Goal: Task Accomplishment & Management: Use online tool/utility

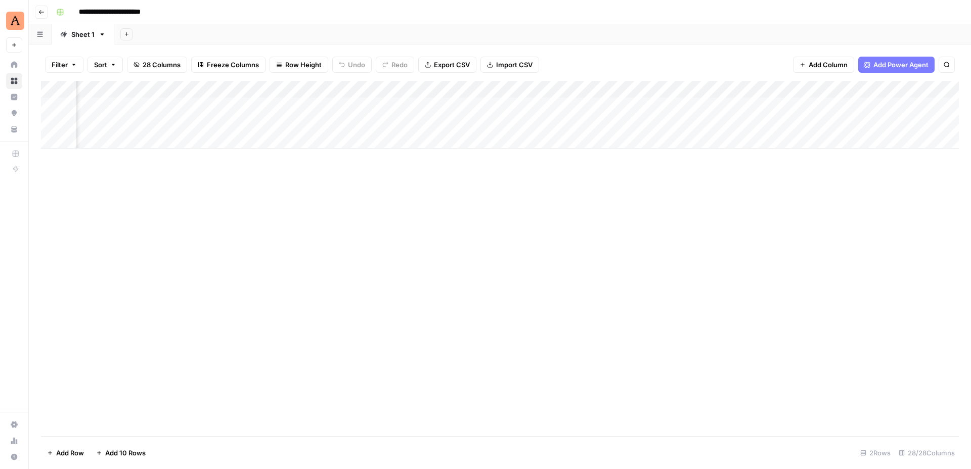
scroll to position [0, 1840]
click at [688, 104] on div "Add Column" at bounding box center [500, 115] width 918 height 68
click at [697, 105] on div "Add Column" at bounding box center [500, 115] width 918 height 68
click at [796, 109] on div "Add Column" at bounding box center [500, 115] width 918 height 68
click at [781, 105] on div "Add Column" at bounding box center [500, 115] width 918 height 68
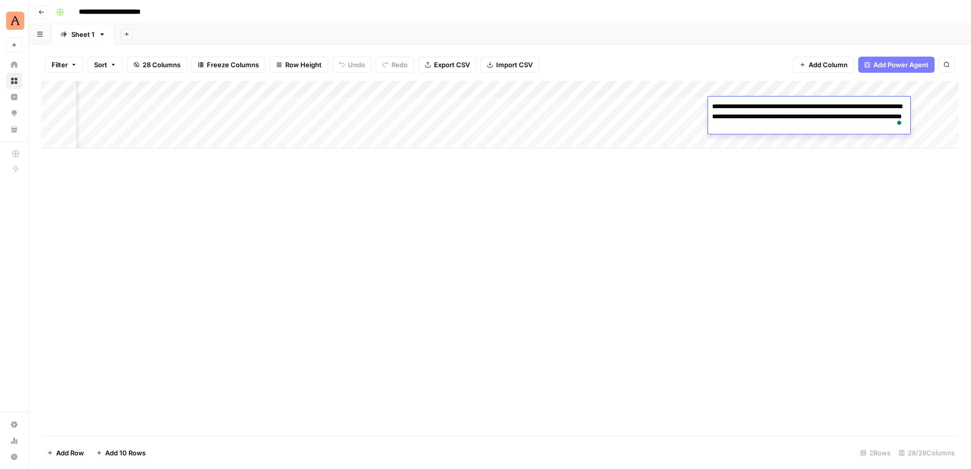
click at [805, 172] on div "Add Column" at bounding box center [500, 258] width 918 height 355
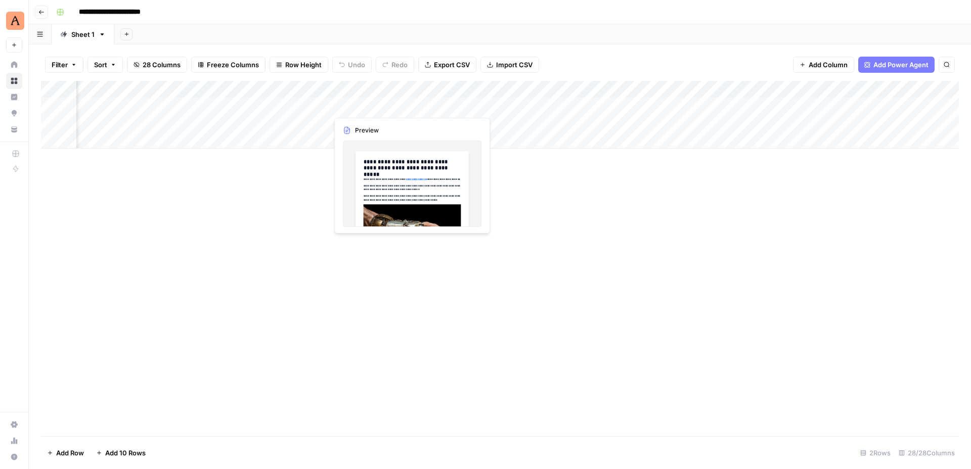
click at [372, 104] on div "Add Column" at bounding box center [500, 115] width 918 height 68
click at [366, 104] on div "Add Column" at bounding box center [500, 115] width 918 height 68
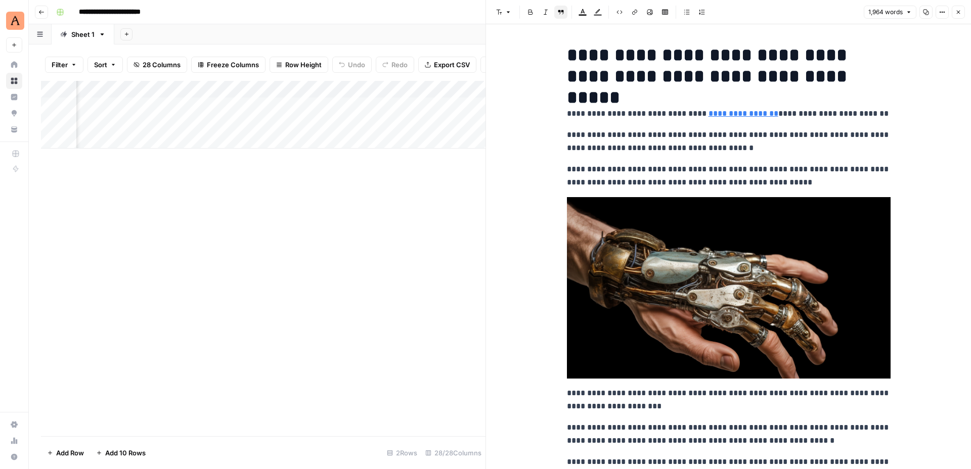
click at [834, 128] on p "**********" at bounding box center [729, 141] width 324 height 26
drag, startPoint x: 804, startPoint y: 134, endPoint x: 754, endPoint y: 141, distance: 50.5
click at [754, 141] on p "**********" at bounding box center [729, 141] width 324 height 26
click at [957, 13] on icon "button" at bounding box center [959, 13] width 4 height 4
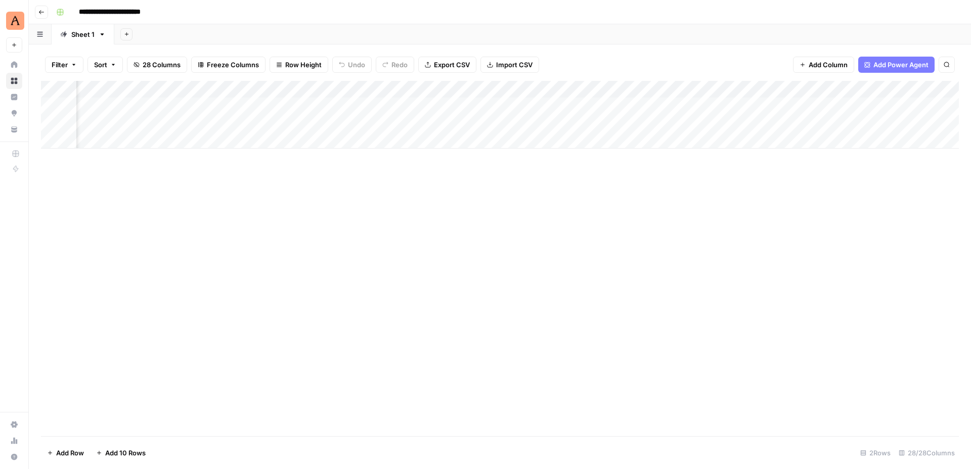
scroll to position [0, 2037]
click at [474, 106] on div "Add Column" at bounding box center [500, 115] width 918 height 68
click at [474, 106] on textarea "**********" at bounding box center [505, 107] width 171 height 14
click at [528, 105] on textarea "**********" at bounding box center [505, 107] width 171 height 14
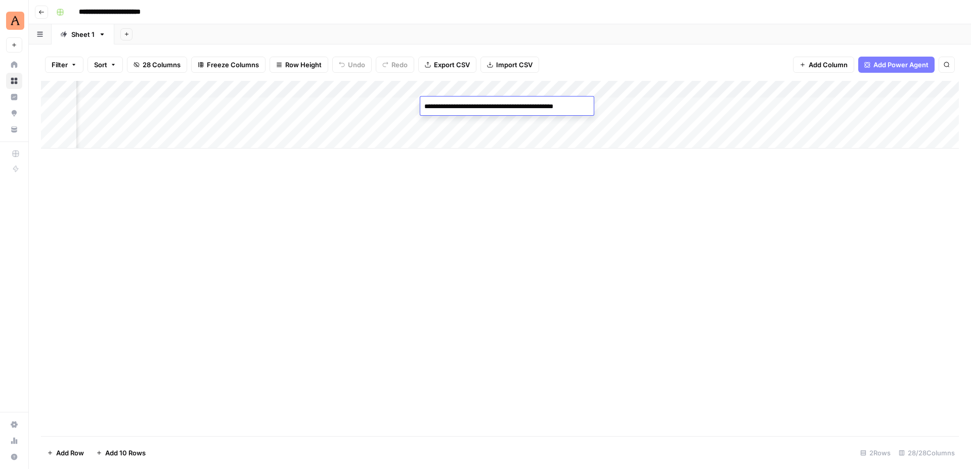
click at [548, 107] on textarea "**********" at bounding box center [505, 107] width 171 height 14
type textarea "**********"
click at [590, 178] on div "Add Column" at bounding box center [500, 258] width 918 height 355
click at [577, 110] on div "Add Column" at bounding box center [500, 115] width 918 height 68
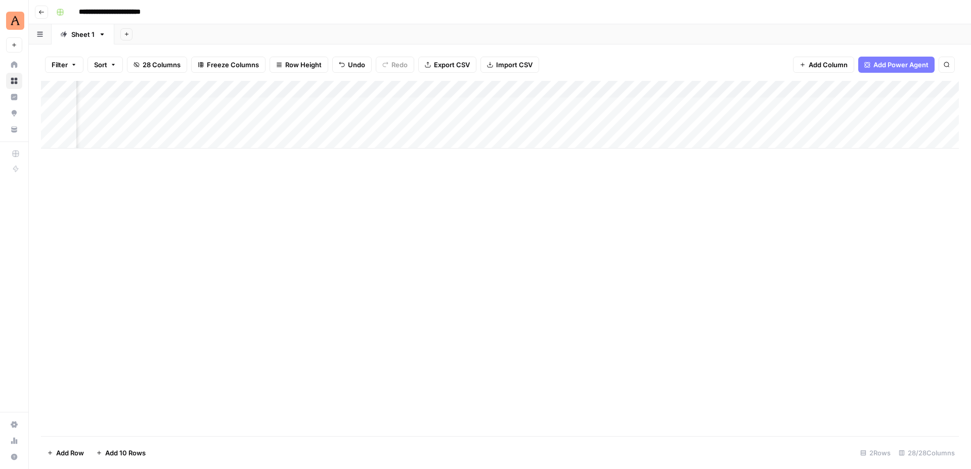
click at [577, 110] on div "Add Column" at bounding box center [500, 115] width 918 height 68
click at [646, 175] on div "Add Column" at bounding box center [500, 258] width 918 height 355
click at [357, 104] on div "Add Column" at bounding box center [500, 115] width 918 height 68
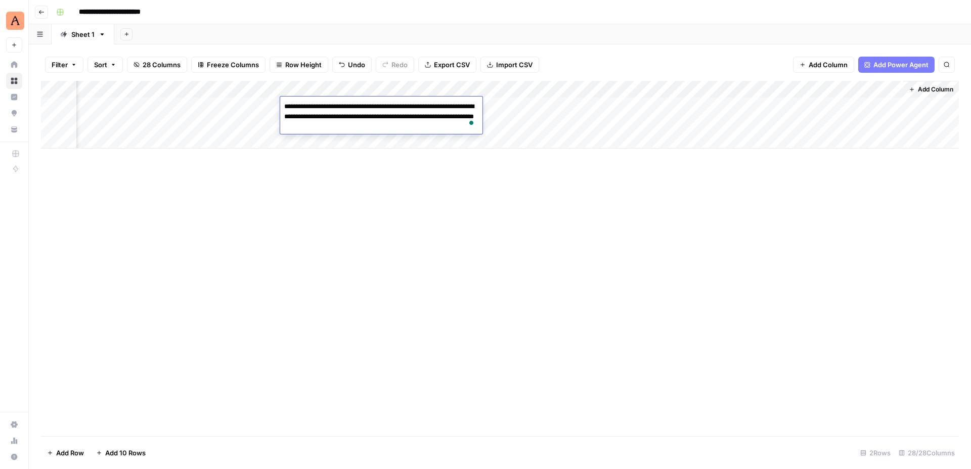
click at [403, 196] on div "Add Column" at bounding box center [500, 258] width 918 height 355
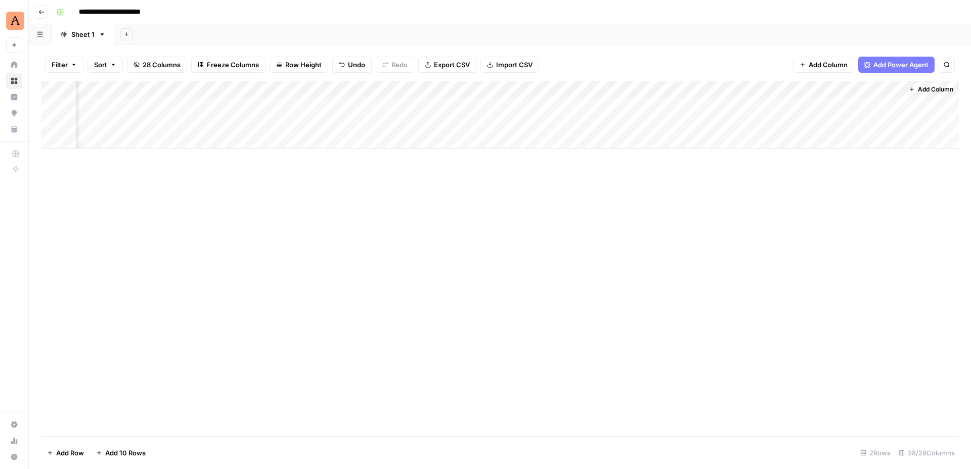
click at [914, 90] on button "Add Column" at bounding box center [931, 89] width 53 height 13
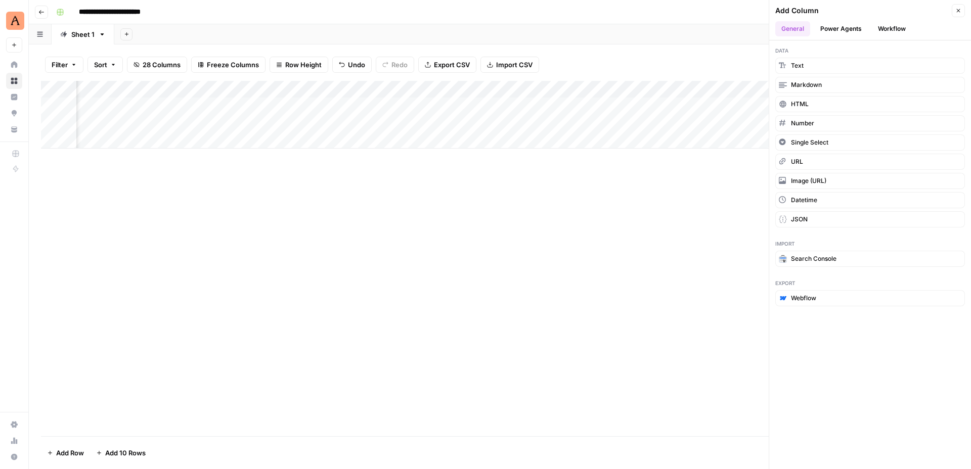
click at [879, 27] on button "Workflow" at bounding box center [892, 28] width 40 height 15
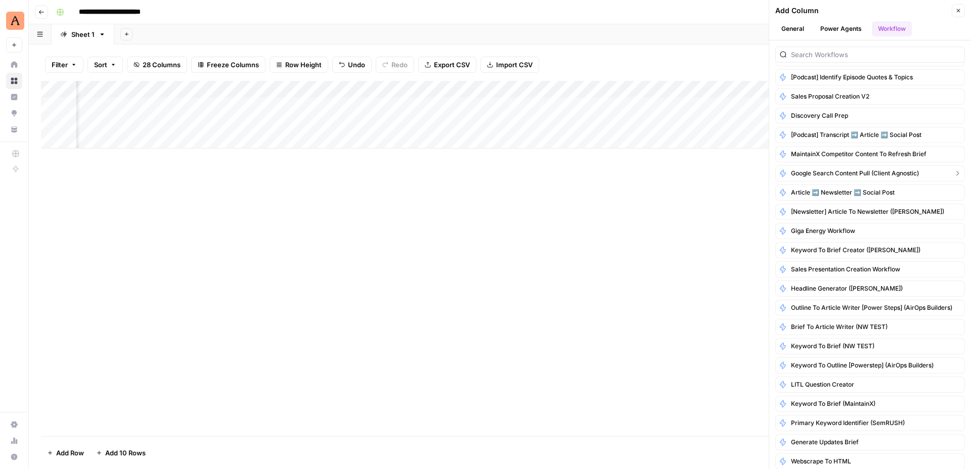
scroll to position [0, 0]
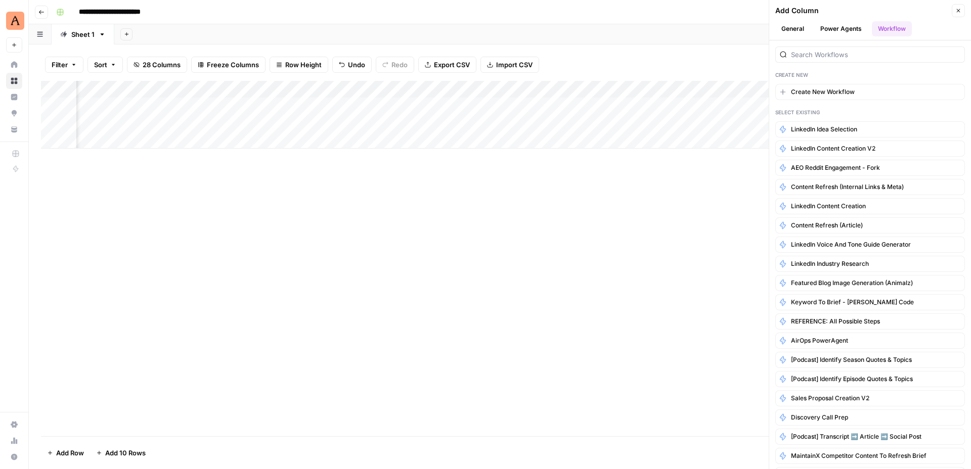
click at [794, 25] on button "General" at bounding box center [792, 28] width 35 height 15
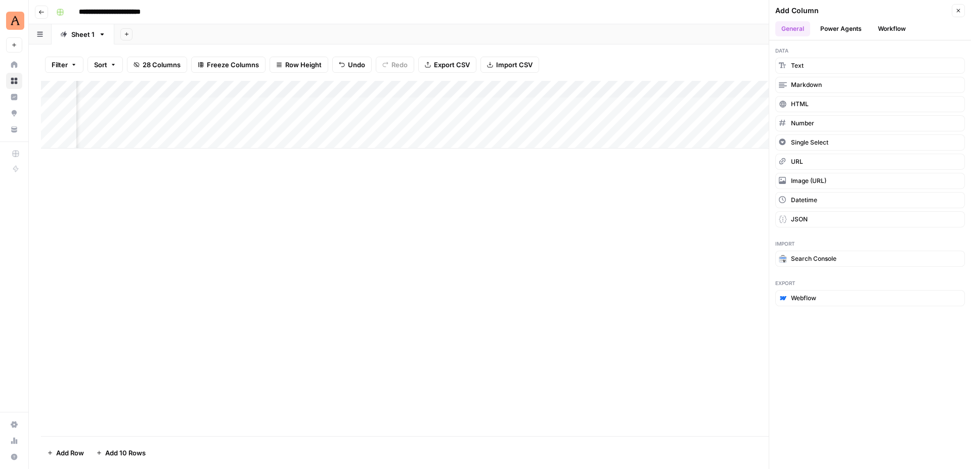
click at [837, 25] on button "Power Agents" at bounding box center [841, 28] width 54 height 15
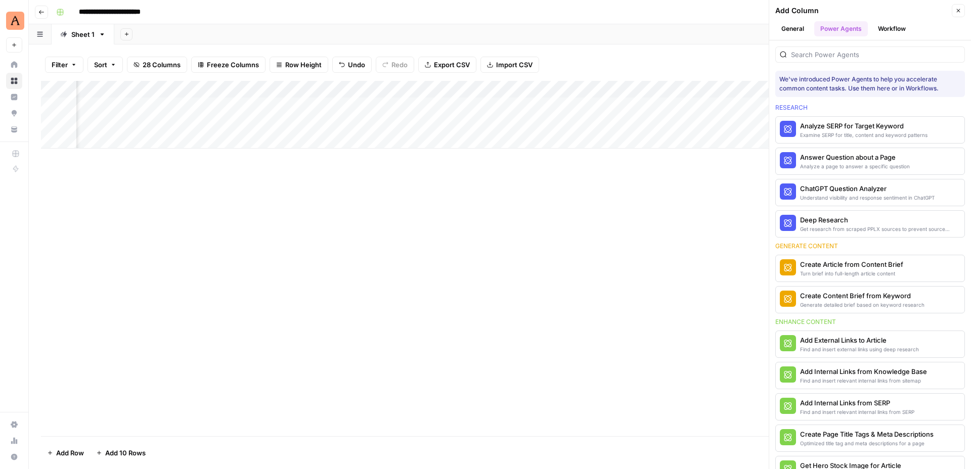
click at [790, 26] on button "General" at bounding box center [792, 28] width 35 height 15
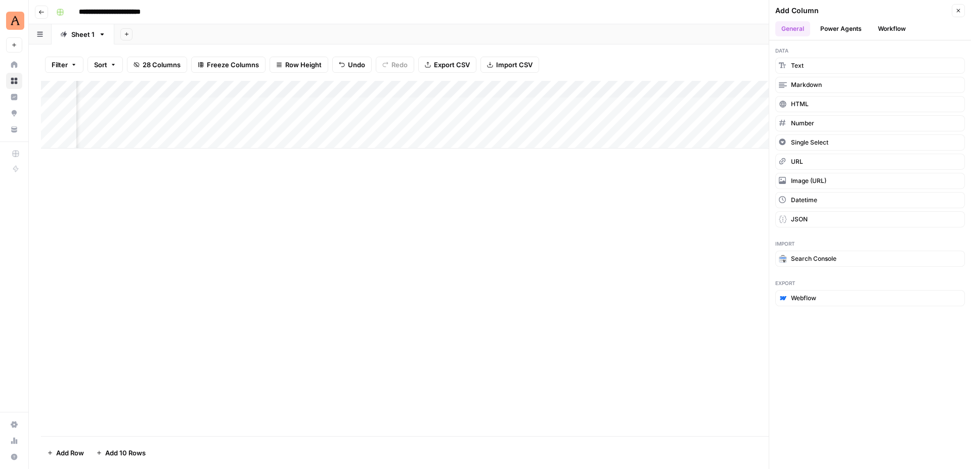
click at [672, 189] on div "Add Column" at bounding box center [500, 258] width 918 height 355
click at [745, 189] on div "Add Column" at bounding box center [500, 258] width 918 height 355
click at [627, 205] on div "Add Column" at bounding box center [500, 258] width 918 height 355
click at [837, 31] on button "Power Agents" at bounding box center [841, 28] width 54 height 15
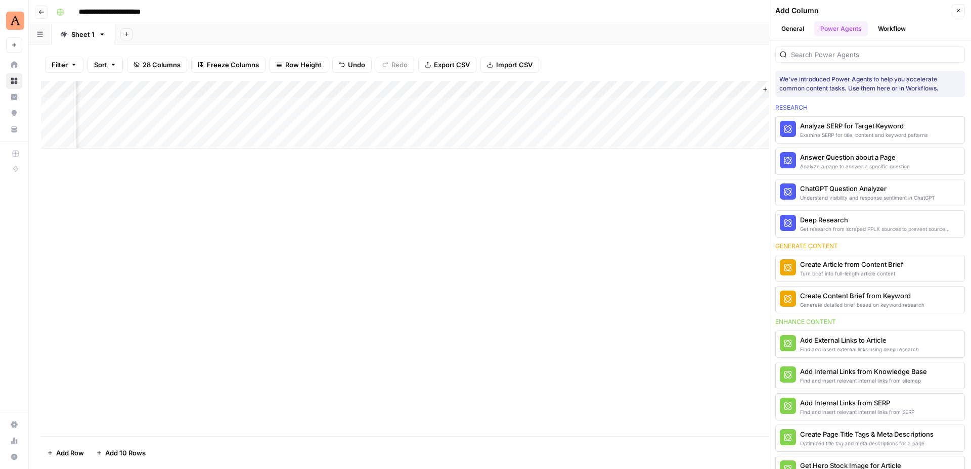
click at [799, 25] on button "General" at bounding box center [792, 28] width 35 height 15
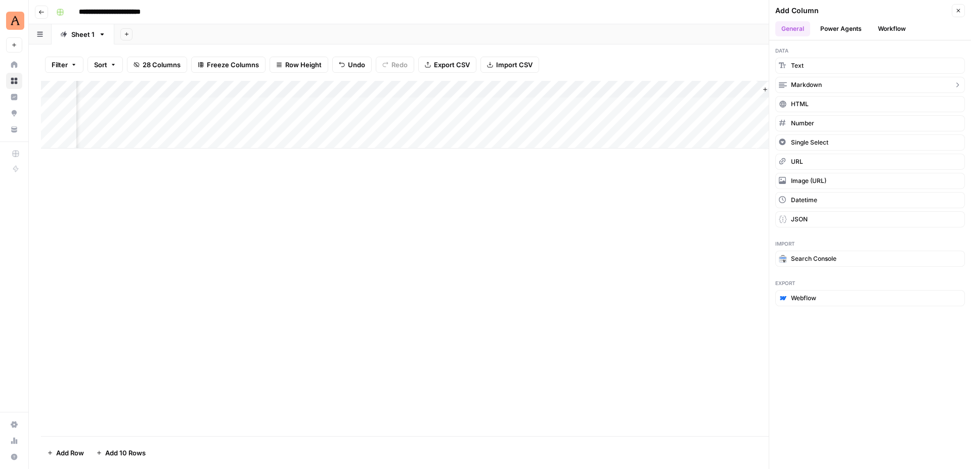
click at [838, 83] on button "Markdown" at bounding box center [870, 85] width 190 height 16
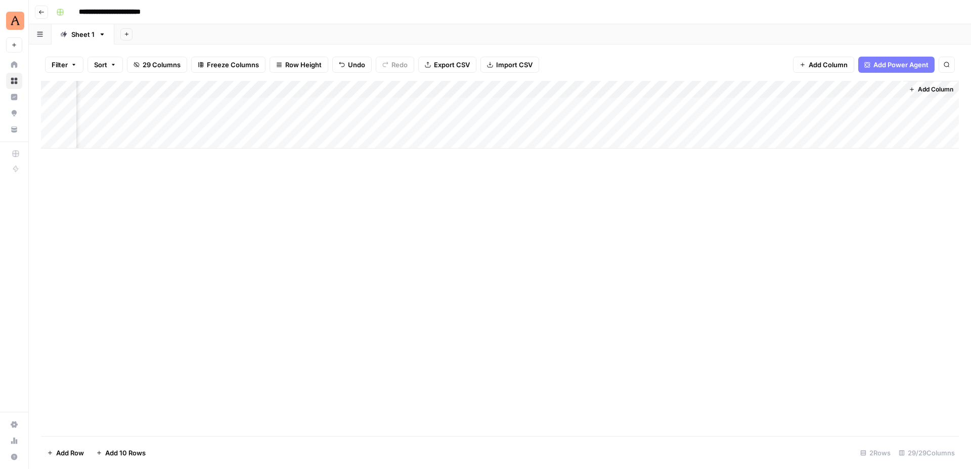
click at [808, 105] on div "Add Column" at bounding box center [500, 115] width 918 height 68
click at [892, 105] on div "Add Column" at bounding box center [500, 115] width 918 height 68
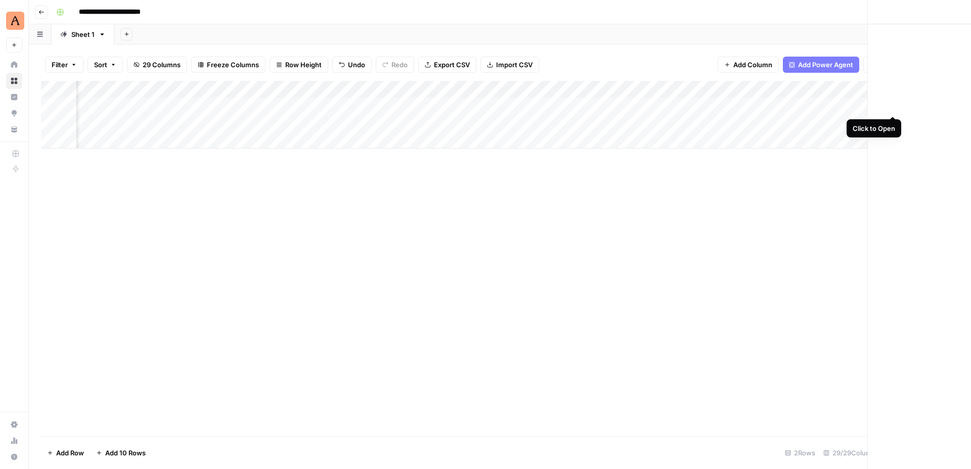
scroll to position [0, 2408]
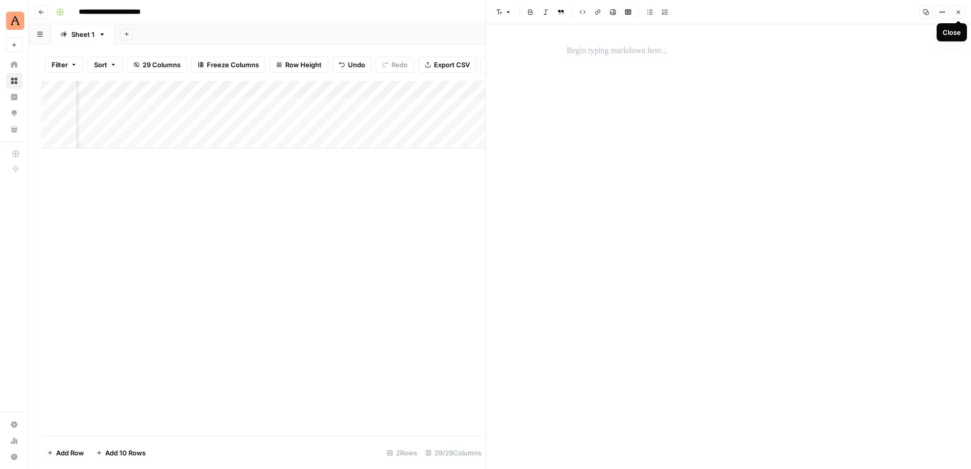
click at [957, 12] on icon "button" at bounding box center [958, 12] width 6 height 6
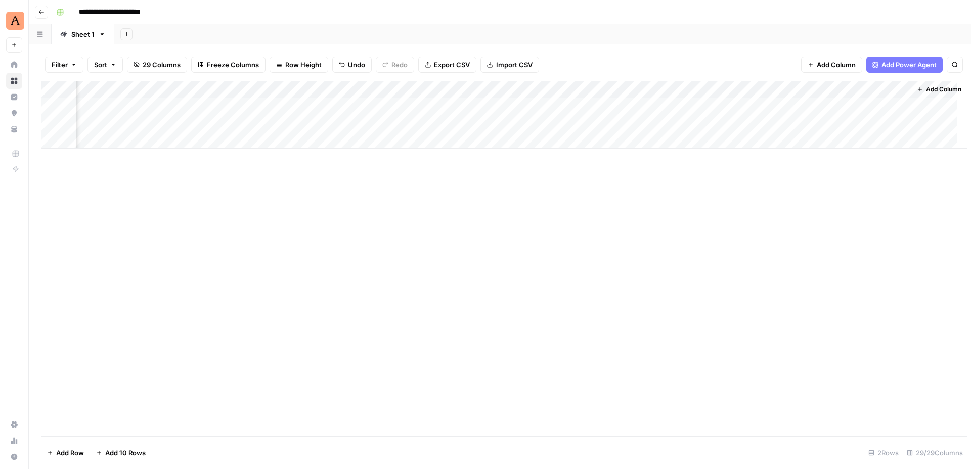
scroll to position [0, 2401]
click at [861, 90] on div "Add Column" at bounding box center [500, 115] width 918 height 68
click at [821, 286] on div "Add Column" at bounding box center [500, 258] width 918 height 355
click at [905, 106] on div "Add Column" at bounding box center [500, 115] width 918 height 68
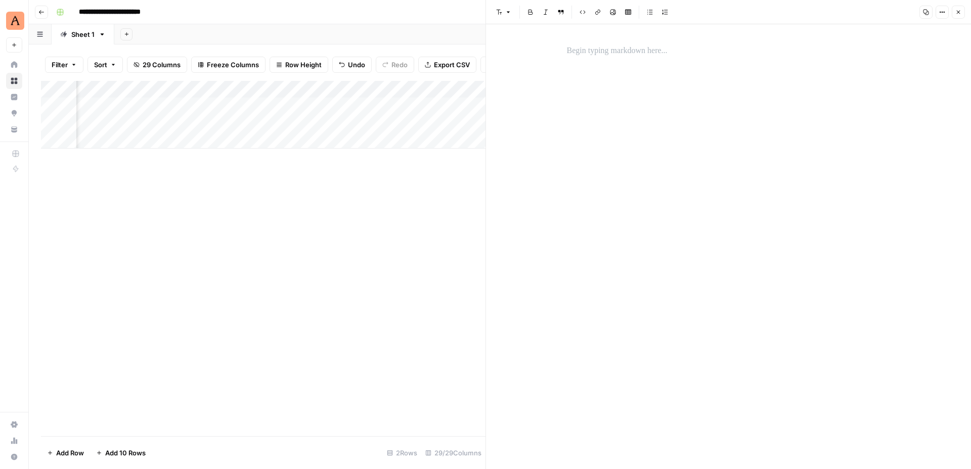
click at [623, 71] on div at bounding box center [729, 246] width 336 height 445
click at [612, 58] on div at bounding box center [729, 50] width 336 height 21
click at [940, 13] on icon "button" at bounding box center [942, 12] width 6 height 6
click at [961, 15] on button "Close" at bounding box center [958, 12] width 13 height 13
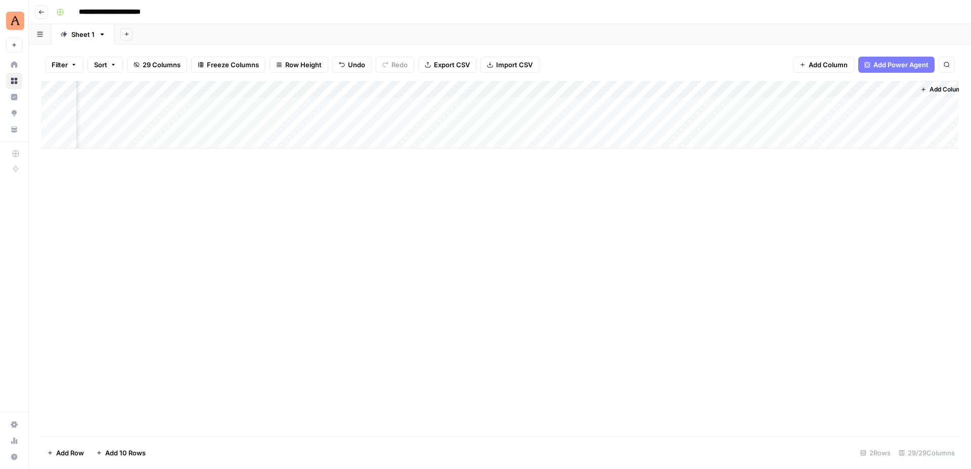
click at [905, 86] on div "Add Column" at bounding box center [500, 115] width 918 height 68
click at [831, 186] on span "Remove Column" at bounding box center [832, 189] width 88 height 10
click at [448, 107] on span "Delete" at bounding box center [449, 105] width 22 height 10
click at [912, 88] on icon "button" at bounding box center [912, 89] width 6 height 6
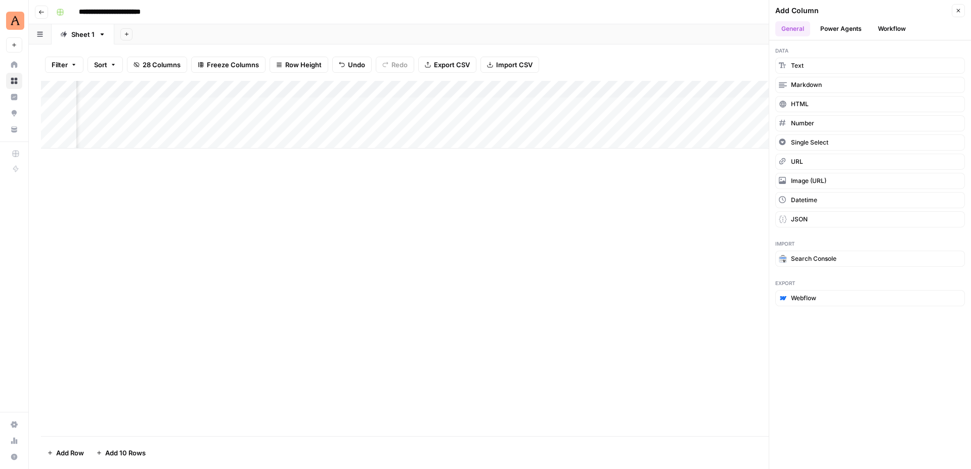
click at [849, 23] on button "Power Agents" at bounding box center [841, 28] width 54 height 15
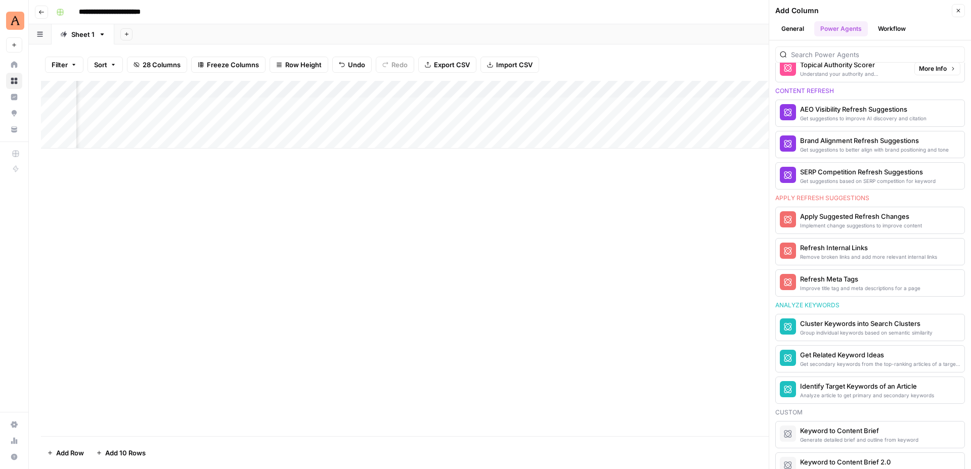
scroll to position [606, 0]
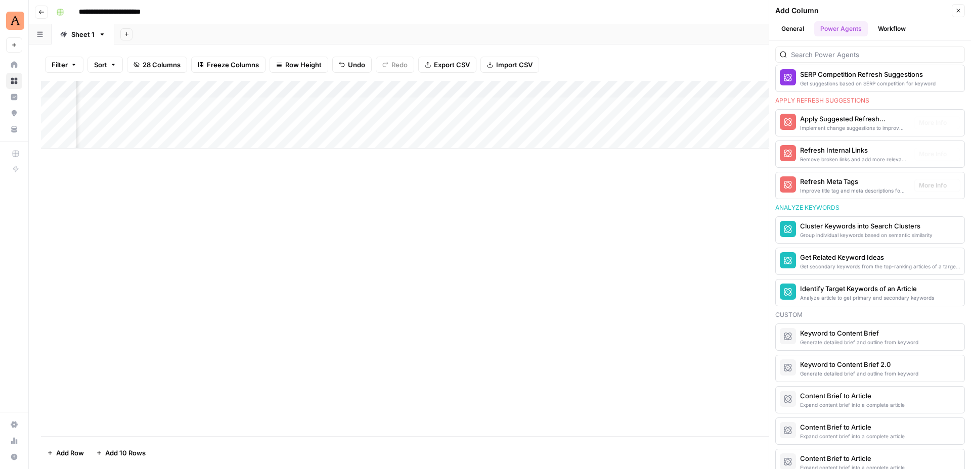
click at [885, 26] on button "Workflow" at bounding box center [892, 28] width 40 height 15
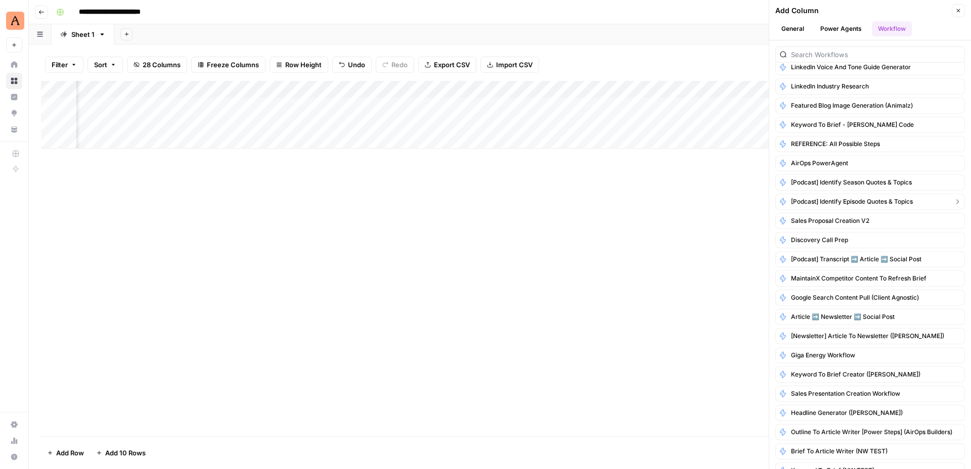
scroll to position [0, 0]
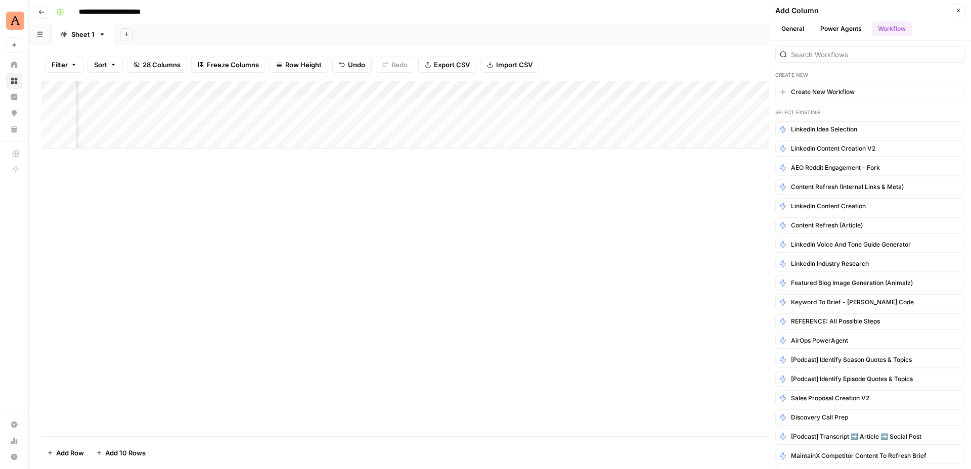
click at [849, 30] on button "Power Agents" at bounding box center [841, 28] width 54 height 15
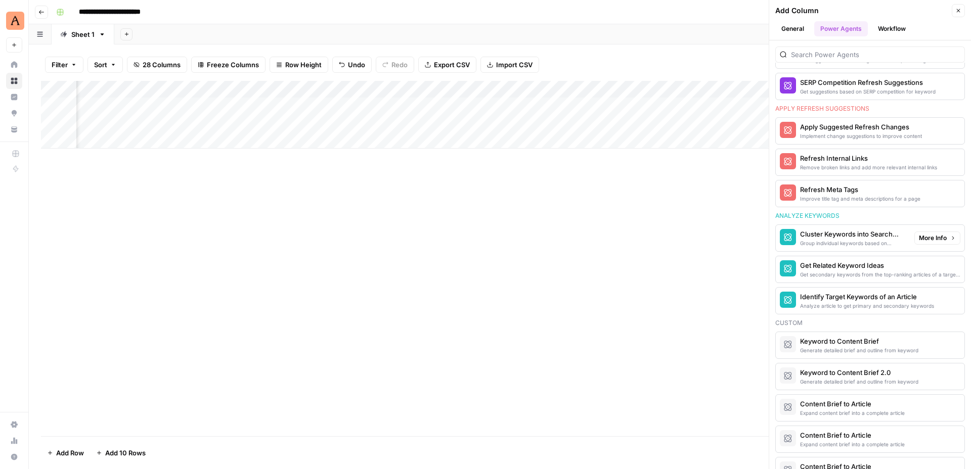
scroll to position [619, 0]
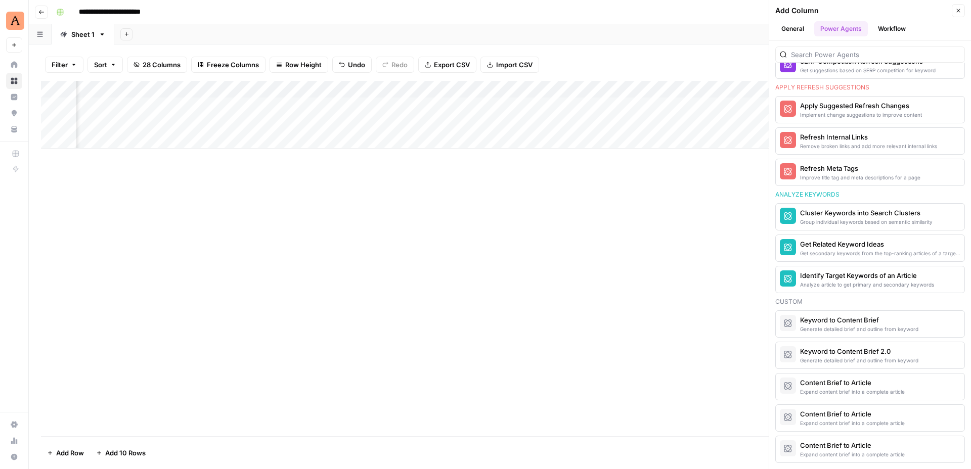
click at [956, 16] on button "Close" at bounding box center [958, 10] width 13 height 13
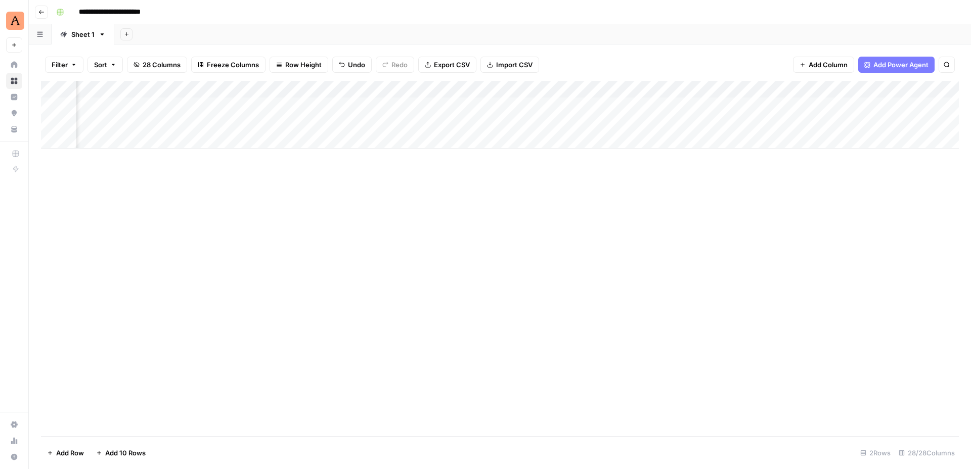
scroll to position [0, 2268]
click at [913, 90] on icon "button" at bounding box center [912, 89] width 6 height 6
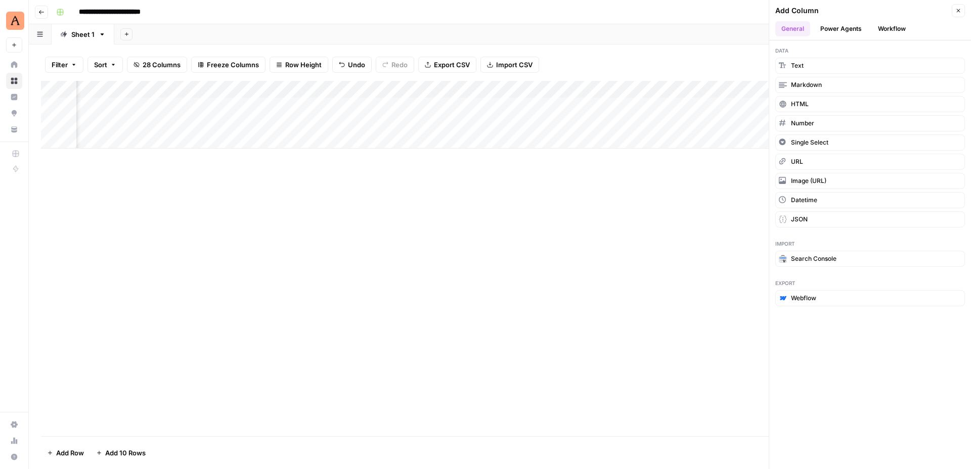
click at [838, 25] on button "Power Agents" at bounding box center [841, 28] width 54 height 15
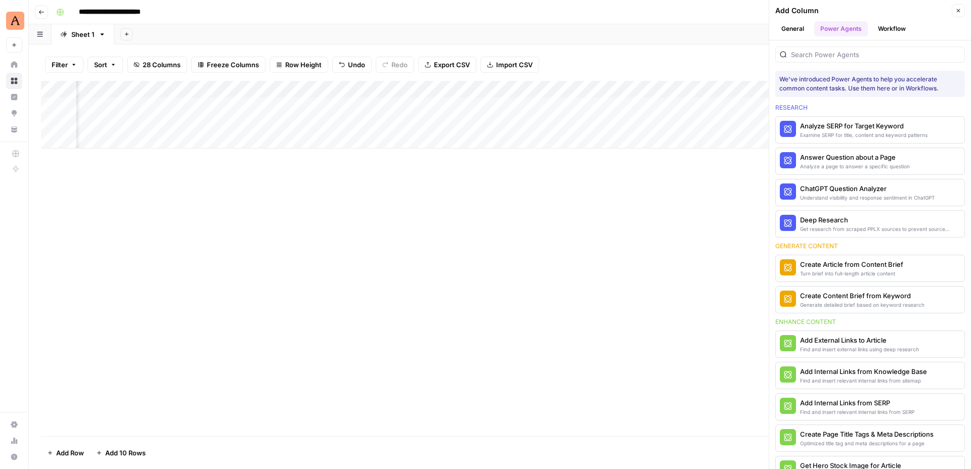
click at [882, 33] on button "Workflow" at bounding box center [892, 28] width 40 height 15
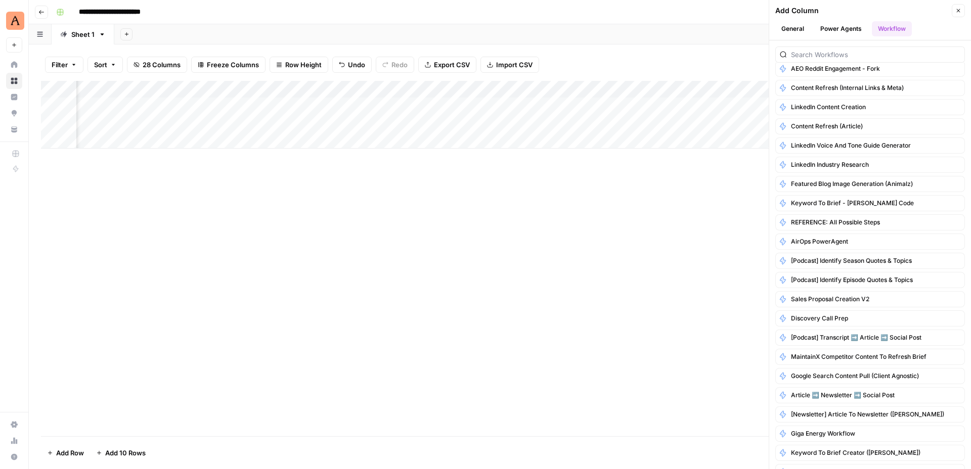
scroll to position [0, 0]
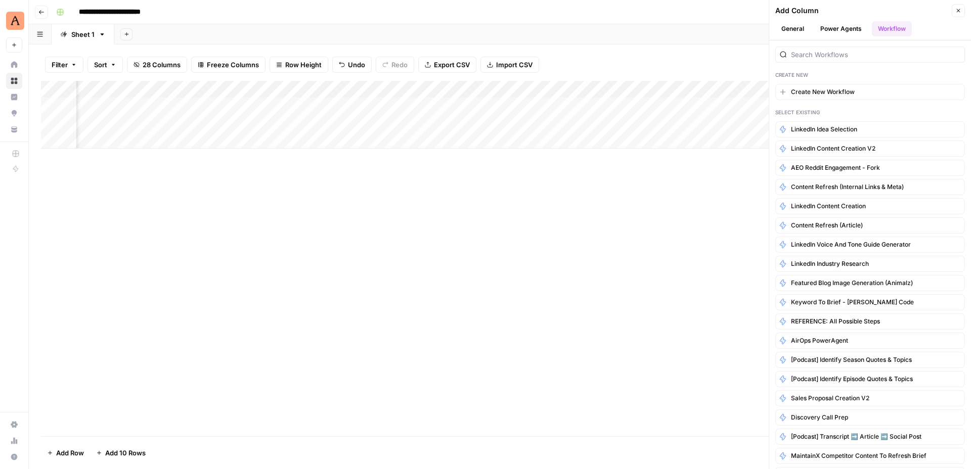
click at [852, 28] on button "Power Agents" at bounding box center [841, 28] width 54 height 15
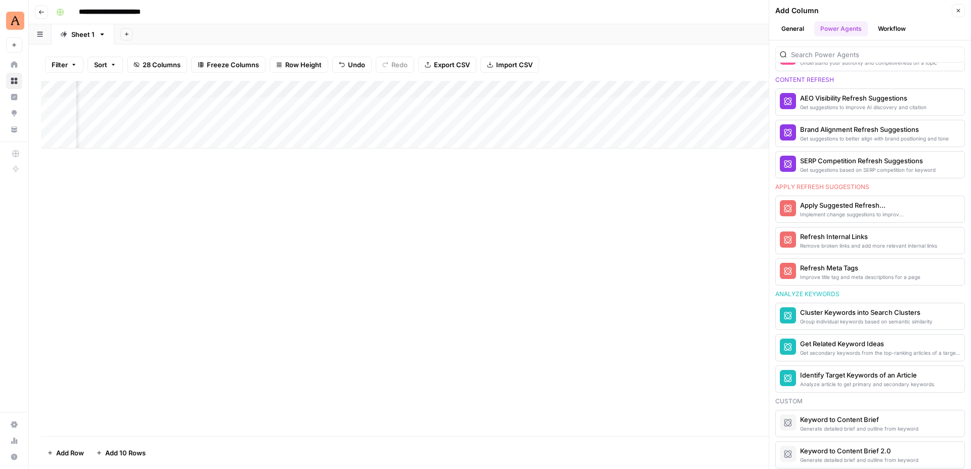
scroll to position [619, 0]
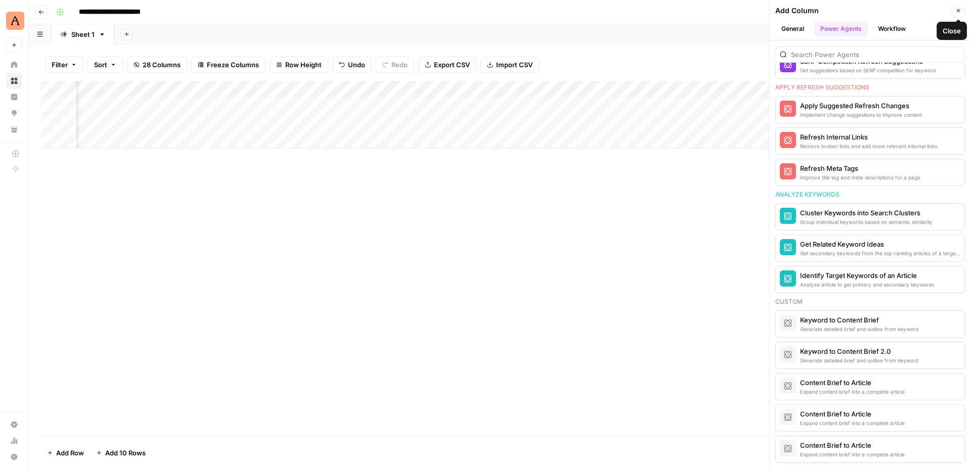
click at [959, 7] on button "Close" at bounding box center [958, 10] width 13 height 13
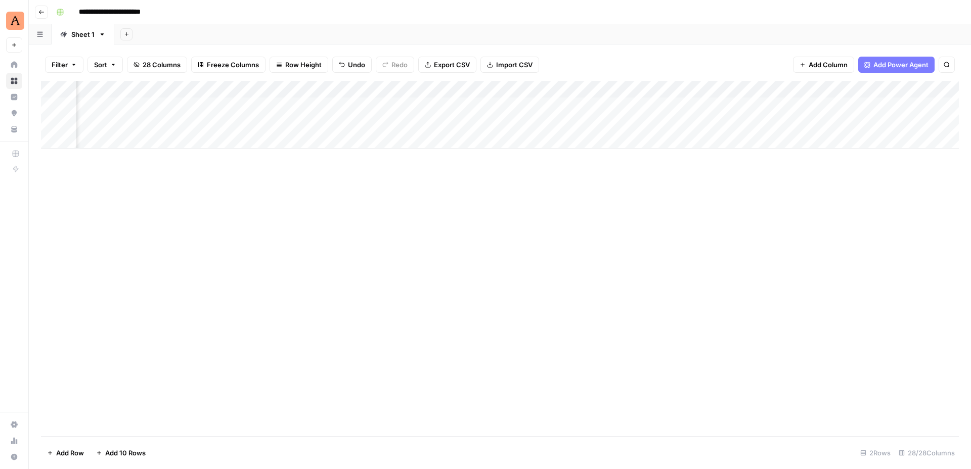
scroll to position [0, 24]
click at [155, 9] on input "**********" at bounding box center [121, 12] width 94 height 16
click at [143, 12] on input "**********" at bounding box center [121, 12] width 94 height 16
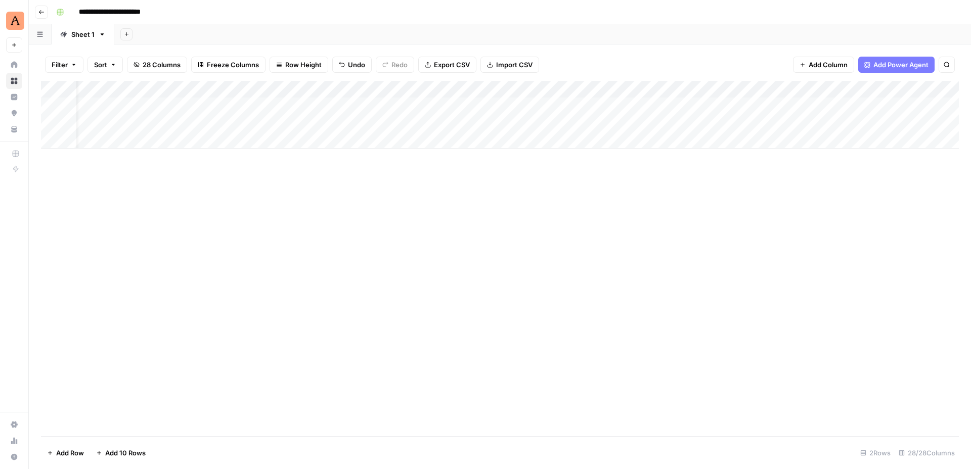
click at [222, 17] on div "**********" at bounding box center [506, 12] width 909 height 16
click at [550, 105] on div "Add Column" at bounding box center [500, 115] width 918 height 68
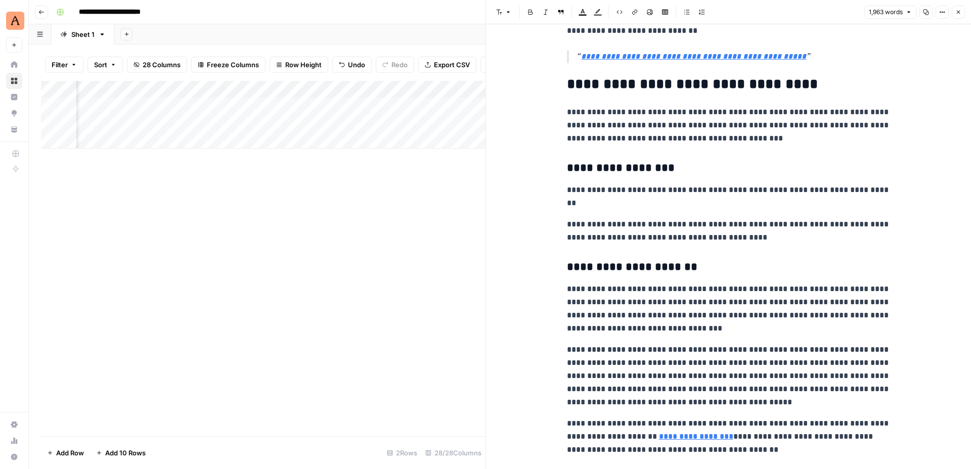
scroll to position [0, 1547]
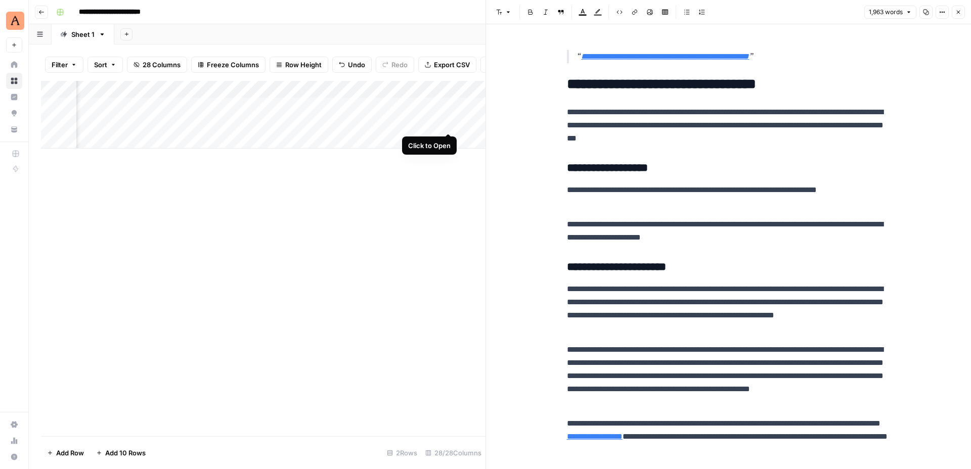
click at [446, 122] on div "Add Column" at bounding box center [263, 115] width 444 height 68
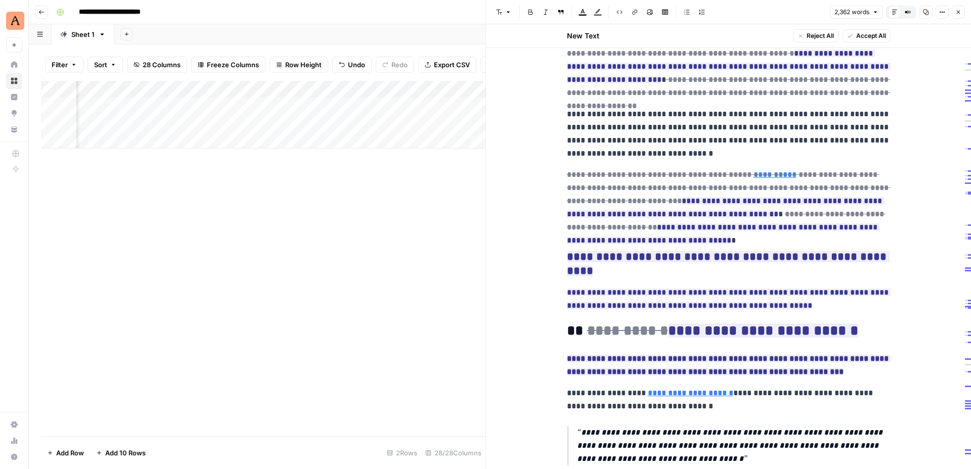
scroll to position [348, 0]
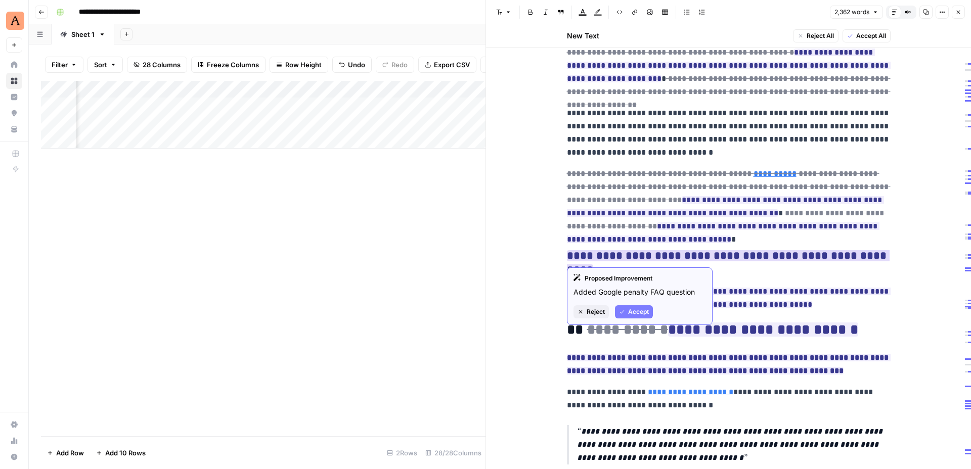
click at [590, 255] on ins "**********" at bounding box center [728, 262] width 323 height 25
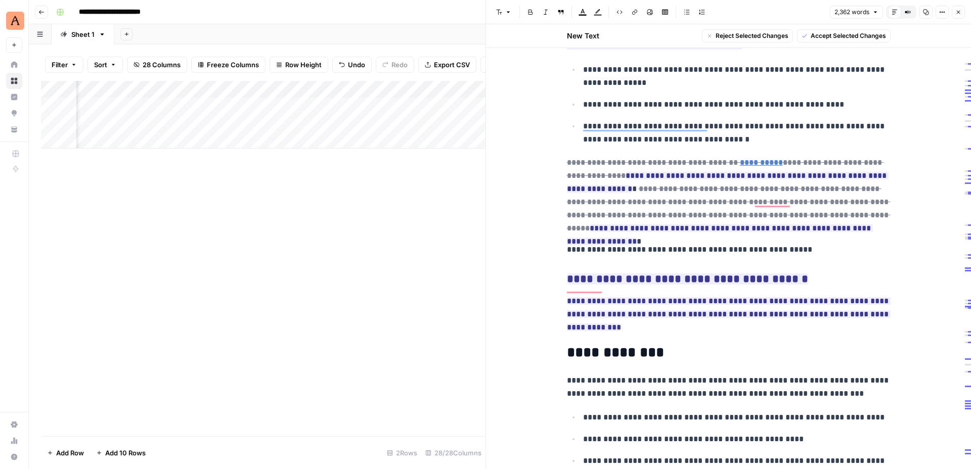
scroll to position [1909, 0]
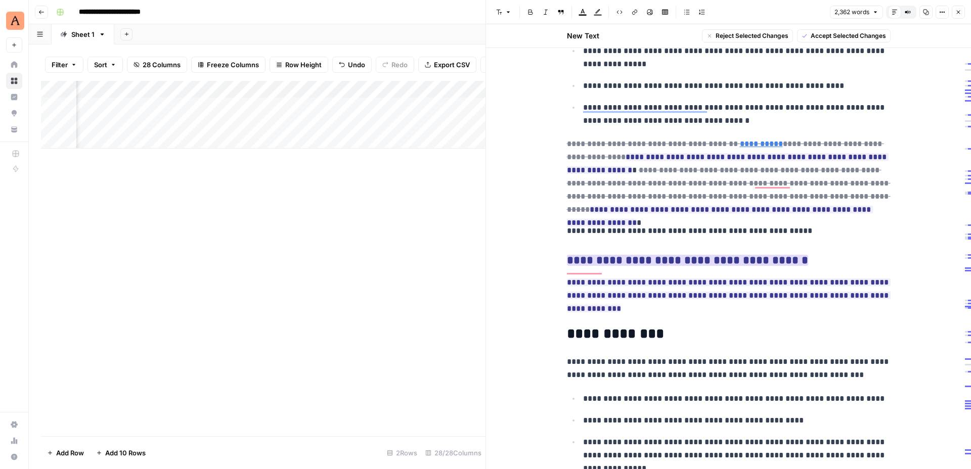
click at [638, 255] on ins "**********" at bounding box center [687, 260] width 241 height 11
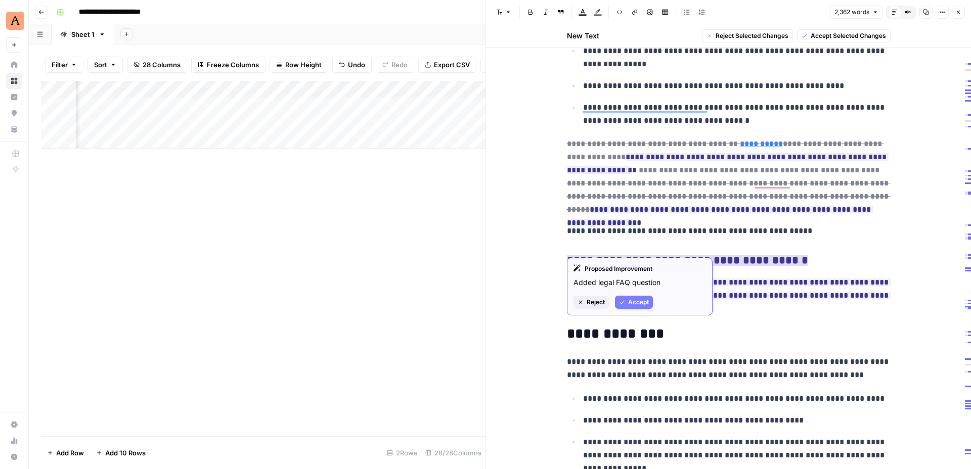
click at [638, 255] on ins "**********" at bounding box center [687, 260] width 241 height 11
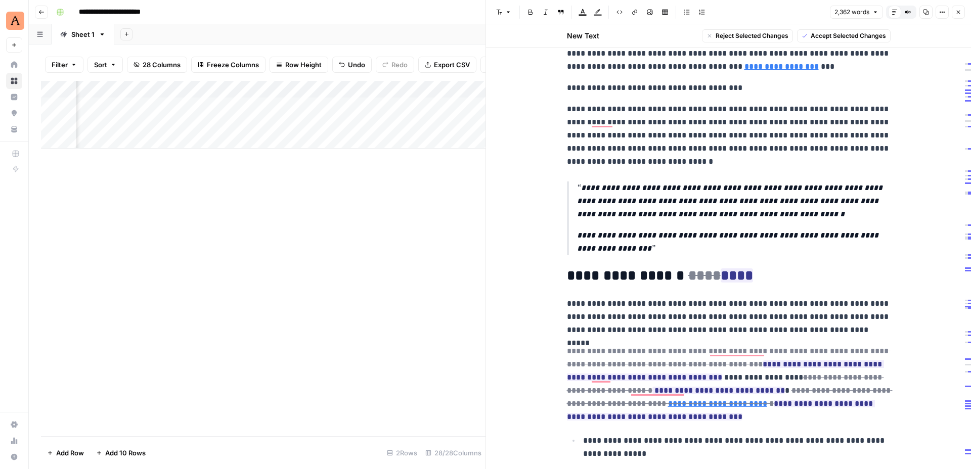
scroll to position [1455, 0]
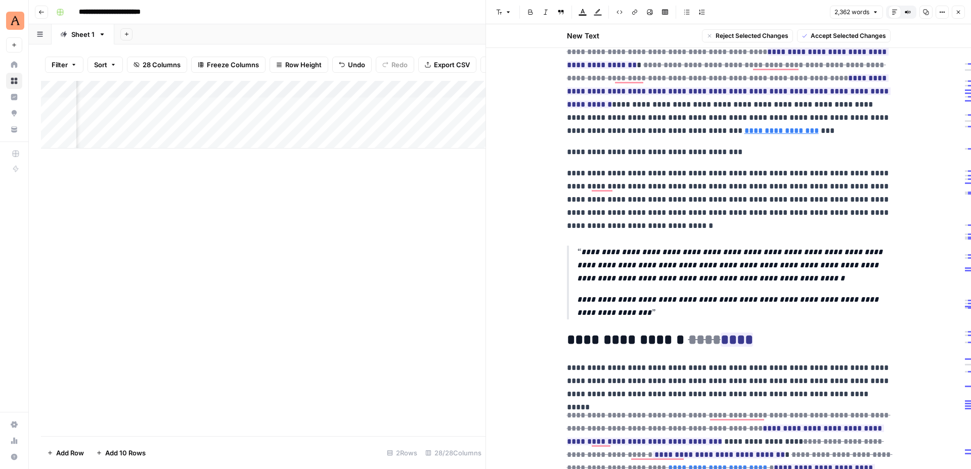
click at [961, 12] on button "Close" at bounding box center [958, 12] width 13 height 13
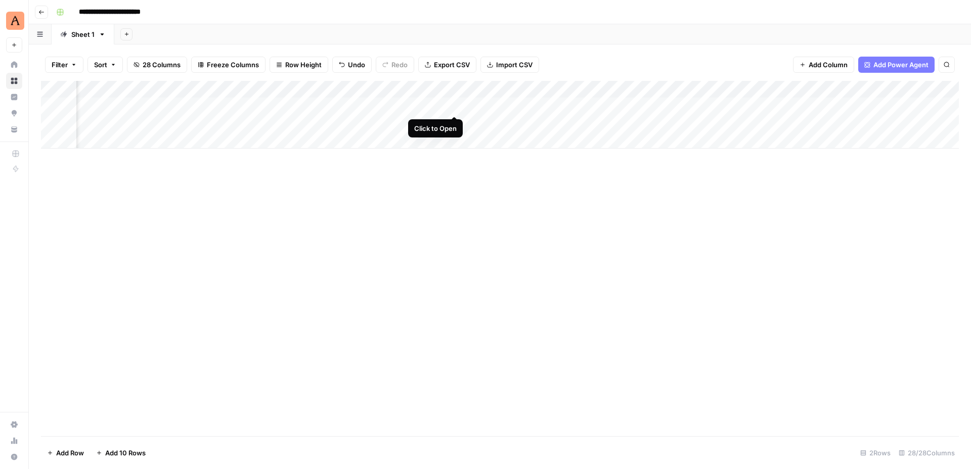
click at [453, 105] on div "Add Column" at bounding box center [500, 115] width 918 height 68
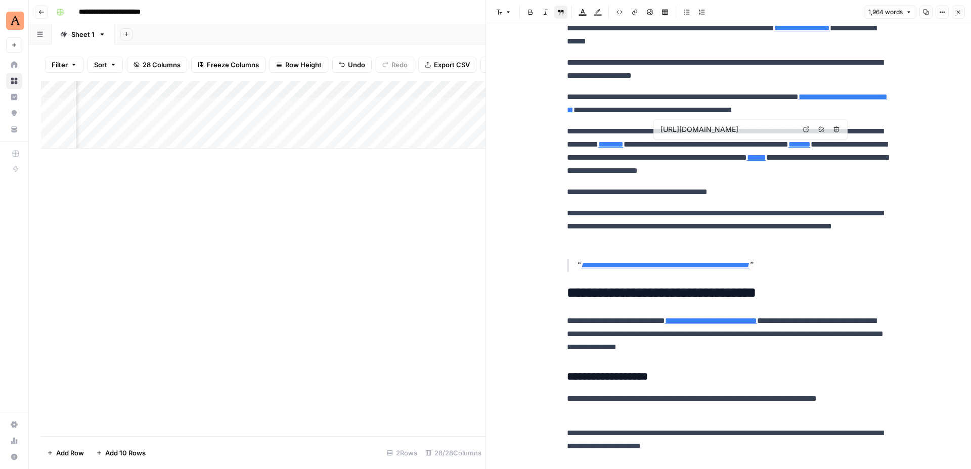
type input "https://www.animalz.co/blog/ai-content-workflows"
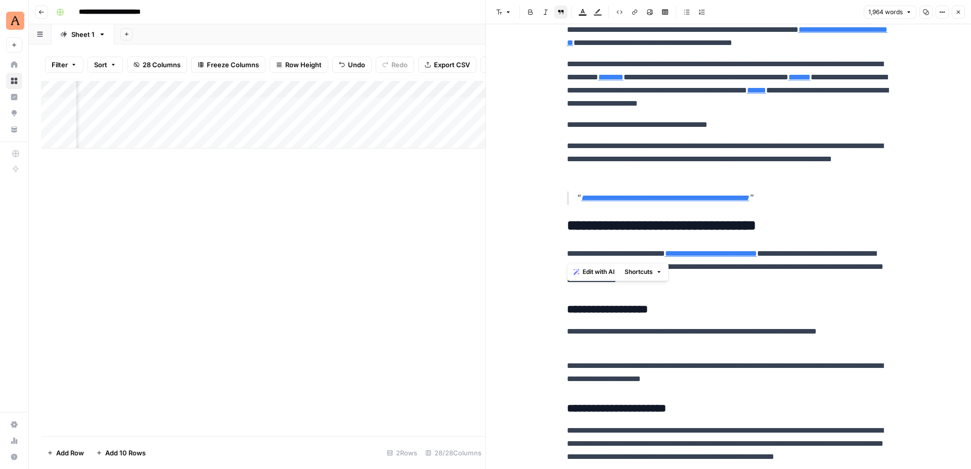
drag, startPoint x: 808, startPoint y: 252, endPoint x: 670, endPoint y: 247, distance: 138.1
click at [670, 247] on p "**********" at bounding box center [729, 266] width 324 height 39
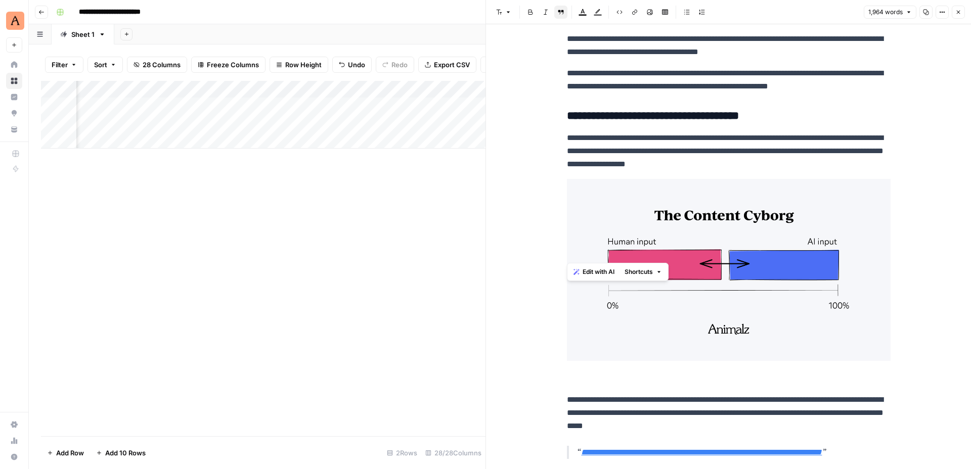
click at [959, 13] on icon "button" at bounding box center [958, 12] width 6 height 6
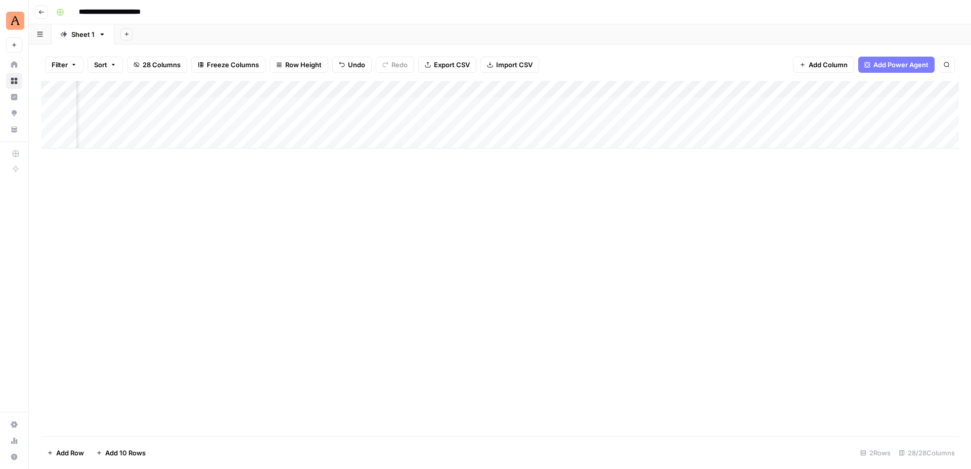
click at [439, 105] on div "Add Column" at bounding box center [500, 115] width 918 height 68
click at [499, 109] on textarea "**********" at bounding box center [467, 107] width 171 height 14
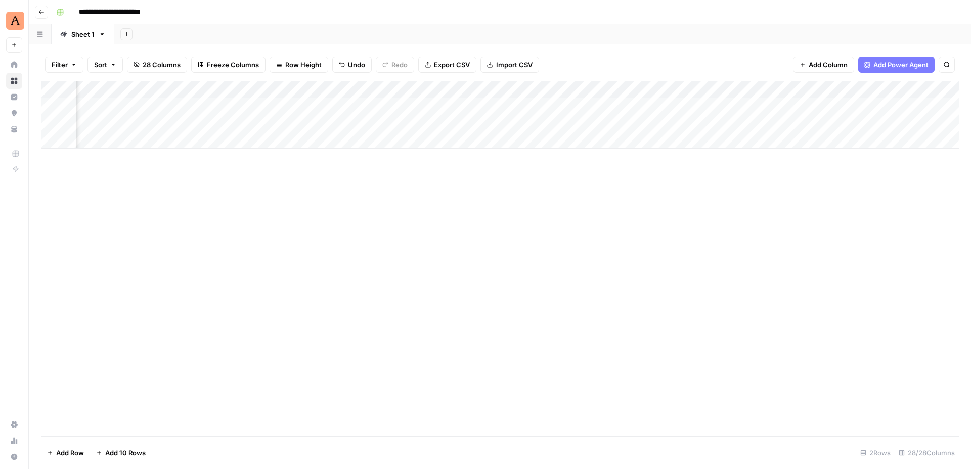
click at [541, 122] on div "Add Column" at bounding box center [500, 115] width 918 height 68
click at [915, 85] on button "Add Column" at bounding box center [931, 89] width 53 height 13
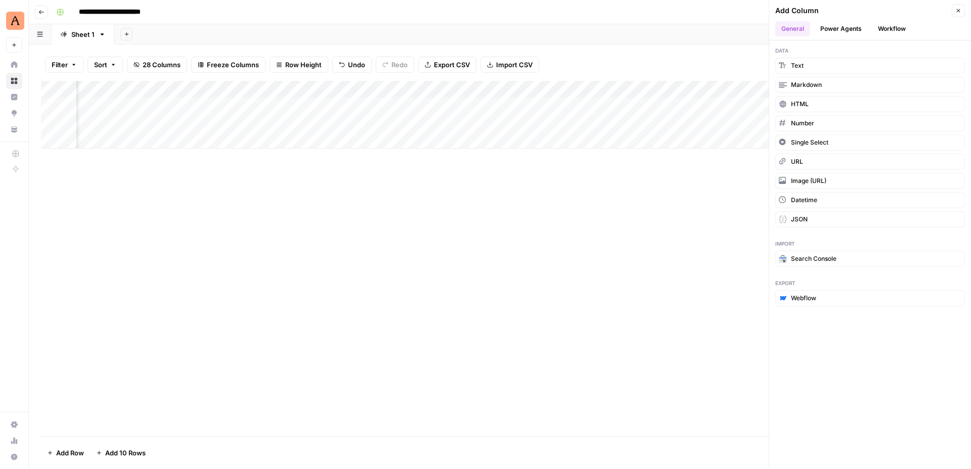
click at [849, 29] on button "Power Agents" at bounding box center [841, 28] width 54 height 15
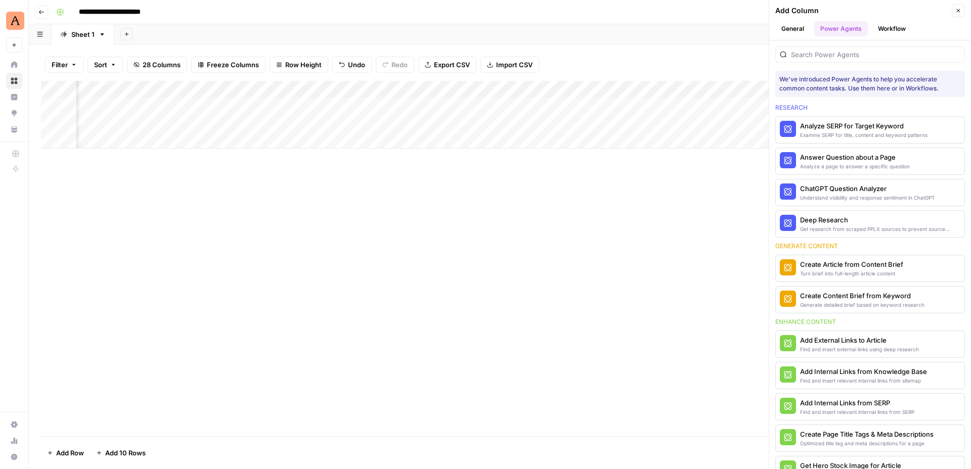
click at [884, 34] on button "Workflow" at bounding box center [892, 28] width 40 height 15
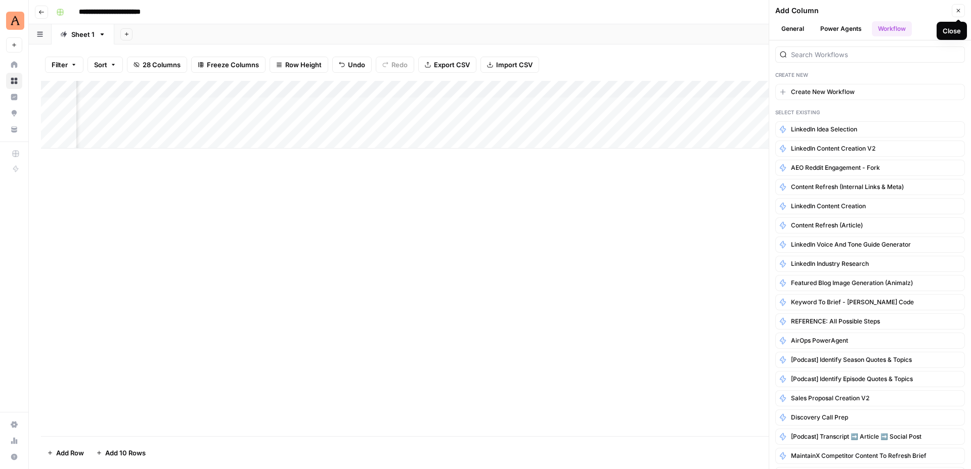
click at [956, 11] on icon "button" at bounding box center [958, 11] width 6 height 6
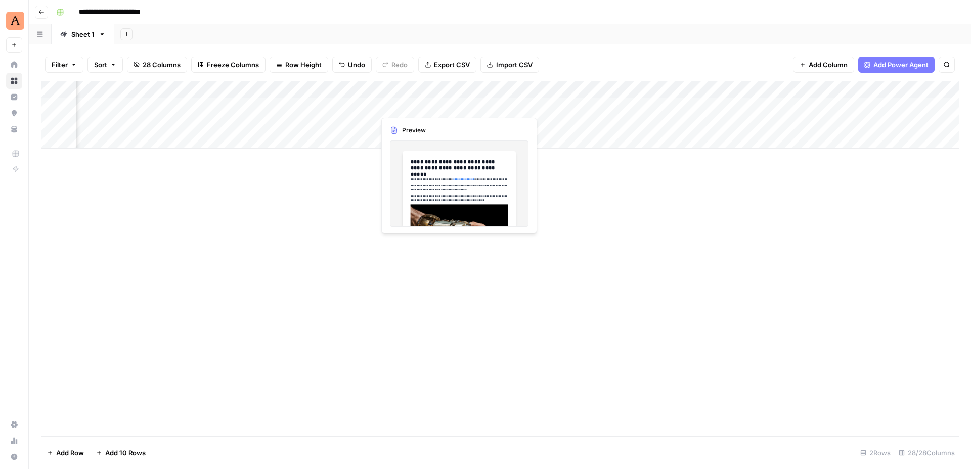
scroll to position [0, 1837]
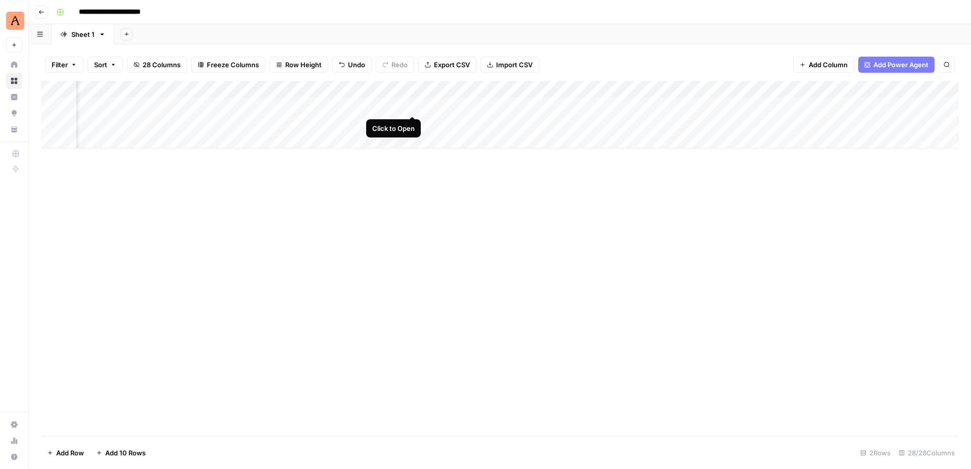
click at [413, 106] on div "Add Column" at bounding box center [500, 115] width 918 height 68
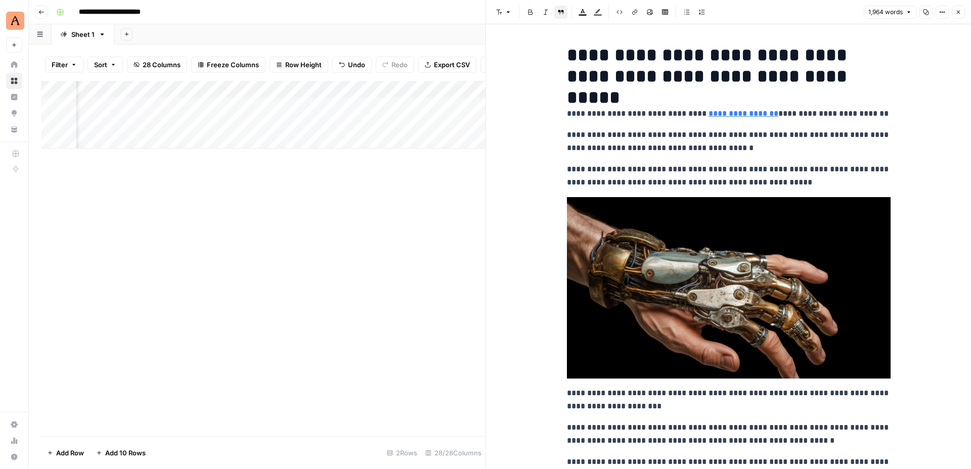
click at [731, 136] on p "**********" at bounding box center [729, 141] width 324 height 26
click at [956, 12] on icon "button" at bounding box center [958, 12] width 6 height 6
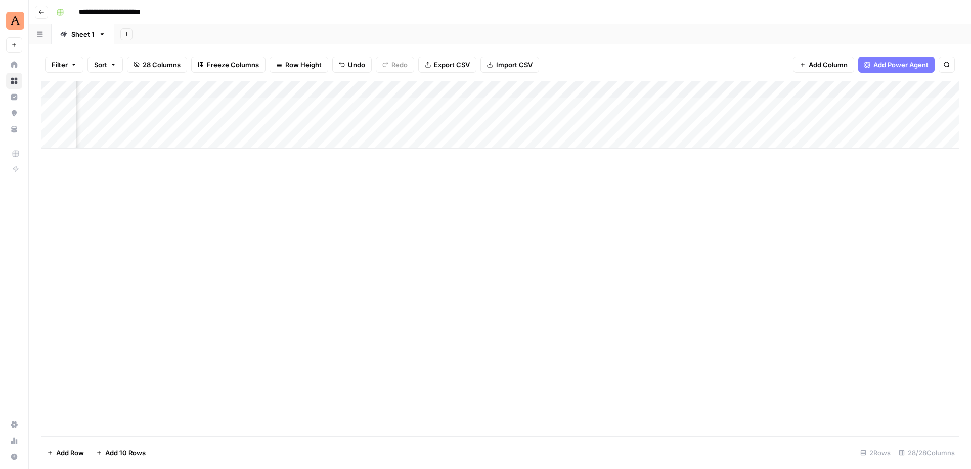
scroll to position [0, 1978]
click at [532, 106] on div "Add Column" at bounding box center [500, 115] width 918 height 68
click at [624, 120] on div "Add Column" at bounding box center [500, 115] width 918 height 68
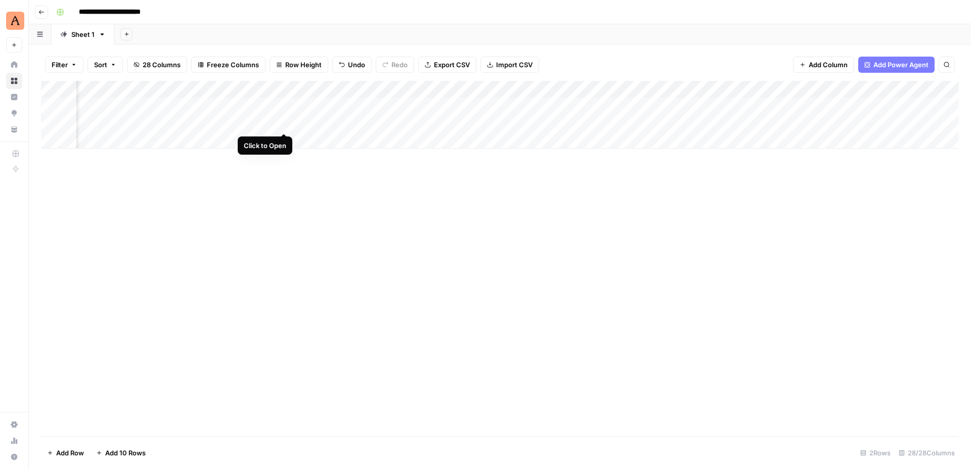
click at [287, 124] on div "Add Column" at bounding box center [500, 115] width 918 height 68
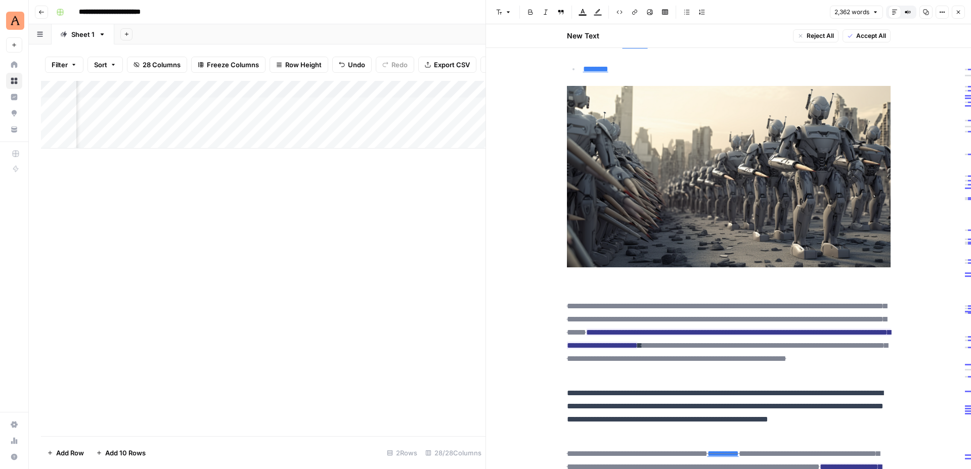
scroll to position [0, 1220]
click at [283, 123] on div "Add Column" at bounding box center [263, 115] width 444 height 68
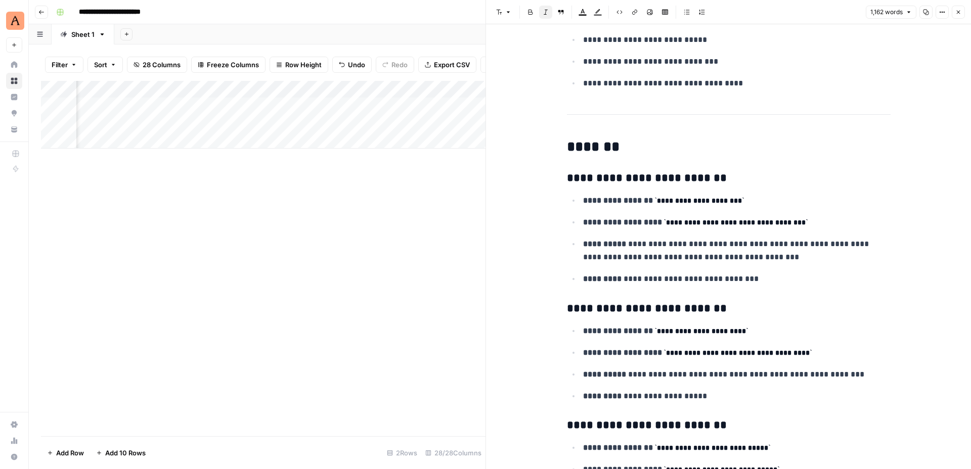
scroll to position [280, 0]
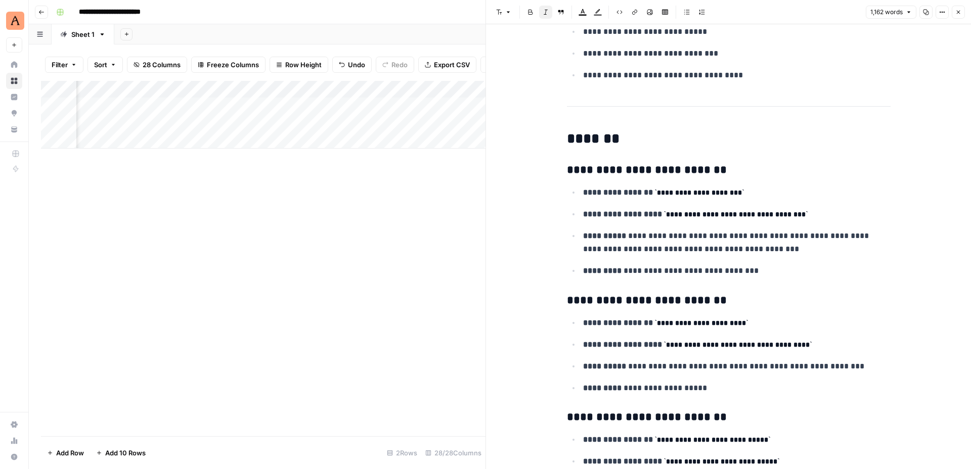
click at [960, 13] on icon "button" at bounding box center [958, 12] width 6 height 6
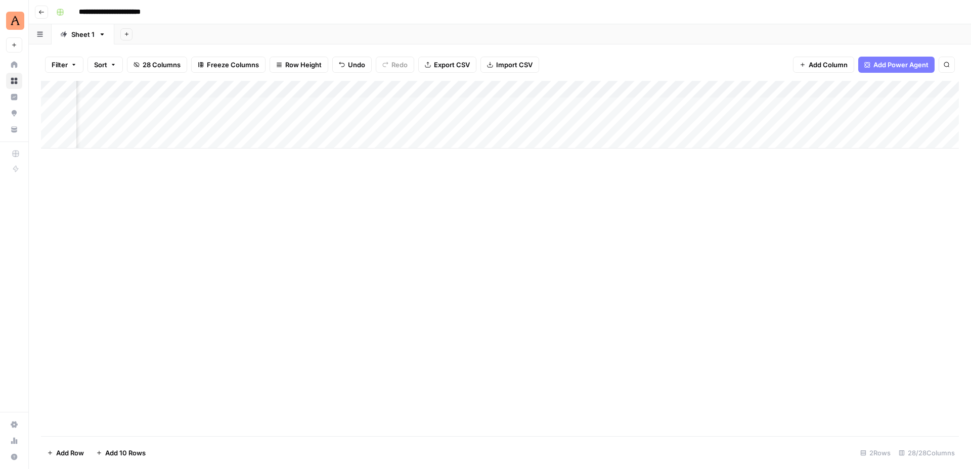
scroll to position [0, 1881]
click at [356, 123] on div "Add Column" at bounding box center [500, 115] width 918 height 68
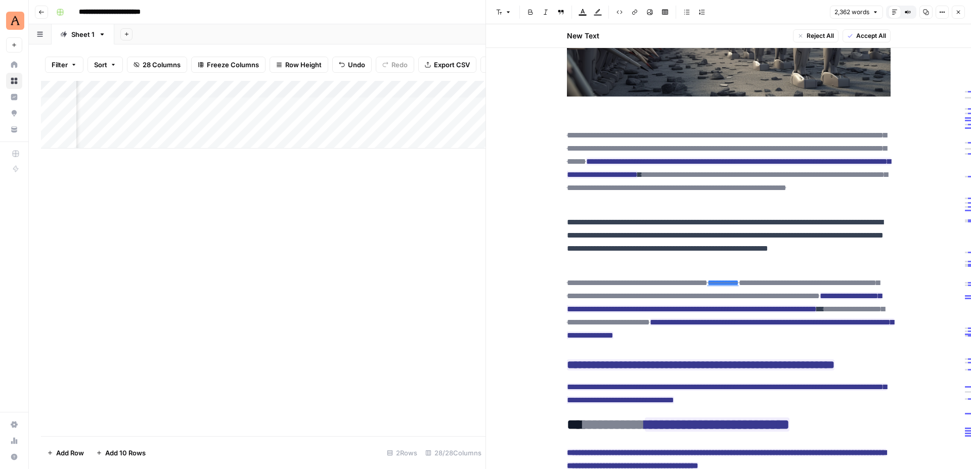
scroll to position [0, 636]
click at [962, 14] on button "Close" at bounding box center [958, 12] width 13 height 13
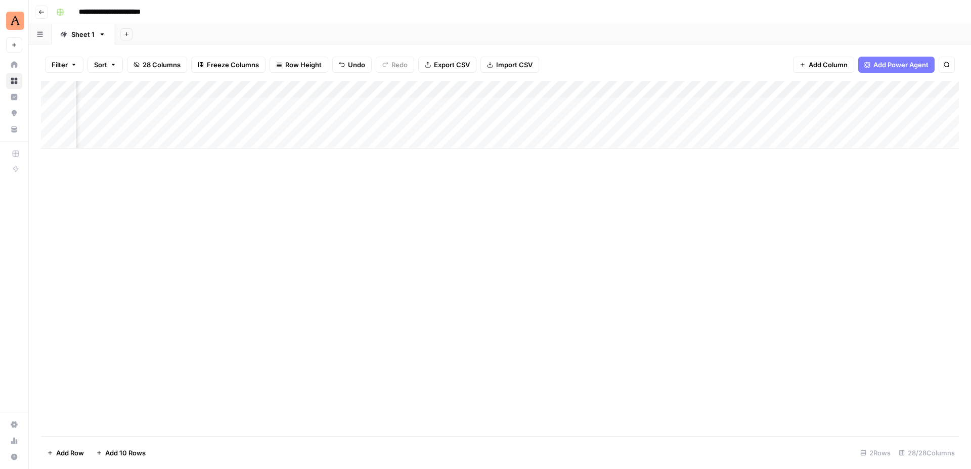
scroll to position [0, 1556]
click at [678, 123] on div "Add Column" at bounding box center [500, 115] width 918 height 68
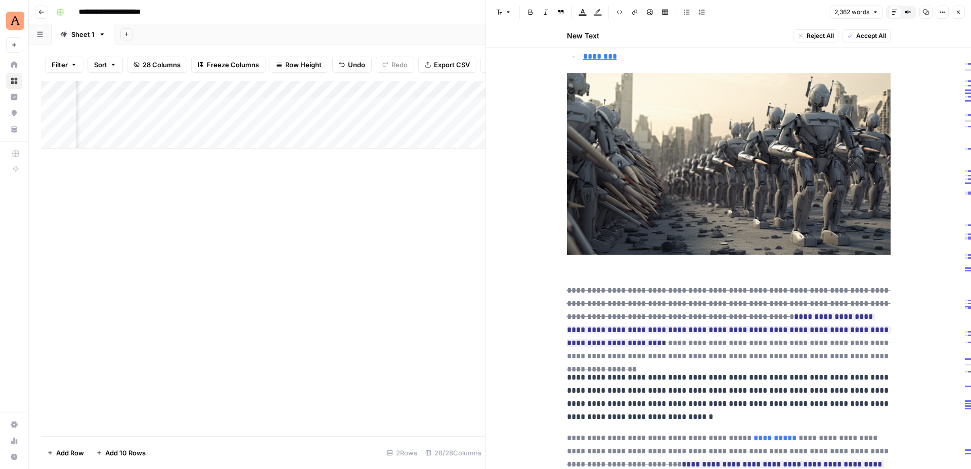
scroll to position [84, 0]
click at [729, 18] on div "Font style Bold Italic Block quote Text color Highlight color Code block Link I…" at bounding box center [659, 12] width 335 height 13
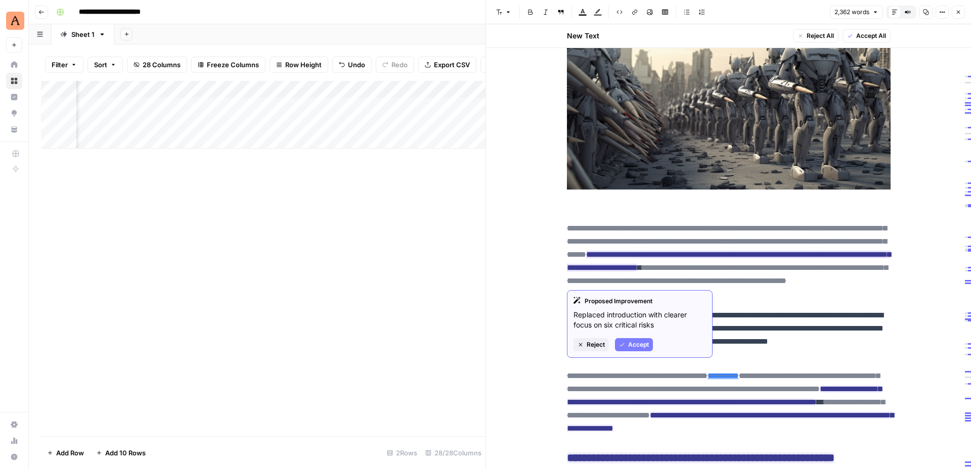
scroll to position [150, 0]
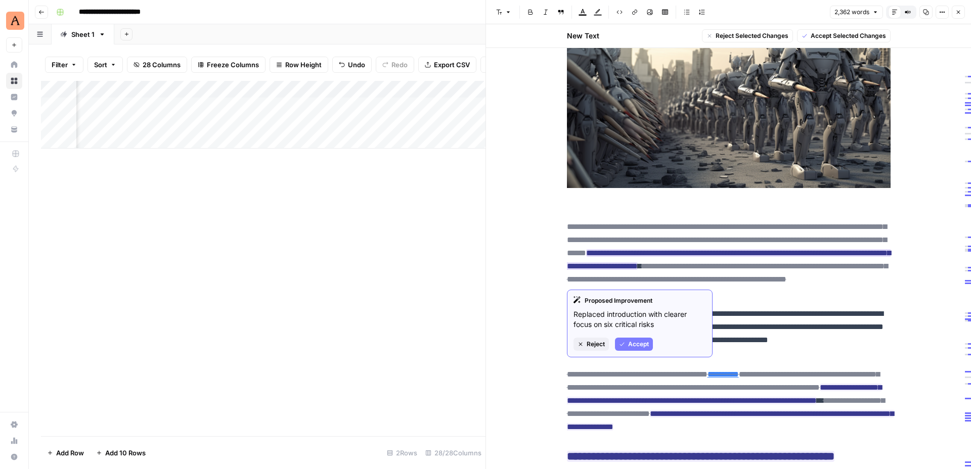
drag, startPoint x: 721, startPoint y: 226, endPoint x: 819, endPoint y: 229, distance: 98.6
click at [819, 229] on del "**********" at bounding box center [727, 240] width 320 height 34
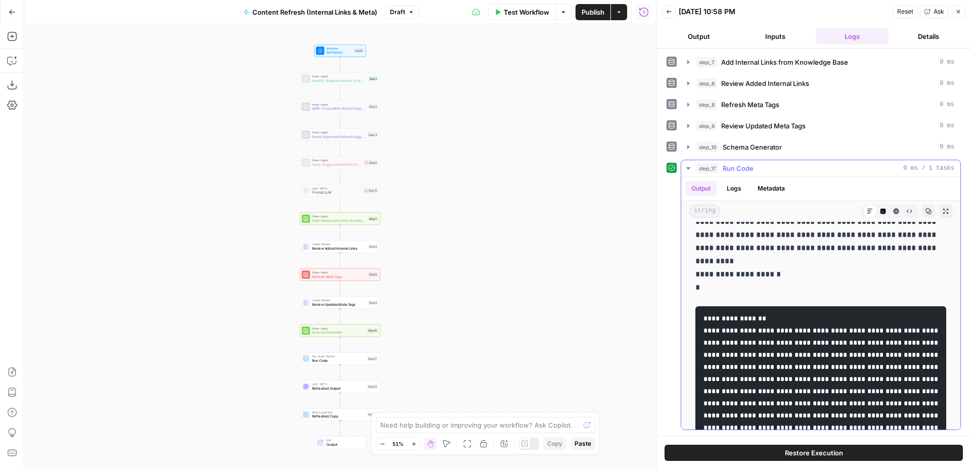
scroll to position [286, 0]
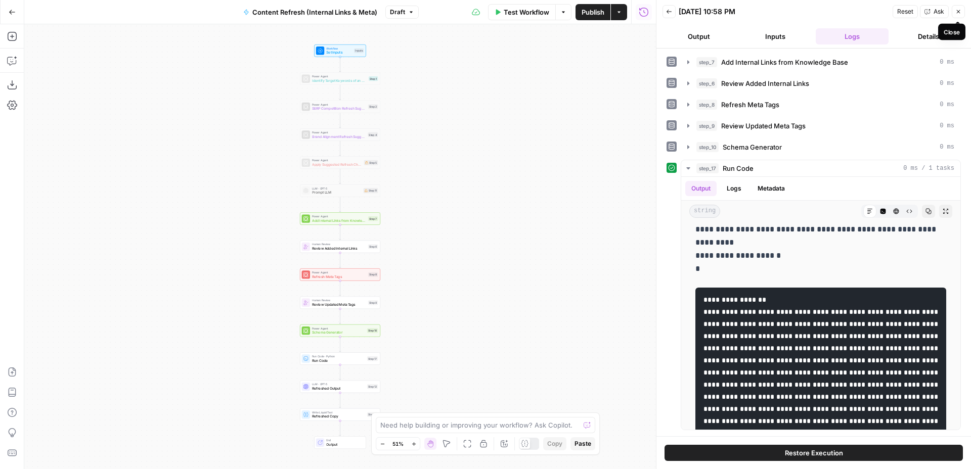
click at [960, 13] on icon "button" at bounding box center [958, 12] width 6 height 6
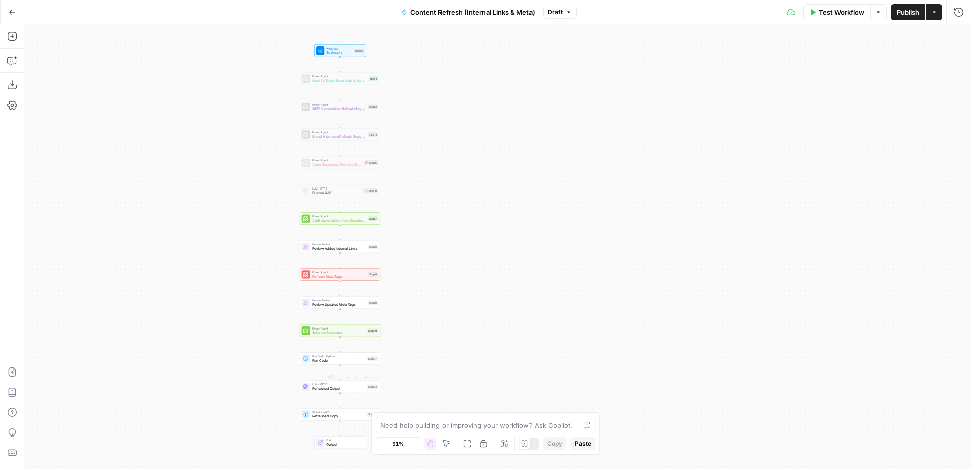
click at [336, 361] on span "Run Code" at bounding box center [338, 360] width 53 height 5
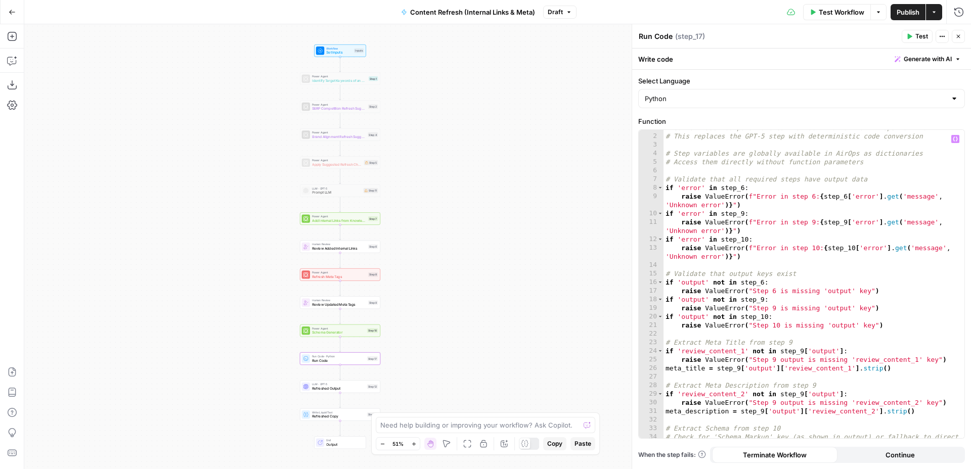
scroll to position [0, 0]
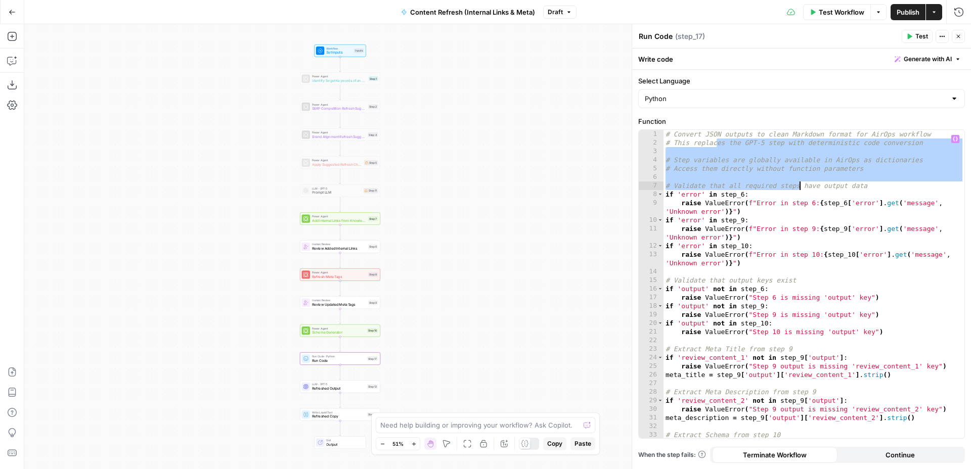
drag, startPoint x: 716, startPoint y: 140, endPoint x: 799, endPoint y: 184, distance: 93.4
click at [799, 184] on div "# Convert JSON outputs to clean Markdown format for AirOps workflow # This repl…" at bounding box center [813, 297] width 301 height 334
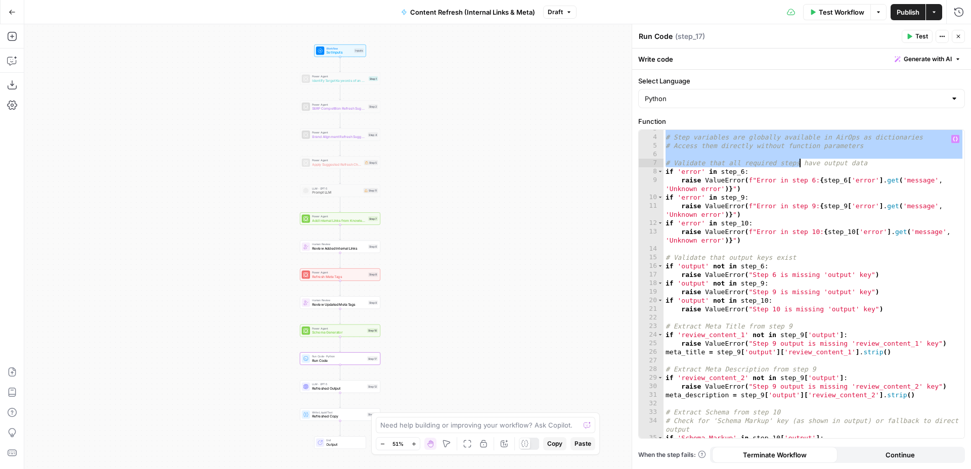
click at [803, 303] on div "# Step variables are globally available in AirOps as dictionaries # Access them…" at bounding box center [813, 287] width 301 height 326
type textarea "**********"
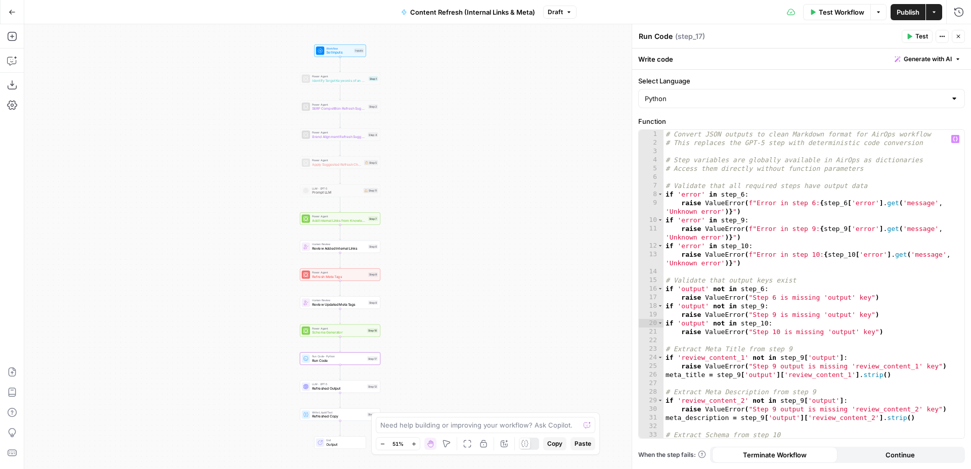
click at [959, 35] on icon "button" at bounding box center [959, 37] width 4 height 4
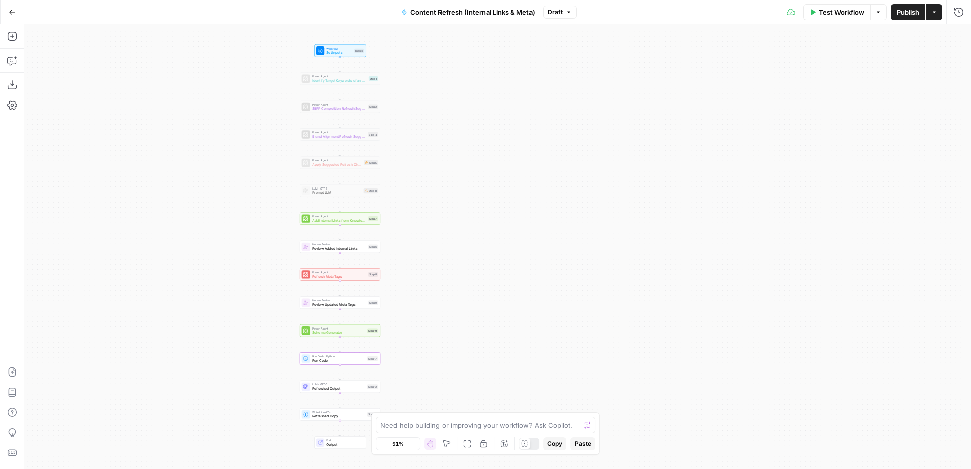
click at [11, 7] on button "Go Back" at bounding box center [12, 12] width 18 height 18
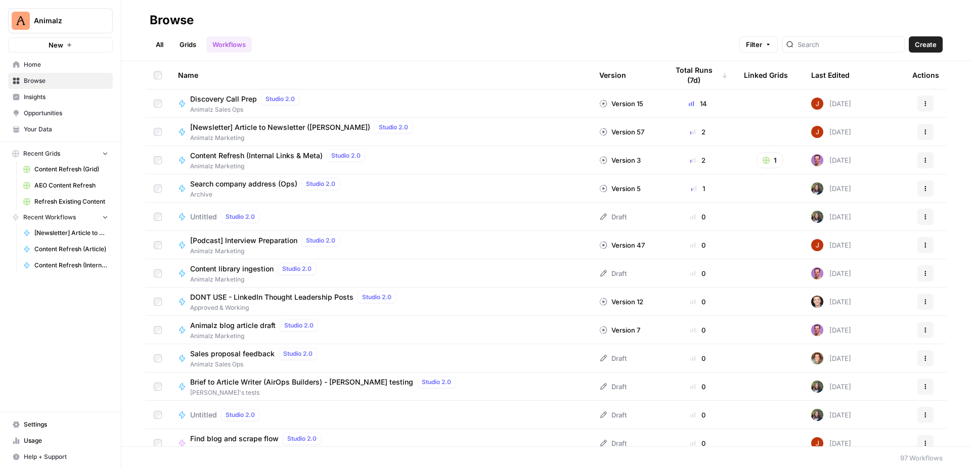
click at [222, 129] on span "[Newsletter] Article to Newsletter ([PERSON_NAME])" at bounding box center [280, 127] width 180 height 10
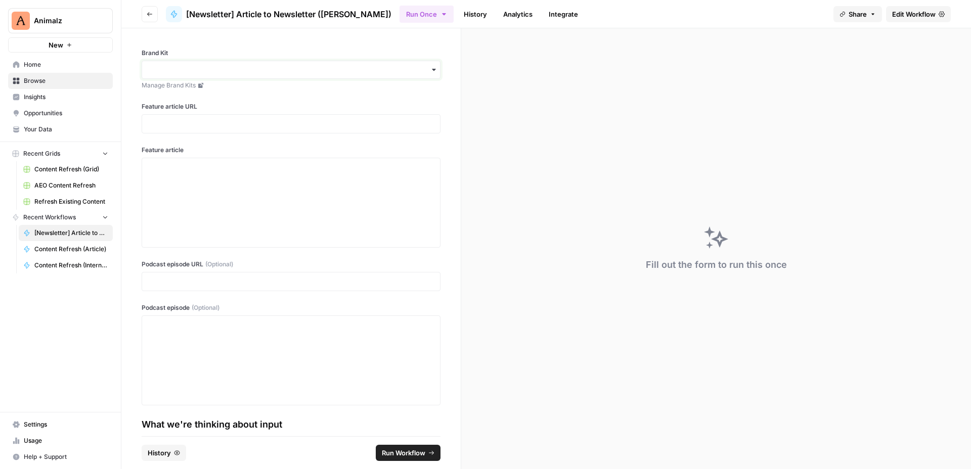
click at [412, 74] on input "Brand Kit" at bounding box center [291, 70] width 286 height 10
click at [401, 37] on div "Brand Kit Manage Brand Kits Feature article URL Feature article Podcast episode…" at bounding box center [290, 232] width 339 height 408
click at [407, 78] on div "button" at bounding box center [291, 70] width 299 height 18
click at [350, 95] on div "Animalz" at bounding box center [291, 93] width 298 height 19
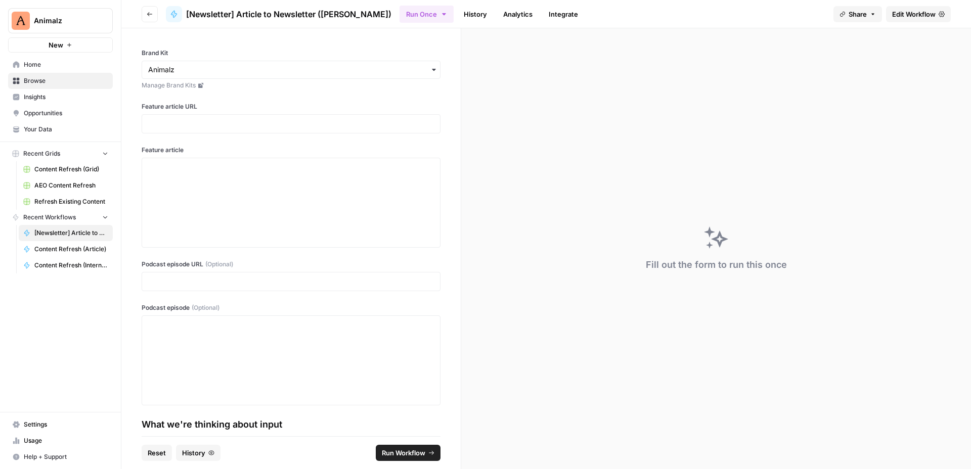
click at [414, 98] on div "Brand Kit Manage Brand Kits Feature article URL Feature article Podcast episode…" at bounding box center [290, 232] width 339 height 408
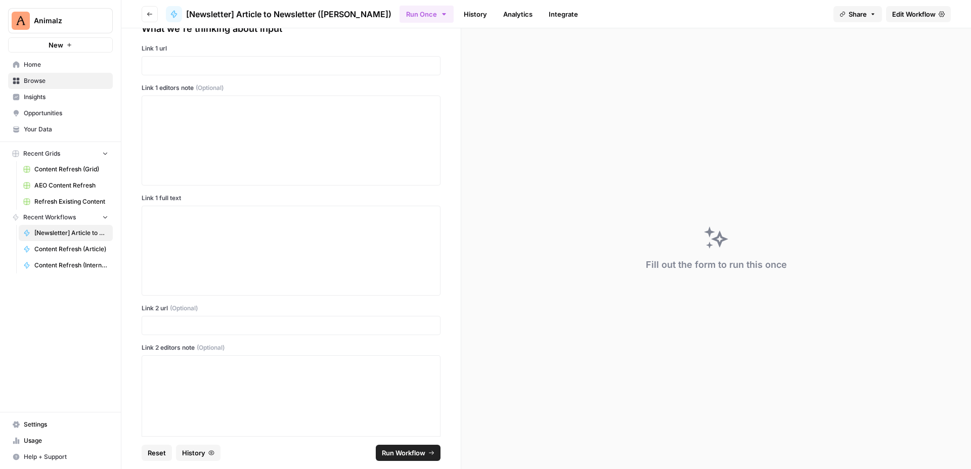
scroll to position [0, 0]
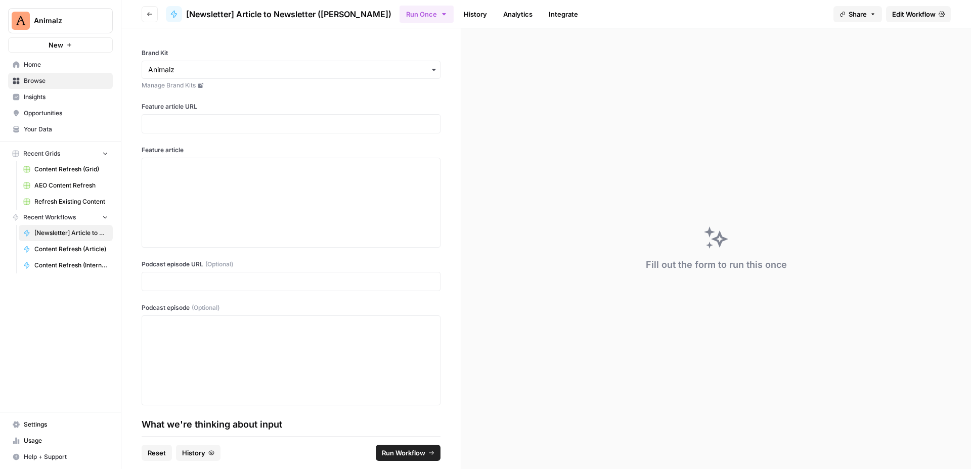
click at [410, 75] on div "button" at bounding box center [291, 70] width 299 height 18
click at [382, 51] on label "Brand Kit" at bounding box center [291, 53] width 299 height 9
click at [382, 65] on input "Brand Kit" at bounding box center [291, 70] width 286 height 10
click at [390, 75] on div "button" at bounding box center [291, 70] width 299 height 18
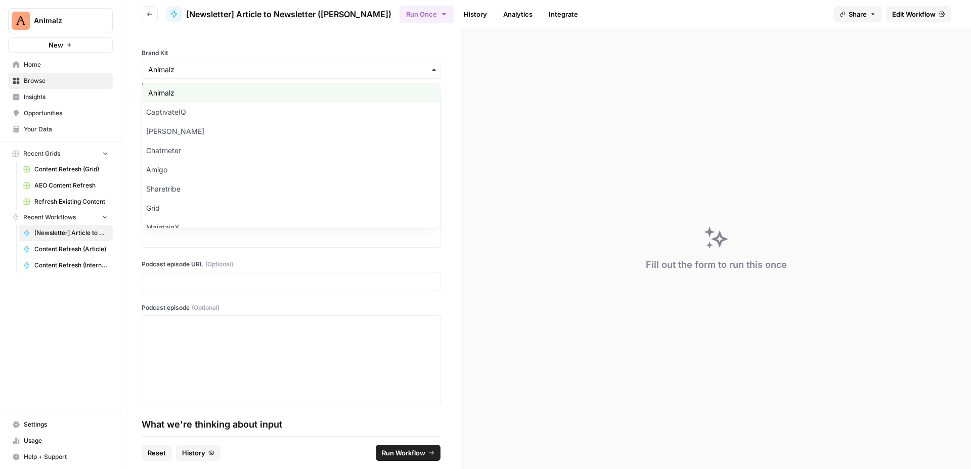
click at [350, 61] on div "button" at bounding box center [291, 70] width 299 height 18
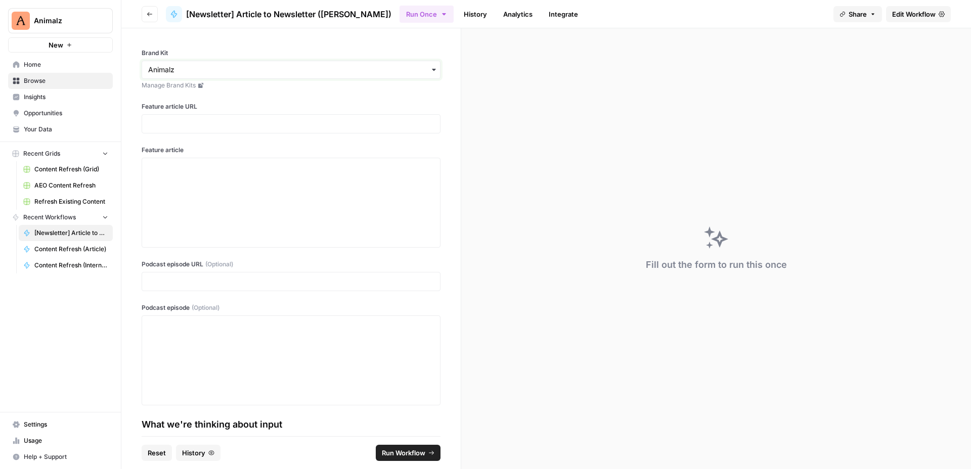
click at [348, 71] on input "Brand Kit" at bounding box center [291, 70] width 286 height 10
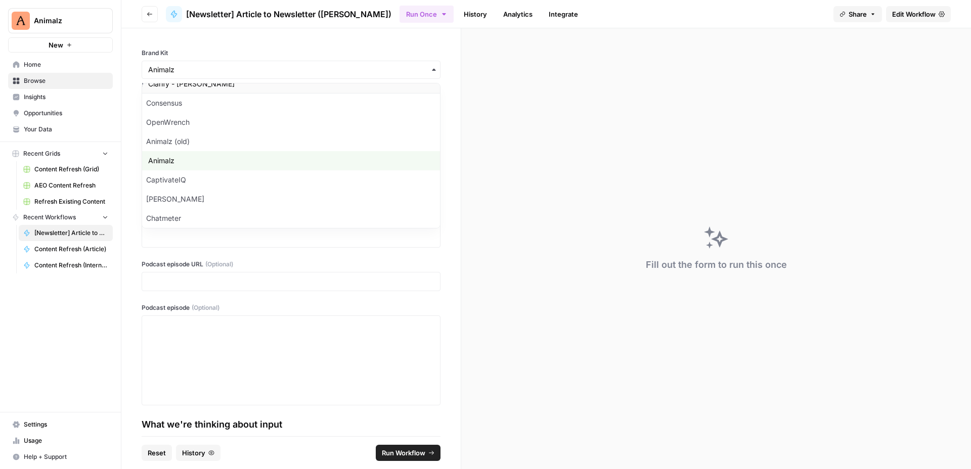
scroll to position [100, 0]
click at [337, 166] on div "Animalz" at bounding box center [291, 169] width 298 height 19
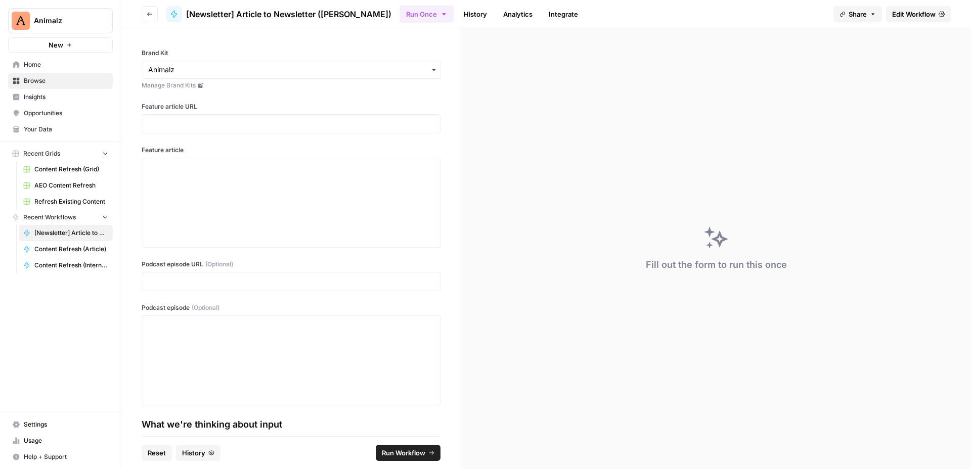
click at [343, 42] on div "Brand Kit Manage Brand Kits Feature article URL Feature article Podcast episode…" at bounding box center [290, 232] width 339 height 408
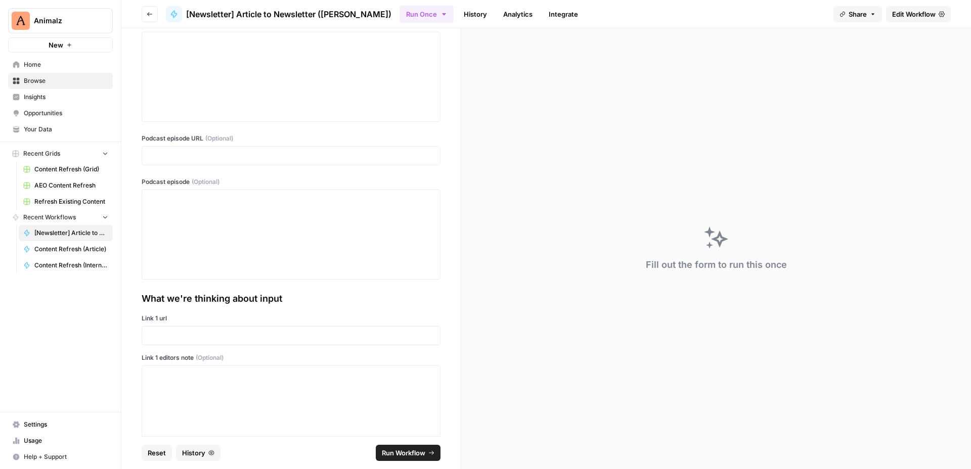
scroll to position [0, 0]
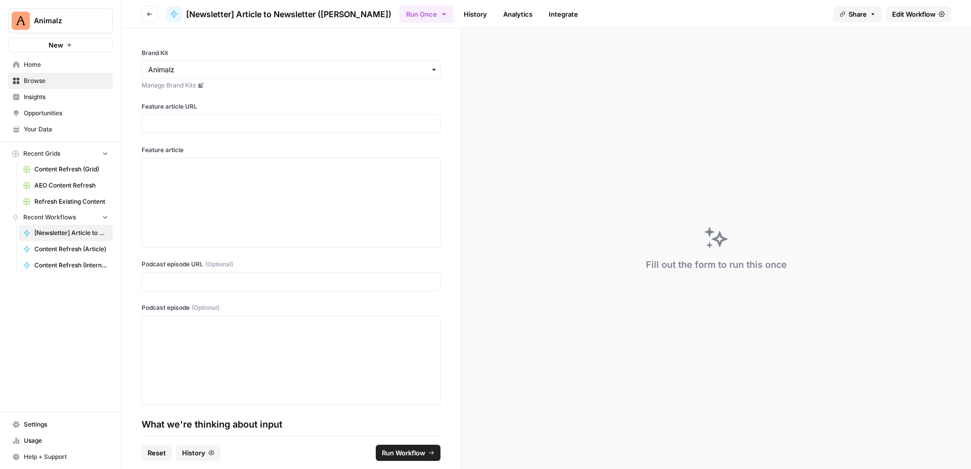
click at [351, 130] on div at bounding box center [291, 123] width 299 height 19
click at [348, 181] on div at bounding box center [291, 202] width 286 height 81
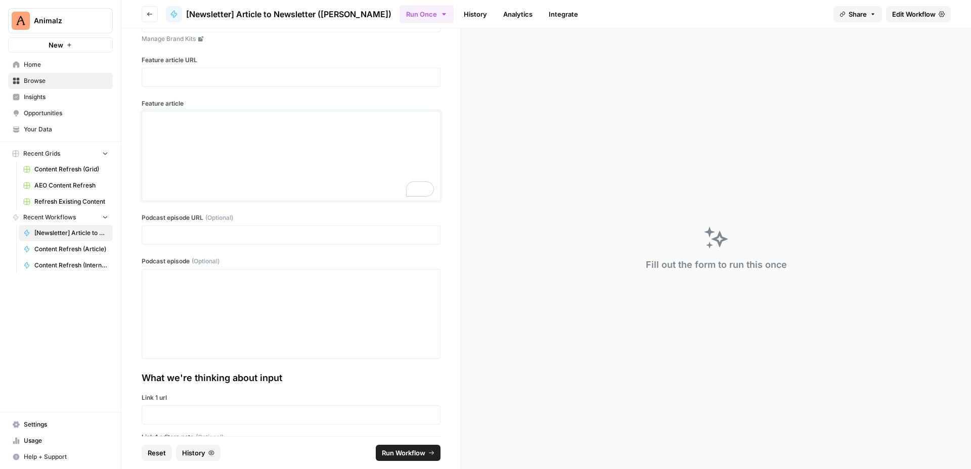
scroll to position [48, 0]
click at [393, 134] on div "To enrich screen reader interactions, please activate Accessibility in Grammarl…" at bounding box center [291, 154] width 286 height 81
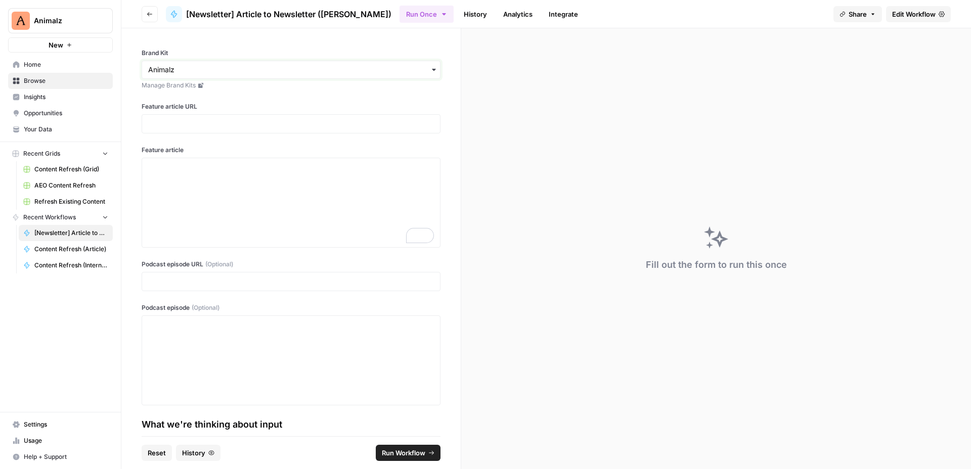
click at [370, 67] on input "Brand Kit" at bounding box center [291, 70] width 286 height 10
click at [363, 40] on div "Brand Kit Manage Brand Kits Feature article URL Feature article Podcast episode…" at bounding box center [290, 232] width 339 height 408
click at [366, 128] on p at bounding box center [291, 124] width 286 height 10
click at [423, 87] on link "Manage Brand Kits" at bounding box center [291, 85] width 299 height 9
click at [309, 199] on div "To enrich screen reader interactions, please activate Accessibility in Grammarl…" at bounding box center [291, 202] width 286 height 81
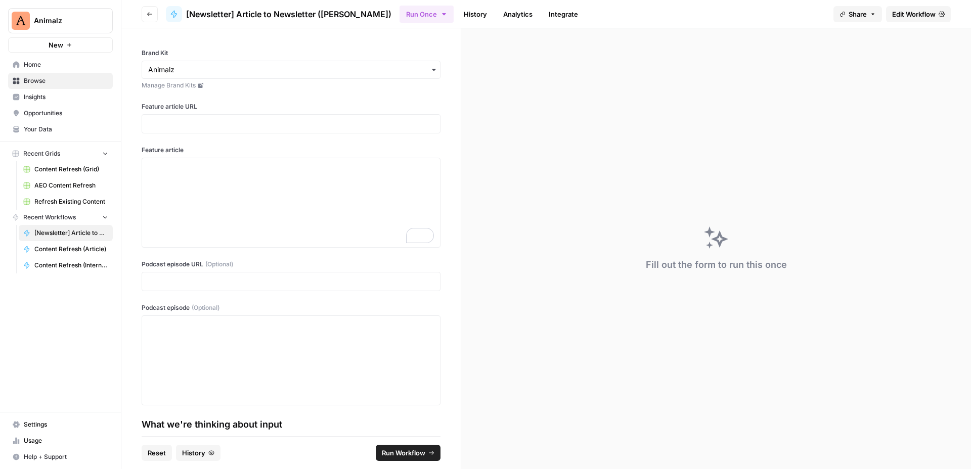
click at [346, 33] on div "Brand Kit Manage Brand Kits Feature article URL Feature article Podcast episode…" at bounding box center [290, 232] width 339 height 408
click at [264, 130] on div at bounding box center [291, 123] width 299 height 19
click at [352, 223] on div "To enrich screen reader interactions, please activate Accessibility in Grammarl…" at bounding box center [291, 202] width 286 height 81
click at [345, 50] on label "Brand Kit" at bounding box center [291, 53] width 299 height 9
click at [345, 65] on input "Brand Kit" at bounding box center [291, 70] width 286 height 10
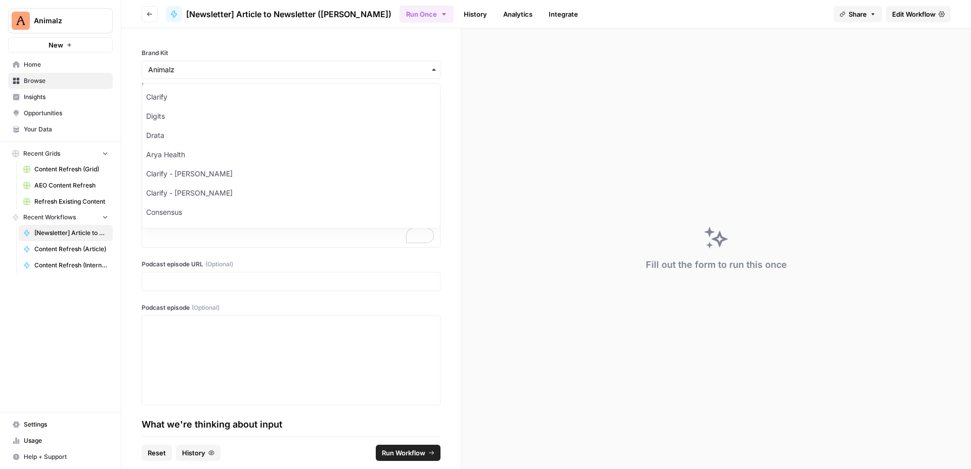
click at [361, 41] on div "Brand Kit Manage Brand Kits Feature article URL Feature article Podcast episode…" at bounding box center [290, 232] width 339 height 408
click at [287, 185] on div "To enrich screen reader interactions, please activate Accessibility in Grammarl…" at bounding box center [291, 202] width 286 height 81
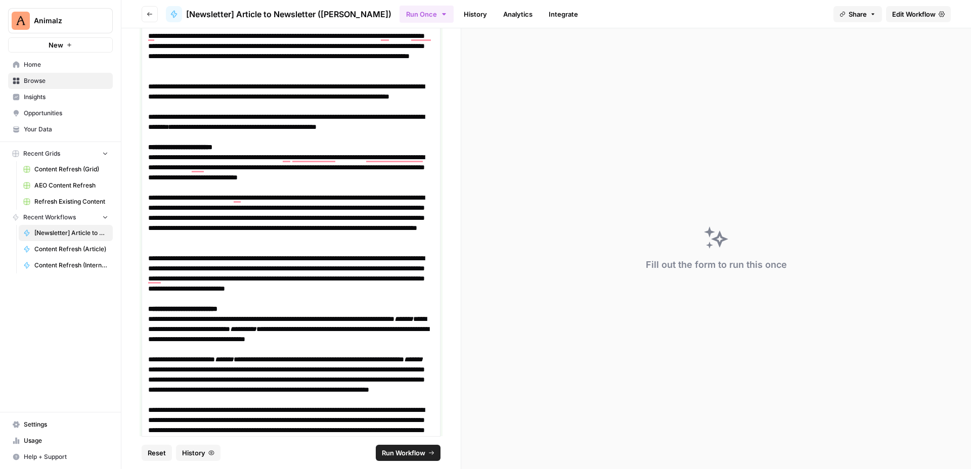
drag, startPoint x: 286, startPoint y: 183, endPoint x: 271, endPoint y: 5, distance: 179.2
click at [271, 5] on div "**********" at bounding box center [545, 234] width 849 height 469
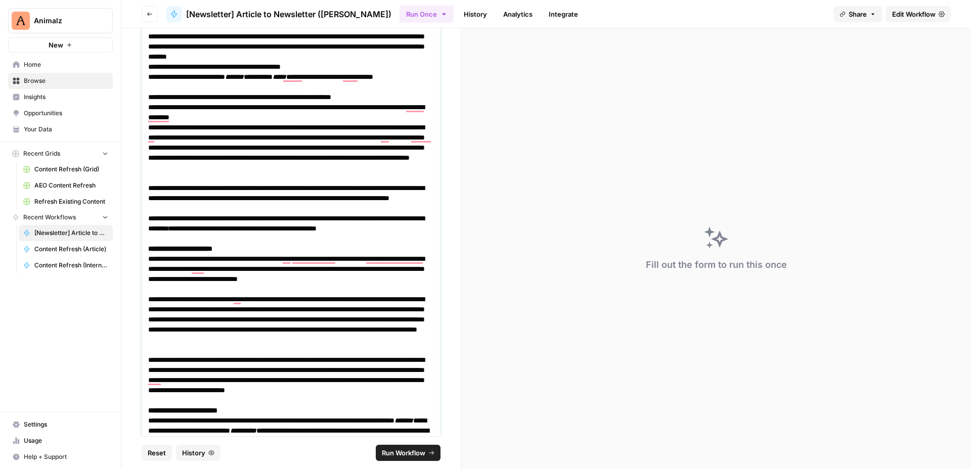
click at [309, 110] on p "**********" at bounding box center [291, 112] width 286 height 20
click at [910, 11] on span "Edit Workflow" at bounding box center [913, 14] width 43 height 10
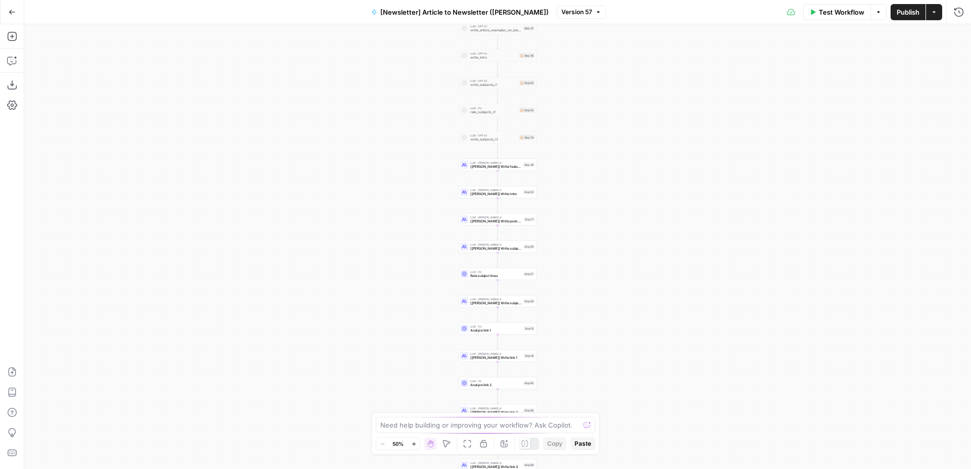
click at [577, 138] on div "Workflow Set Inputs Inputs LLM · O3 Analyze article (O3) Step 38 Human Review H…" at bounding box center [497, 246] width 947 height 445
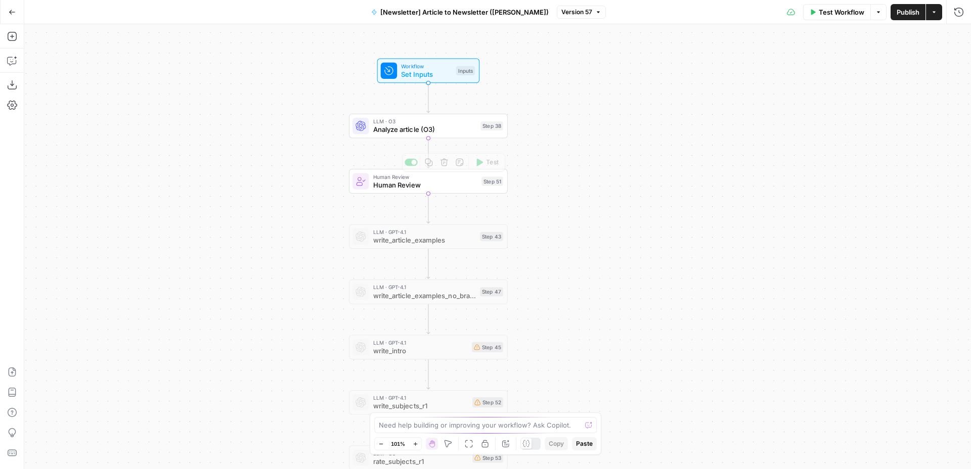
click at [461, 123] on span "LLM · O3" at bounding box center [425, 121] width 104 height 8
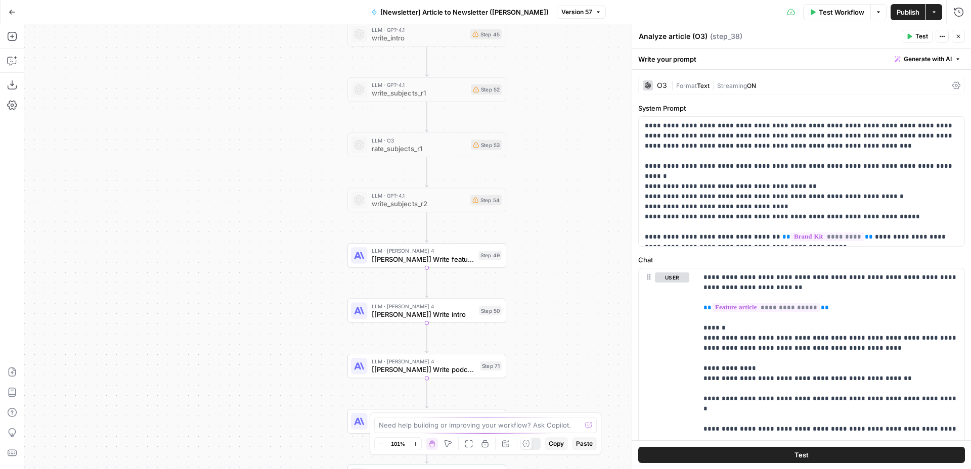
click at [457, 261] on span "[Claude] Write feature article body" at bounding box center [423, 259] width 103 height 10
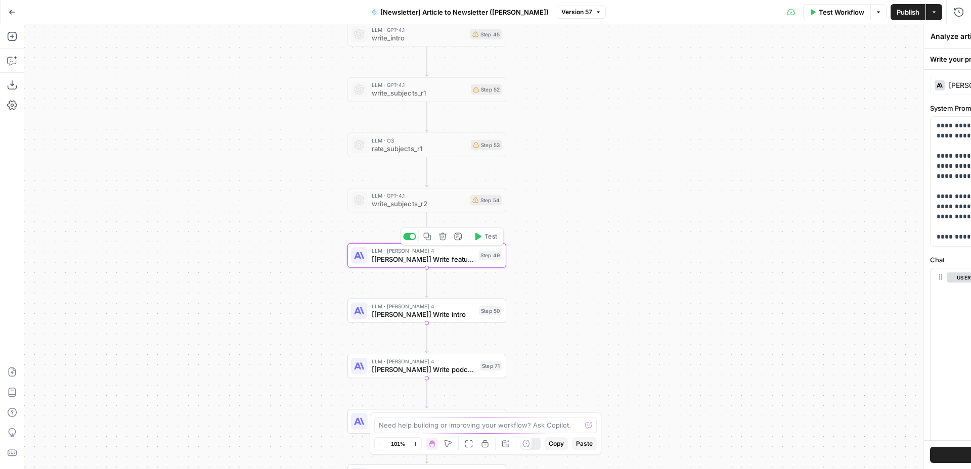
type textarea "[Claude] Write feature article body"
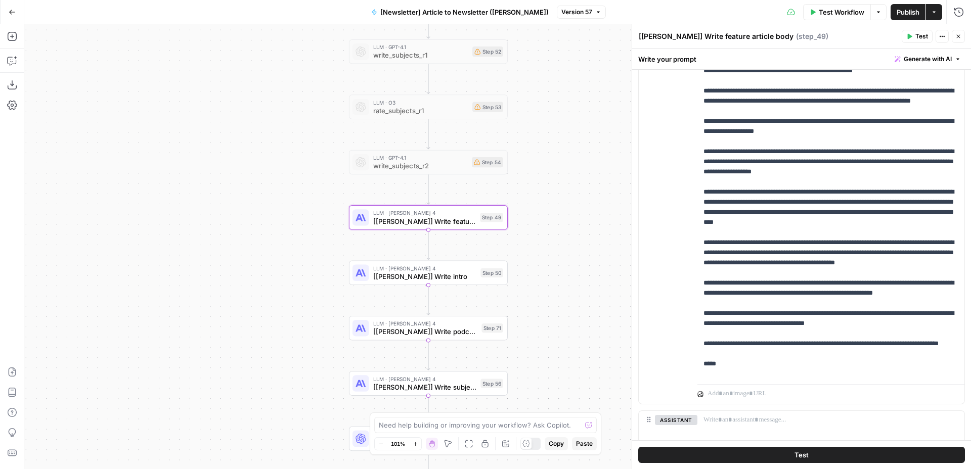
click at [462, 286] on div "Workflow Set Inputs Inputs LLM · O3 Analyze article (O3) Step 38 Human Review H…" at bounding box center [497, 246] width 947 height 445
click at [435, 275] on span "[Claude] Write intro" at bounding box center [425, 277] width 104 height 10
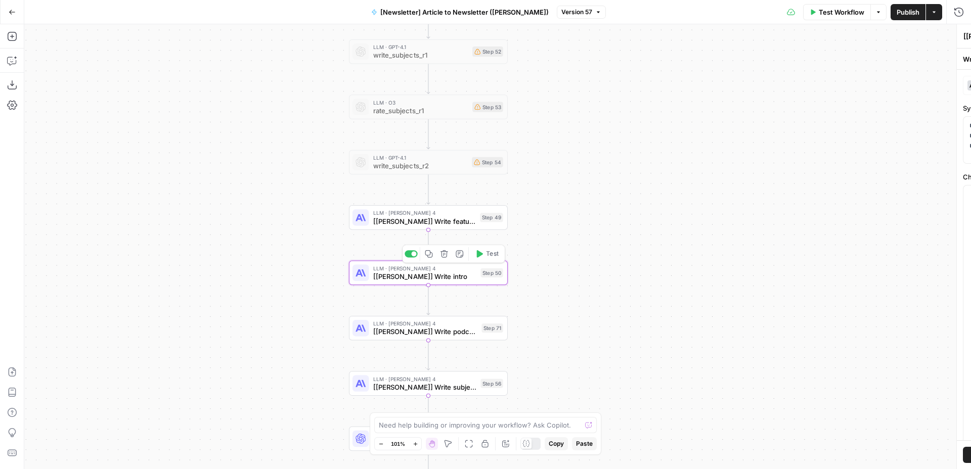
type textarea "[Claude] Write intro"
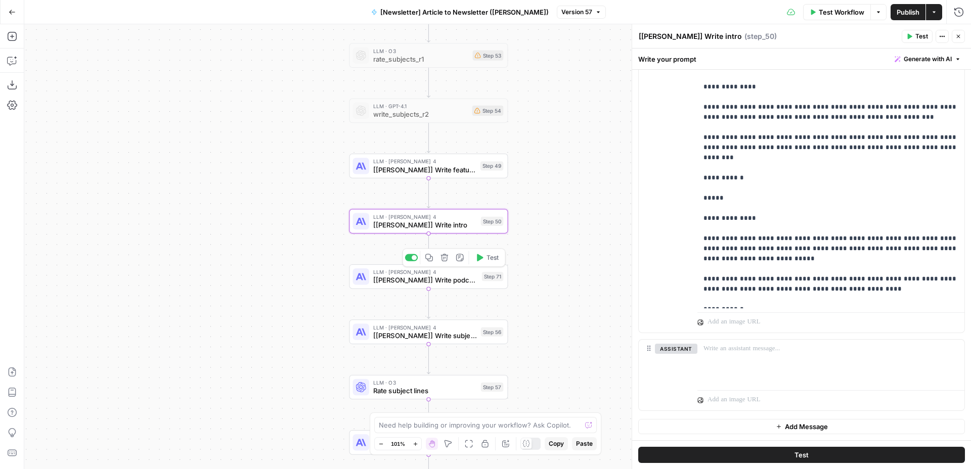
click at [449, 281] on span "[Claude] Write podcast episode body" at bounding box center [425, 280] width 105 height 10
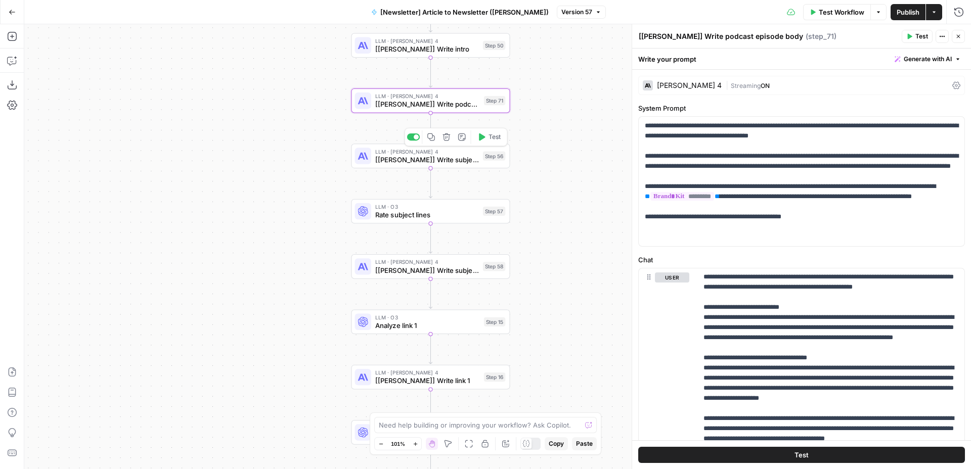
click at [435, 158] on span "[Claude] Write subject line - 01" at bounding box center [427, 160] width 104 height 10
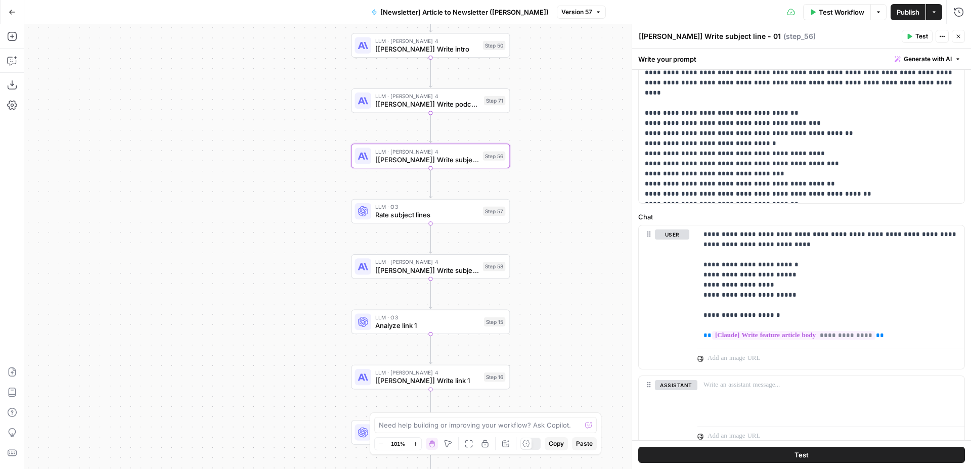
click at [448, 273] on span "[Claude] Write subject lines - 02" at bounding box center [427, 270] width 104 height 10
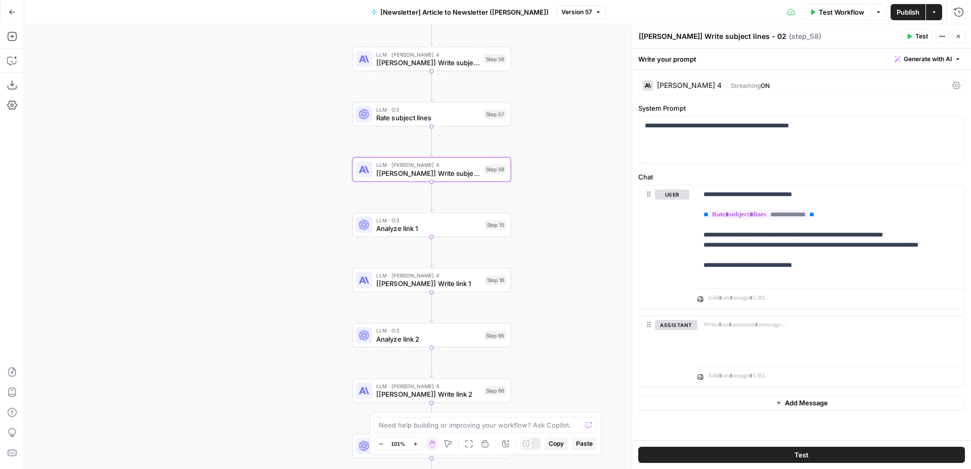
click at [461, 236] on div "LLM · O3 Analyze link 1 Step 15 Copy step Delete step Add Note Test" at bounding box center [431, 224] width 159 height 25
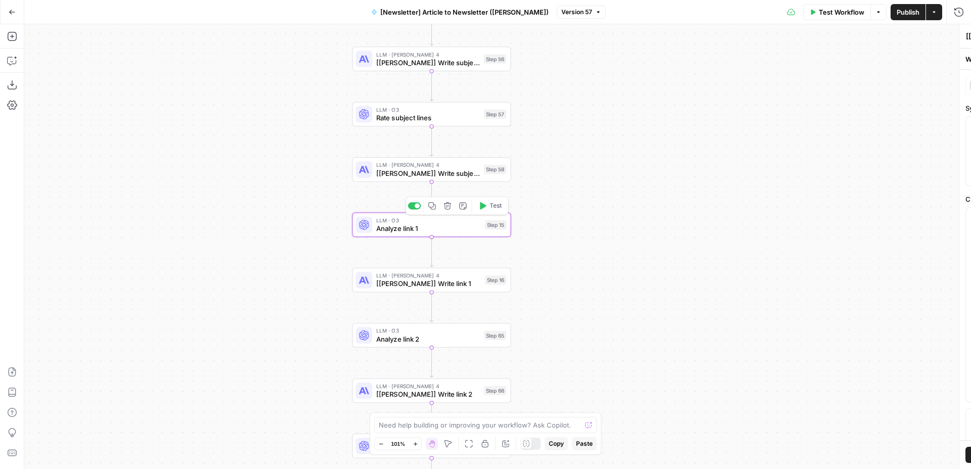
type textarea "Analyze link 1"
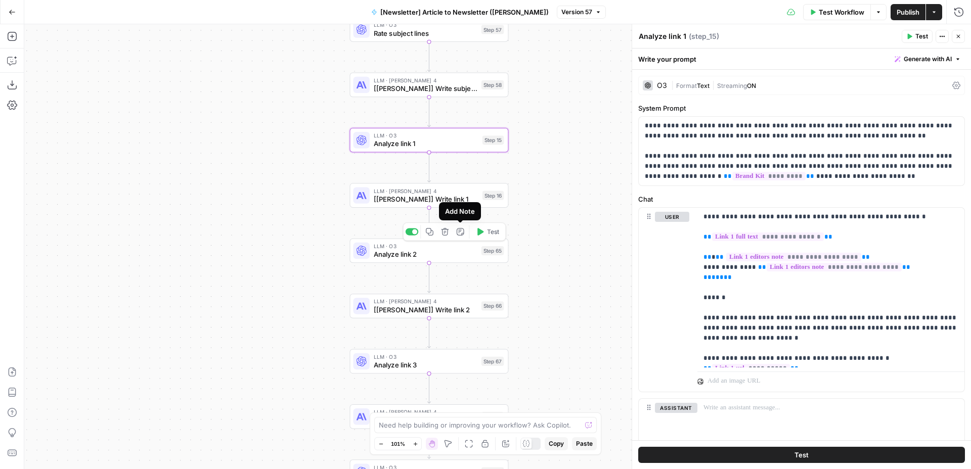
click at [453, 203] on div "Add Note" at bounding box center [460, 211] width 42 height 18
click at [454, 199] on span "[Claude] Write link 1" at bounding box center [426, 199] width 105 height 10
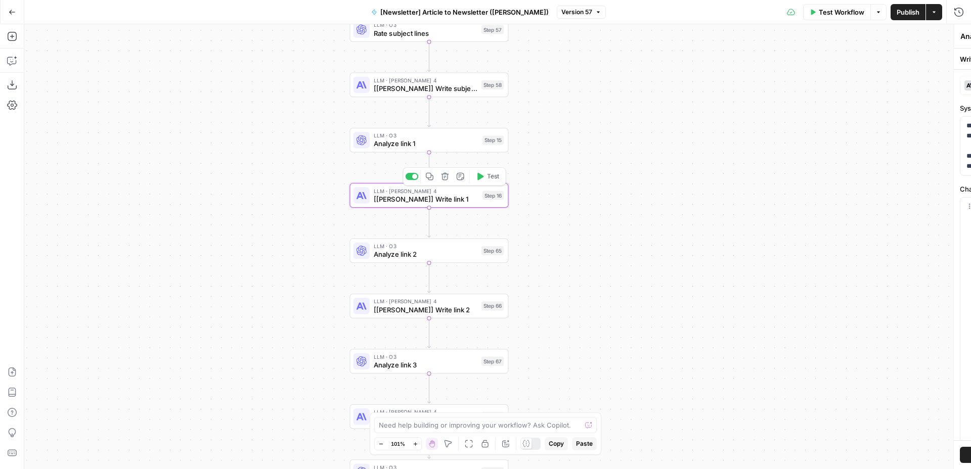
type textarea "[Claude] Write link 1"
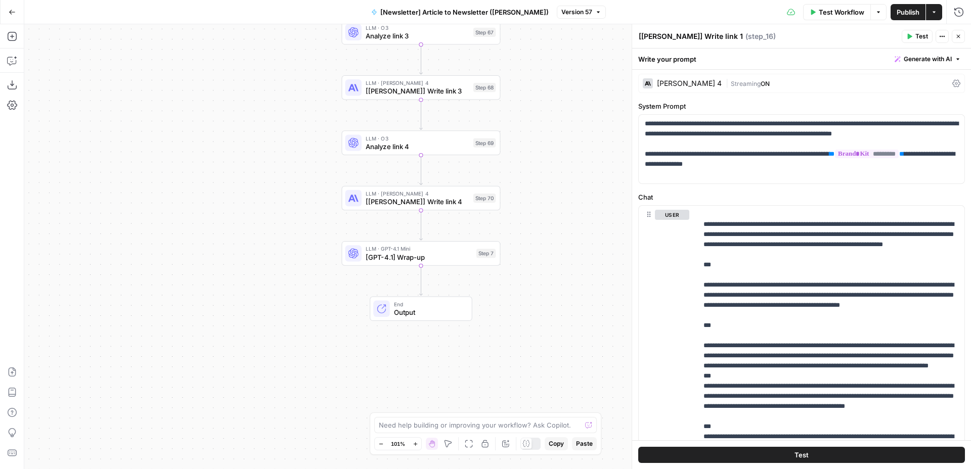
click at [462, 255] on span "[GPT-4.1] Wrap-up" at bounding box center [419, 257] width 107 height 10
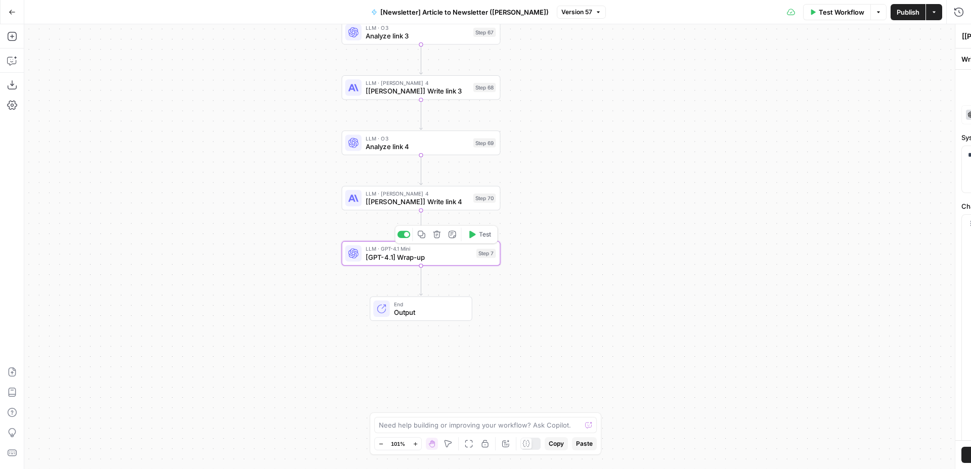
type textarea "[GPT-4.1] Wrap-up"
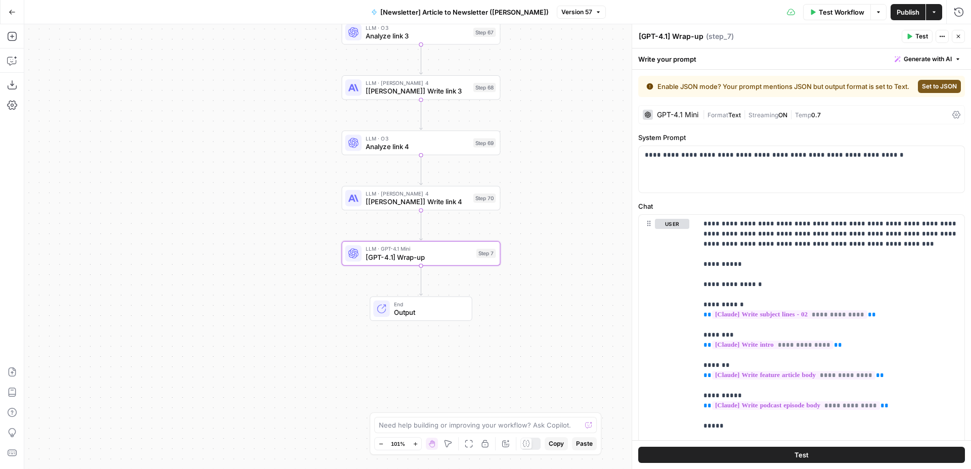
click at [12, 17] on button "Go Back" at bounding box center [12, 12] width 18 height 18
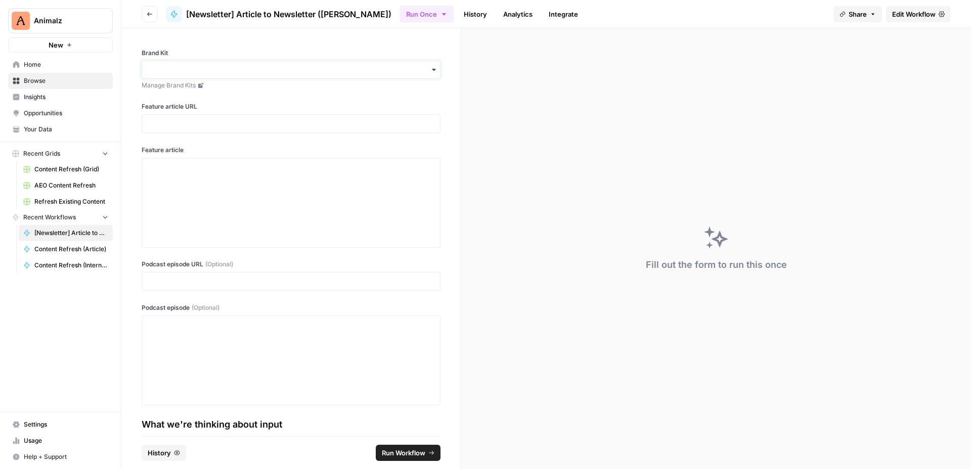
click at [412, 74] on input "Brand Kit" at bounding box center [291, 70] width 286 height 10
click at [396, 48] on div "Brand Kit Manage Brand Kits Feature article URL Feature article Podcast episode…" at bounding box center [290, 232] width 339 height 408
click at [419, 68] on input "Brand Kit" at bounding box center [291, 70] width 286 height 10
click at [305, 177] on div "Animalz" at bounding box center [291, 170] width 298 height 19
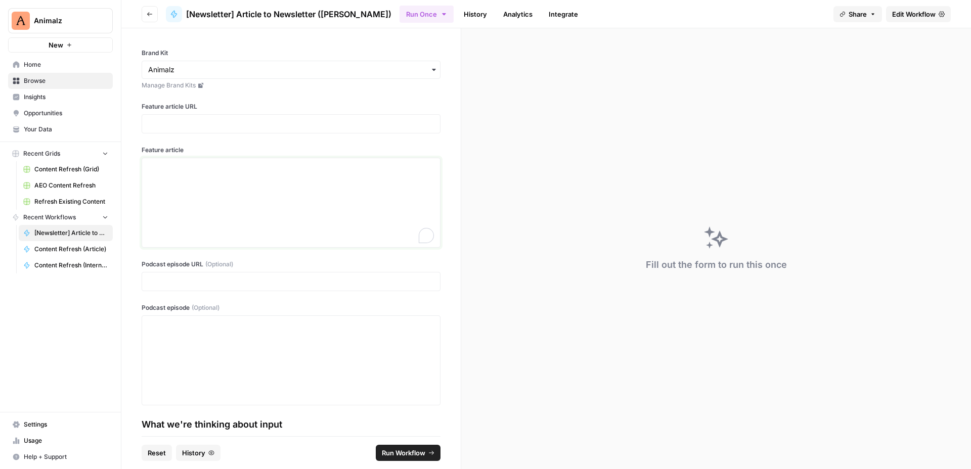
click at [307, 198] on div "To enrich screen reader interactions, please activate Accessibility in Grammarl…" at bounding box center [291, 202] width 286 height 81
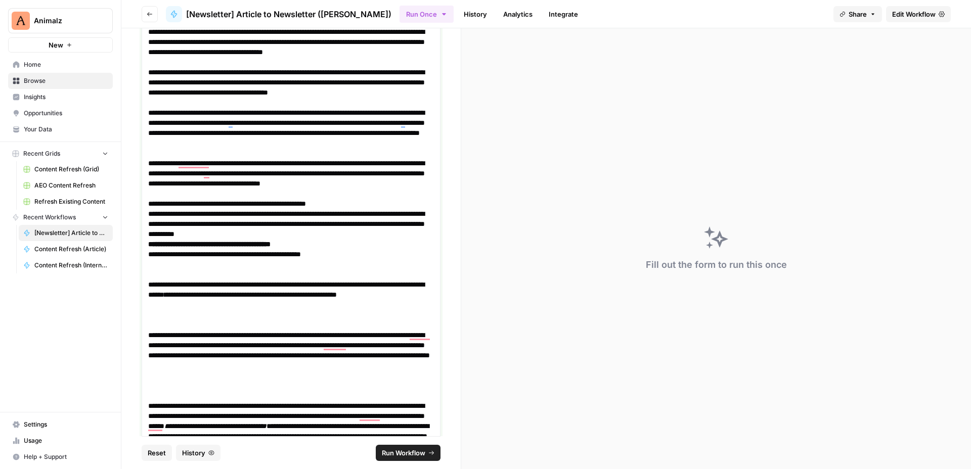
scroll to position [125, 0]
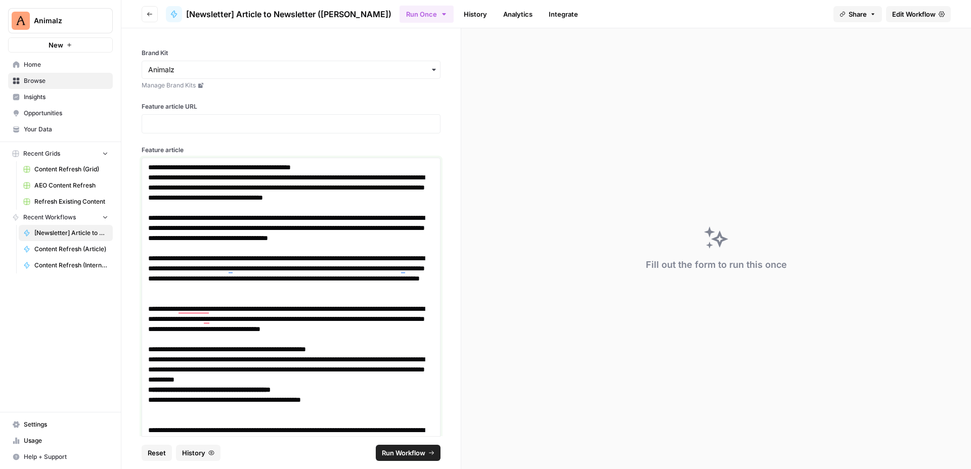
click at [376, 164] on h1 "**********" at bounding box center [291, 167] width 286 height 10
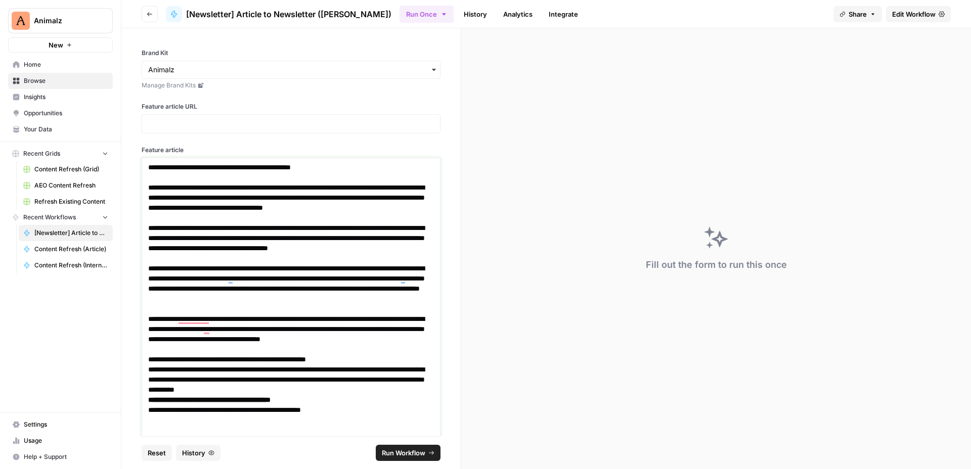
click at [344, 164] on h1 "**********" at bounding box center [291, 167] width 286 height 10
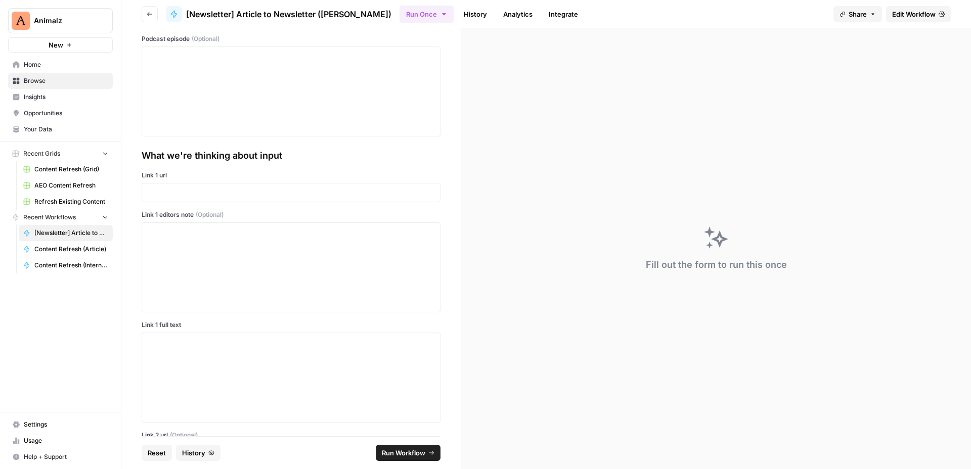
scroll to position [1639, 0]
click at [240, 190] on p at bounding box center [291, 188] width 286 height 10
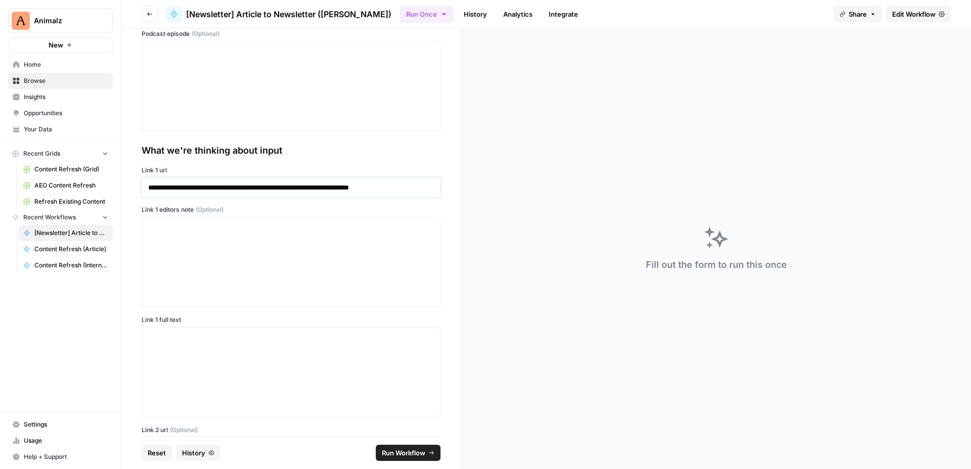
drag, startPoint x: 332, startPoint y: 188, endPoint x: 379, endPoint y: 185, distance: 46.7
click at [379, 185] on p "**********" at bounding box center [291, 188] width 286 height 10
click at [362, 232] on div at bounding box center [291, 262] width 286 height 81
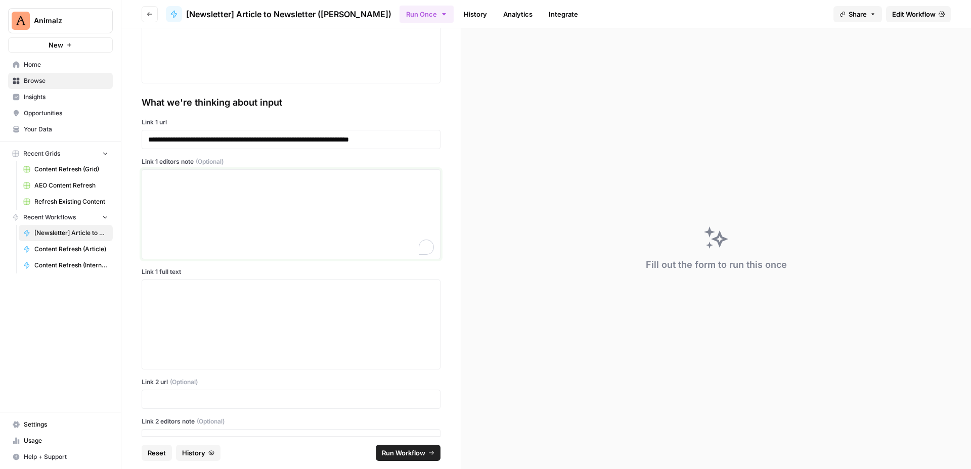
scroll to position [1672, 0]
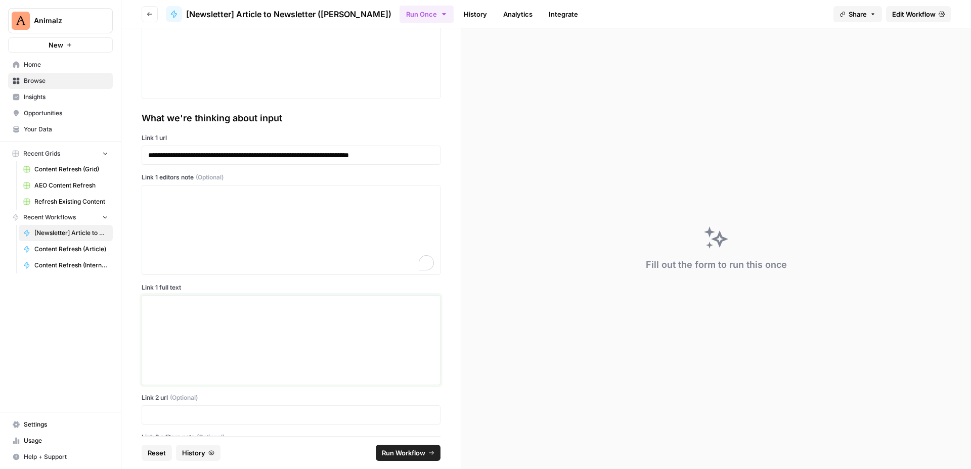
click at [341, 308] on p at bounding box center [291, 305] width 286 height 10
click at [341, 246] on div "To enrich screen reader interactions, please activate Accessibility in Grammarl…" at bounding box center [291, 230] width 286 height 81
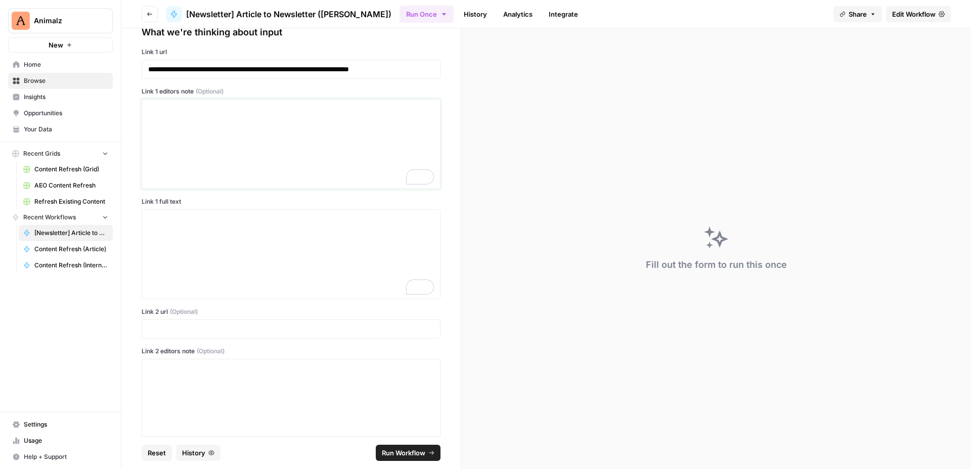
scroll to position [1772, 0]
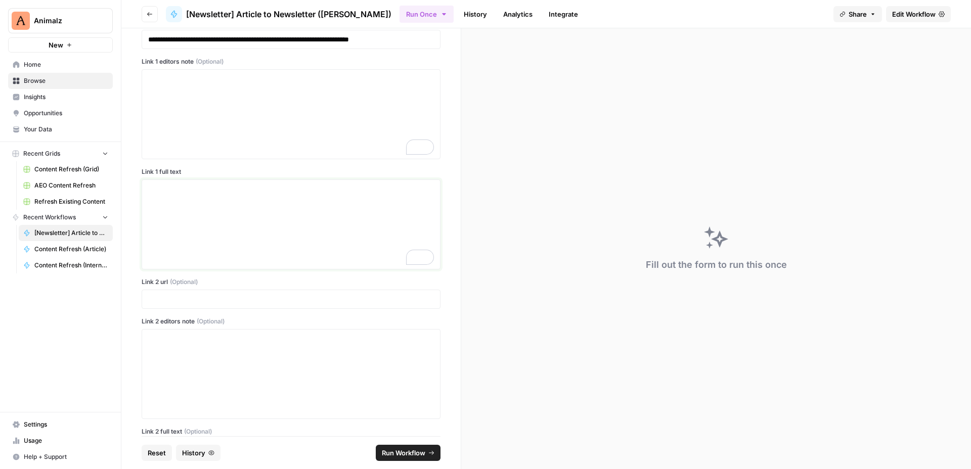
click at [313, 212] on div "To enrich screen reader interactions, please activate Accessibility in Grammarl…" at bounding box center [291, 224] width 286 height 81
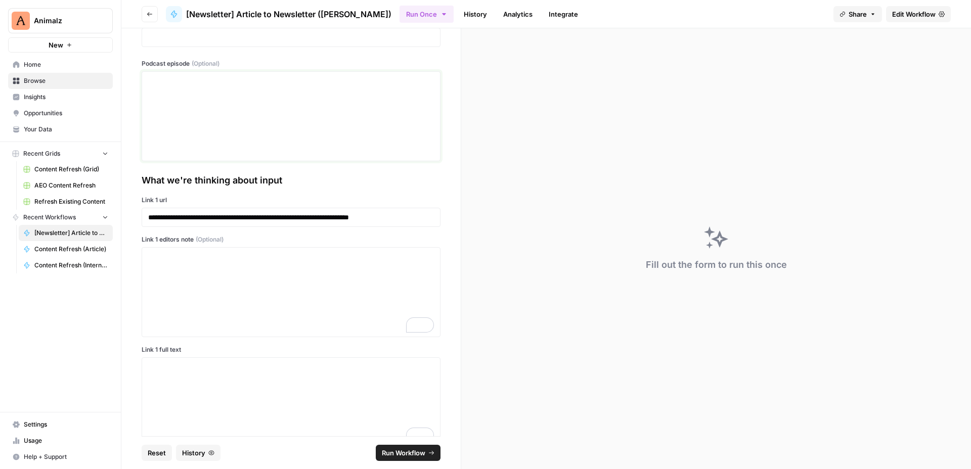
click at [301, 153] on div at bounding box center [291, 116] width 286 height 81
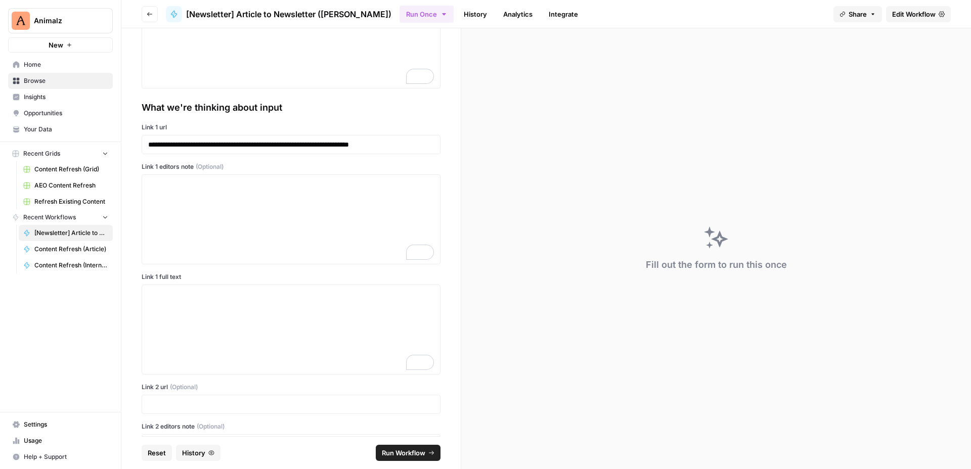
click at [324, 131] on label "Link 1 url" at bounding box center [291, 127] width 299 height 9
click at [315, 166] on label "Link 1 editors note (Optional)" at bounding box center [291, 166] width 299 height 9
click at [294, 220] on div "To enrich screen reader interactions, please activate Accessibility in Grammarl…" at bounding box center [291, 219] width 286 height 81
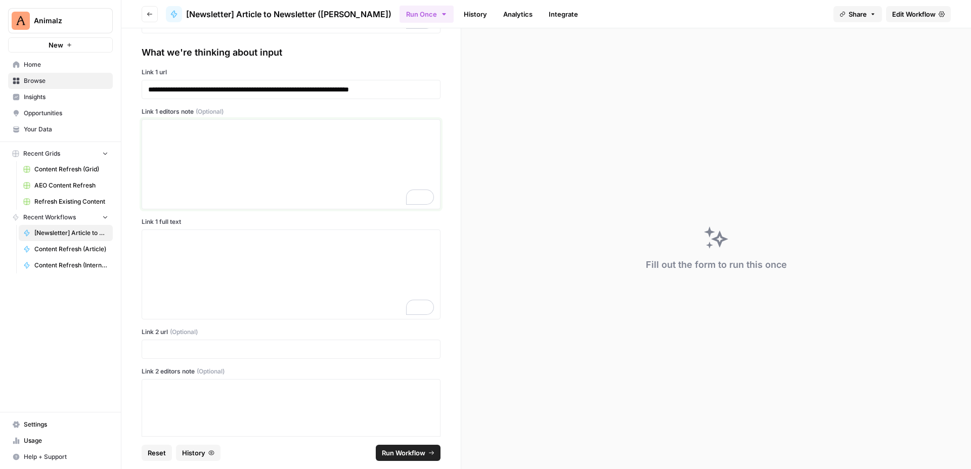
click at [288, 170] on div "To enrich screen reader interactions, please activate Accessibility in Grammarl…" at bounding box center [291, 164] width 286 height 81
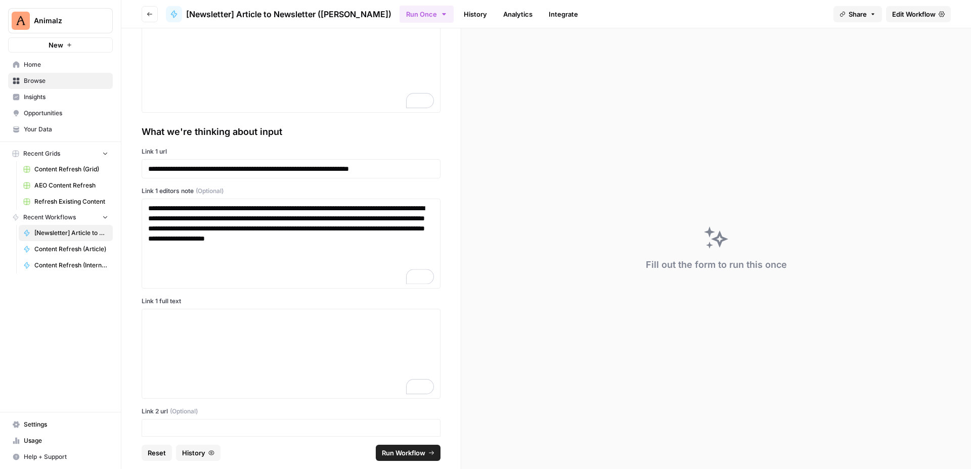
click at [293, 127] on div "What we're thinking about input" at bounding box center [291, 132] width 299 height 14
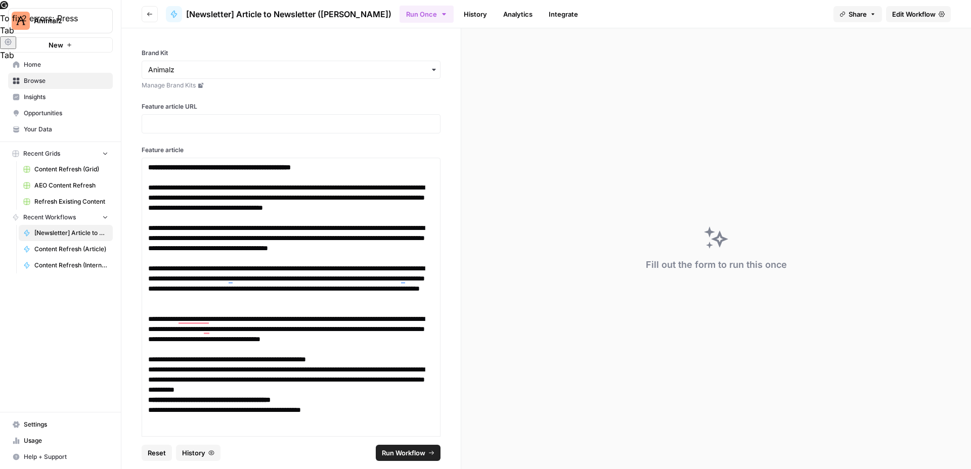
scroll to position [1709, 0]
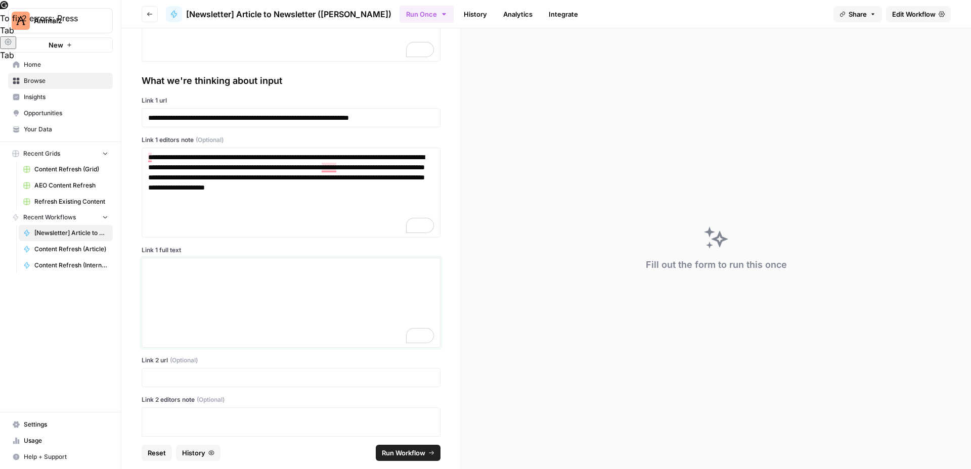
click at [294, 273] on div "To enrich screen reader interactions, please activate Accessibility in Grammarl…" at bounding box center [291, 302] width 286 height 81
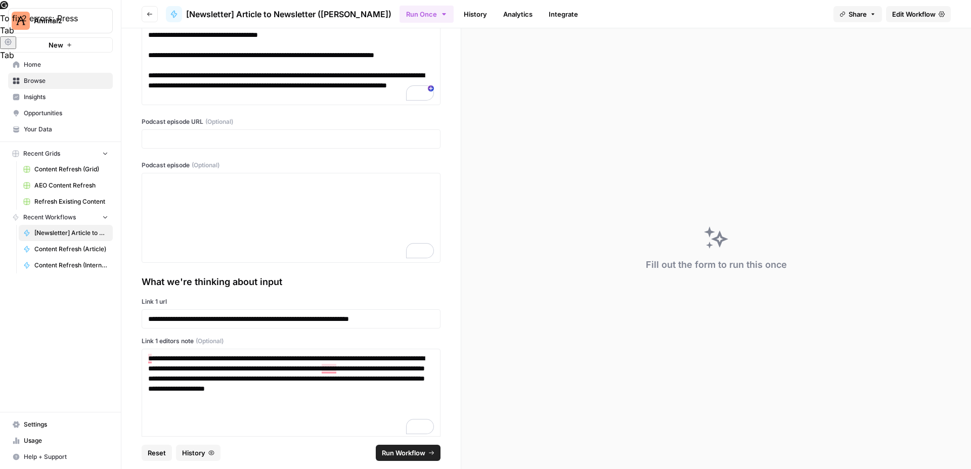
scroll to position [0, 0]
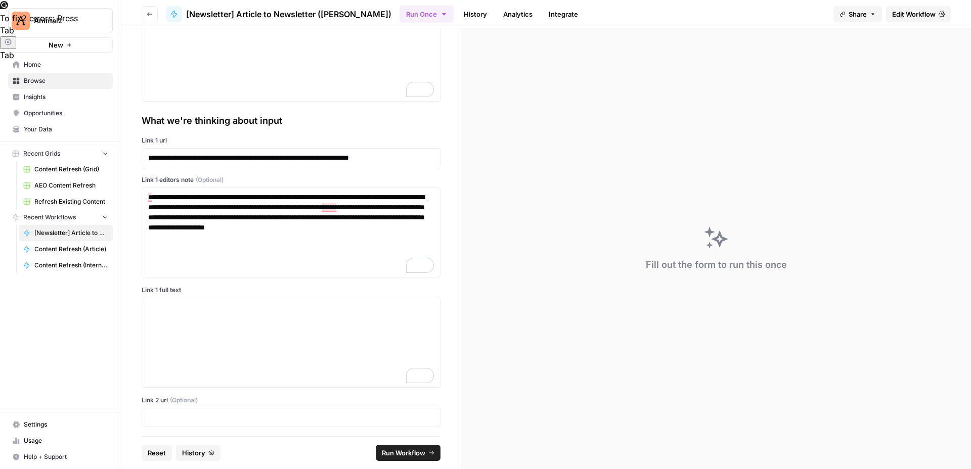
click at [78, 23] on span "To fix 2 errors : Press" at bounding box center [39, 18] width 78 height 10
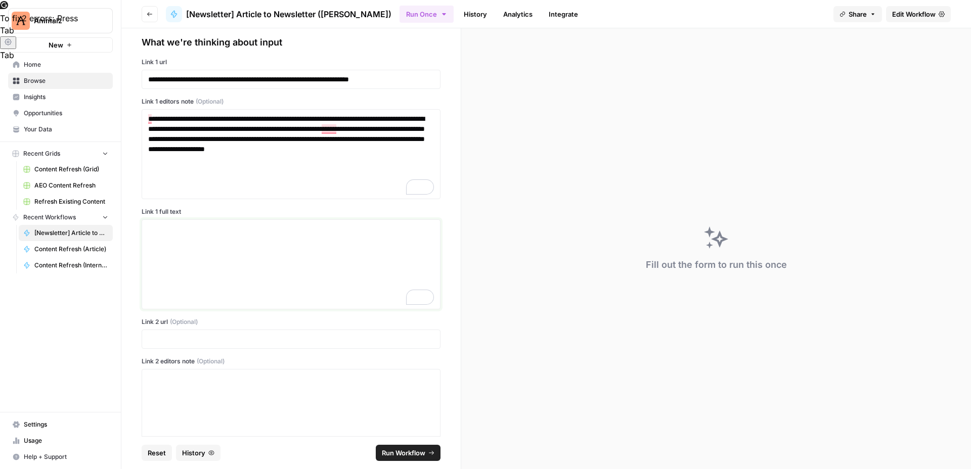
click at [246, 252] on div "To enrich screen reader interactions, please activate Accessibility in Grammarl…" at bounding box center [291, 264] width 286 height 81
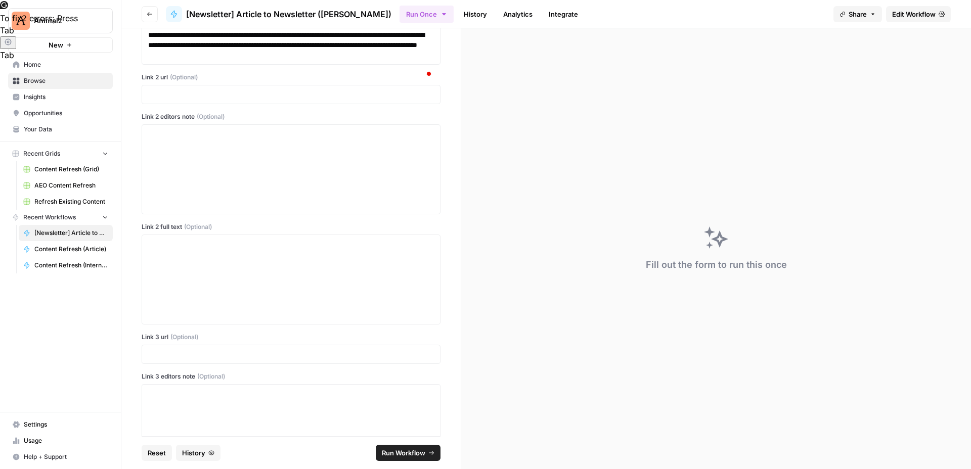
click at [295, 104] on div at bounding box center [291, 94] width 299 height 19
click at [293, 100] on p at bounding box center [291, 94] width 286 height 10
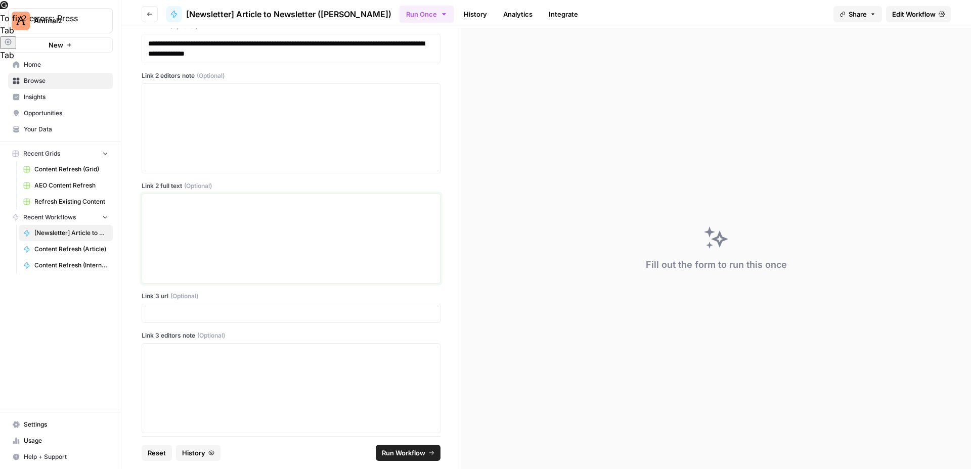
click at [238, 246] on div at bounding box center [291, 238] width 286 height 81
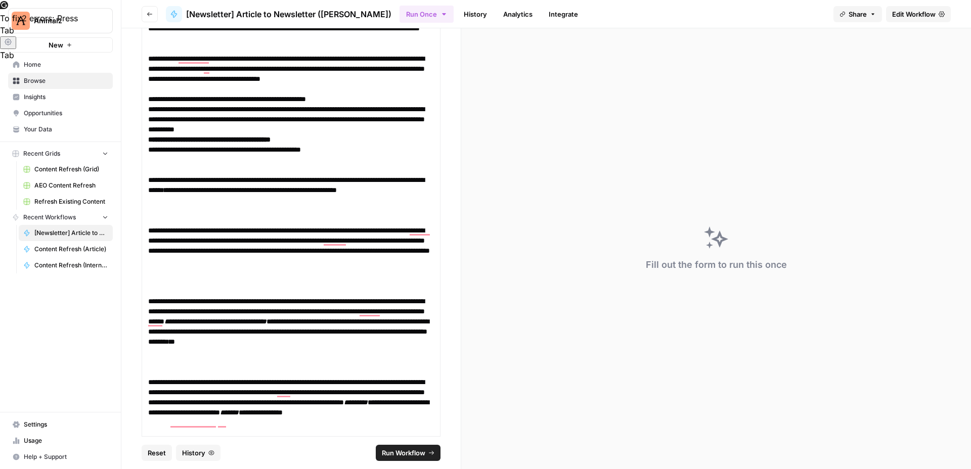
scroll to position [474, 0]
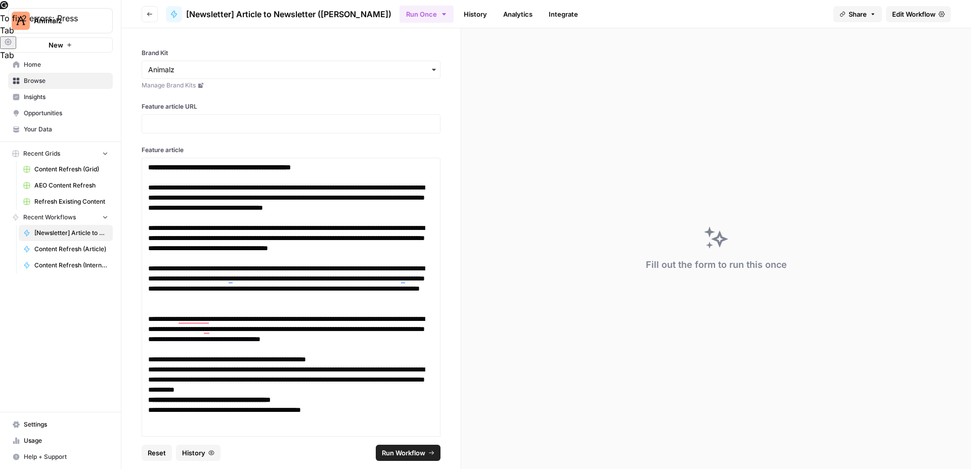
click at [410, 452] on span "Run Workflow" at bounding box center [403, 453] width 43 height 10
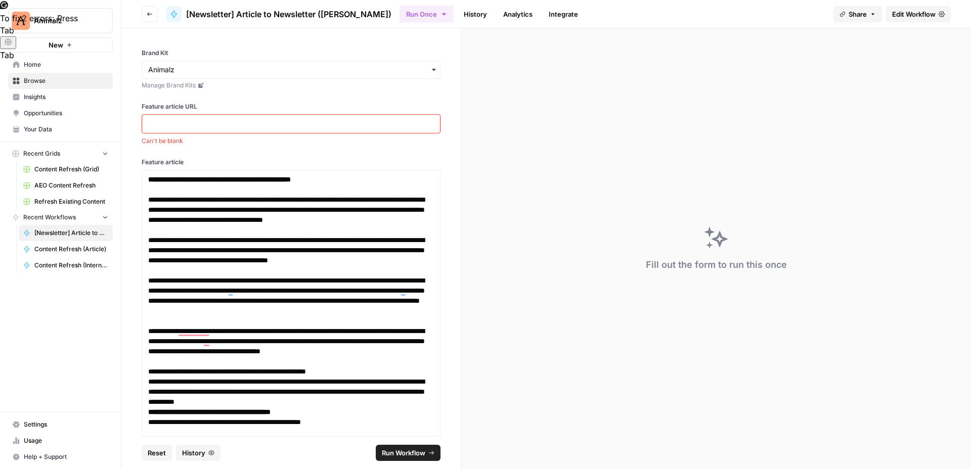
click at [362, 118] on div at bounding box center [291, 123] width 299 height 19
click at [366, 121] on p at bounding box center [291, 124] width 286 height 10
click at [276, 132] on div at bounding box center [291, 123] width 299 height 19
click at [266, 127] on p at bounding box center [291, 124] width 286 height 10
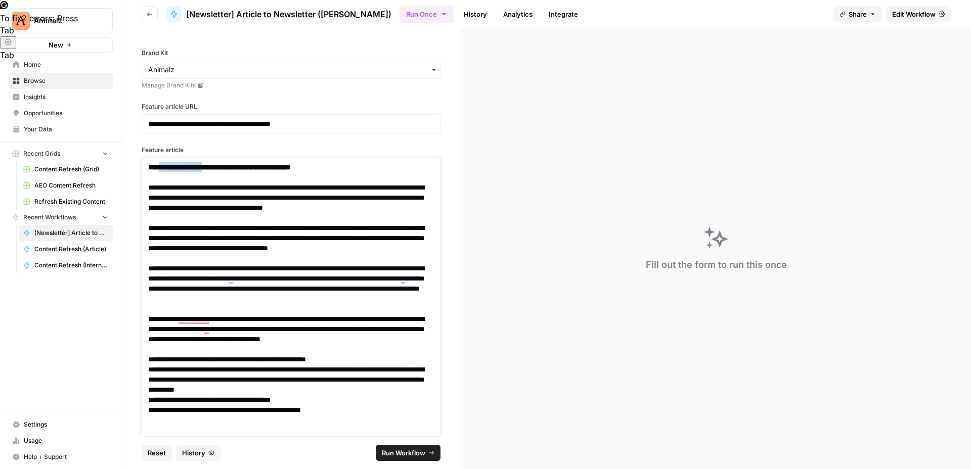
drag, startPoint x: 222, startPoint y: 168, endPoint x: 165, endPoint y: 167, distance: 57.7
click at [165, 167] on strong "**********" at bounding box center [219, 167] width 143 height 7
copy strong "**********"
drag, startPoint x: 310, startPoint y: 123, endPoint x: 246, endPoint y: 127, distance: 64.3
click at [246, 127] on p "**********" at bounding box center [291, 124] width 286 height 10
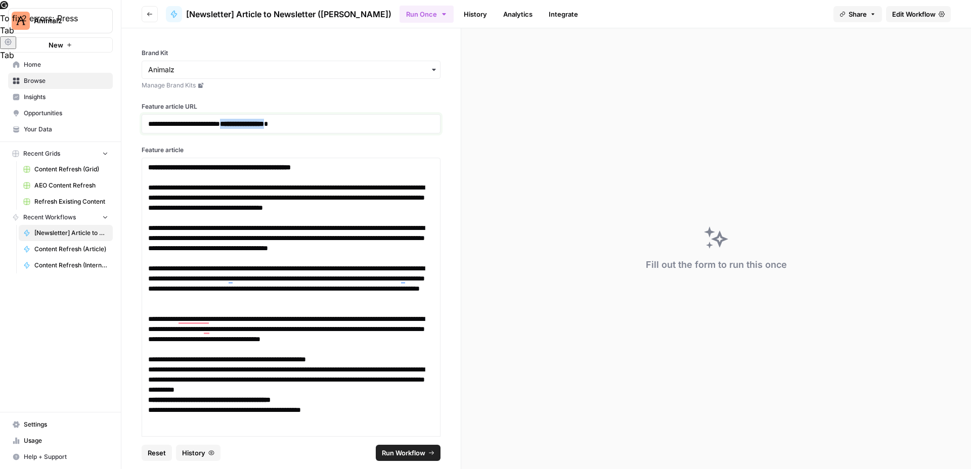
drag, startPoint x: 248, startPoint y: 122, endPoint x: 308, endPoint y: 122, distance: 59.7
click at [308, 122] on p "**********" at bounding box center [291, 124] width 286 height 10
click at [250, 124] on p "**********" at bounding box center [291, 124] width 286 height 10
click at [400, 453] on span "Run Workflow" at bounding box center [403, 453] width 43 height 10
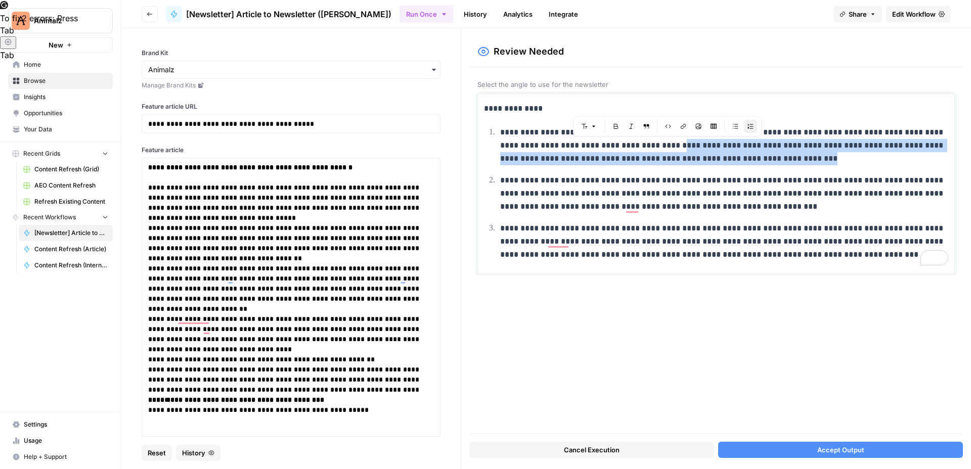
drag, startPoint x: 624, startPoint y: 147, endPoint x: 750, endPoint y: 158, distance: 126.4
click at [750, 158] on p "**********" at bounding box center [724, 145] width 448 height 39
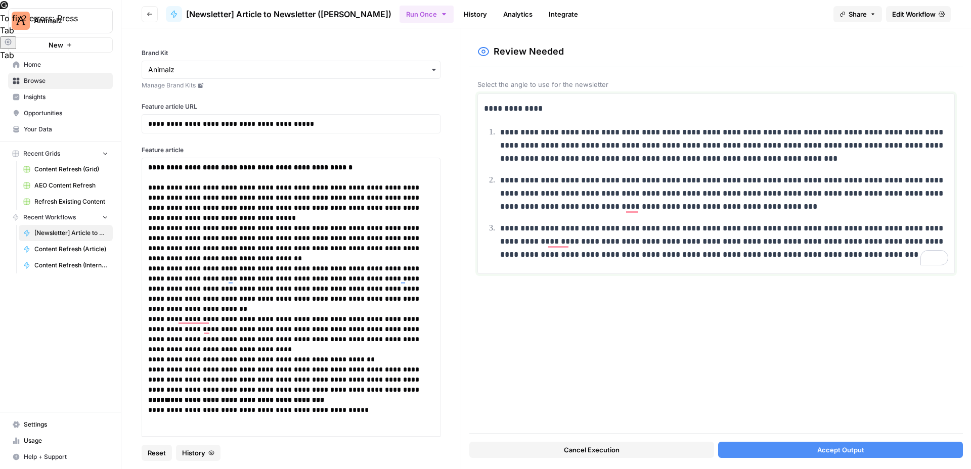
click at [739, 184] on p "**********" at bounding box center [724, 193] width 448 height 39
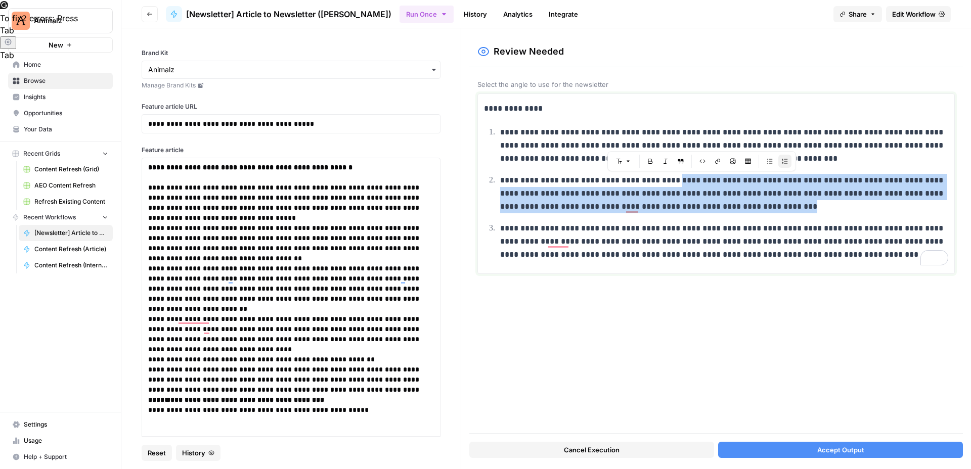
drag, startPoint x: 676, startPoint y: 183, endPoint x: 735, endPoint y: 206, distance: 63.4
click at [735, 206] on p "**********" at bounding box center [724, 193] width 448 height 39
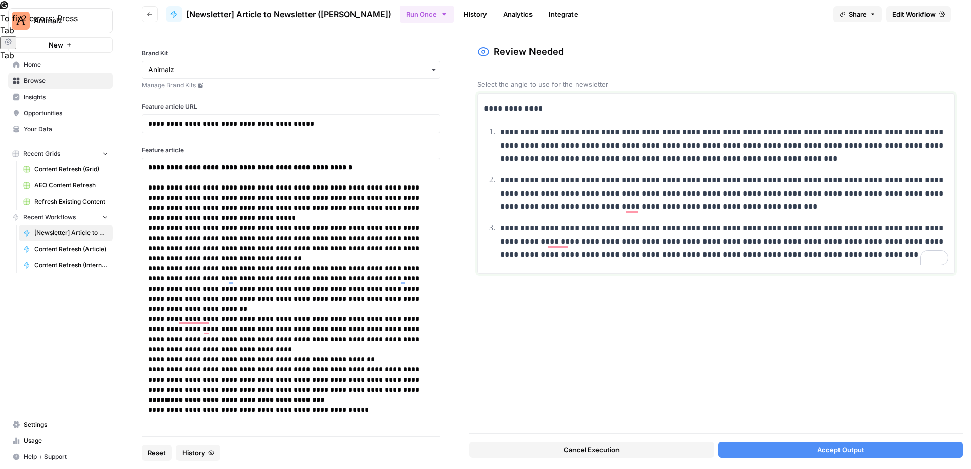
click at [670, 232] on p "**********" at bounding box center [724, 241] width 448 height 39
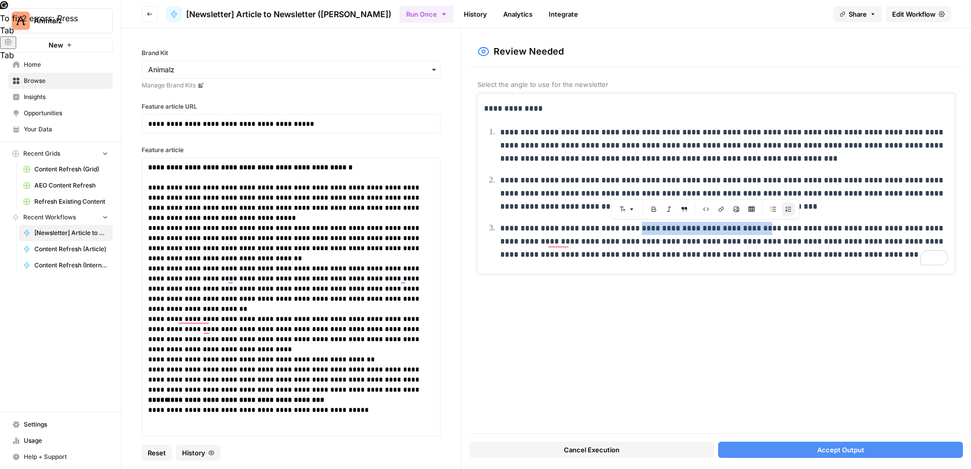
drag, startPoint x: 642, startPoint y: 229, endPoint x: 769, endPoint y: 232, distance: 127.5
click at [769, 232] on p "**********" at bounding box center [724, 241] width 448 height 39
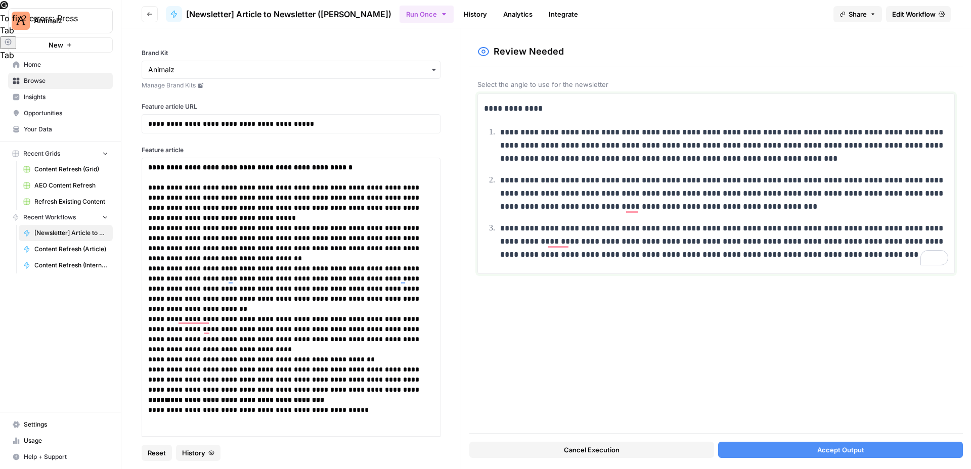
click at [786, 164] on p "**********" at bounding box center [724, 145] width 448 height 39
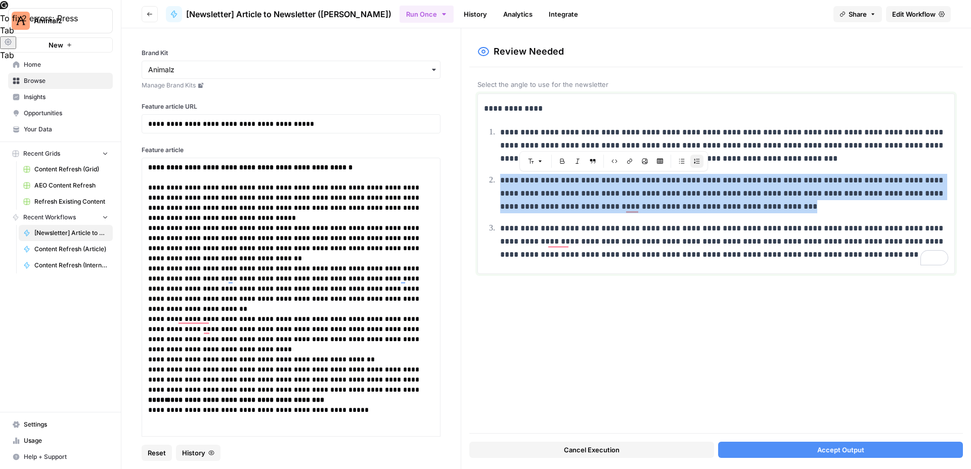
drag, startPoint x: 742, startPoint y: 208, endPoint x: 457, endPoint y: 181, distance: 286.0
click at [457, 181] on section "**********" at bounding box center [545, 248] width 849 height 441
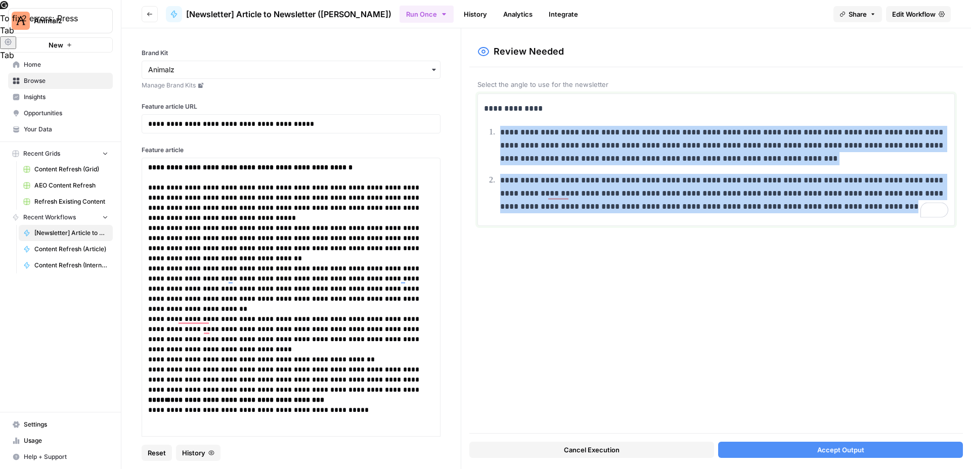
drag, startPoint x: 878, startPoint y: 211, endPoint x: 492, endPoint y: 136, distance: 393.5
click at [492, 136] on ol "**********" at bounding box center [716, 169] width 464 height 88
copy ol "**********"
click at [850, 189] on p "**********" at bounding box center [724, 193] width 448 height 39
drag, startPoint x: 849, startPoint y: 203, endPoint x: 497, endPoint y: 105, distance: 365.5
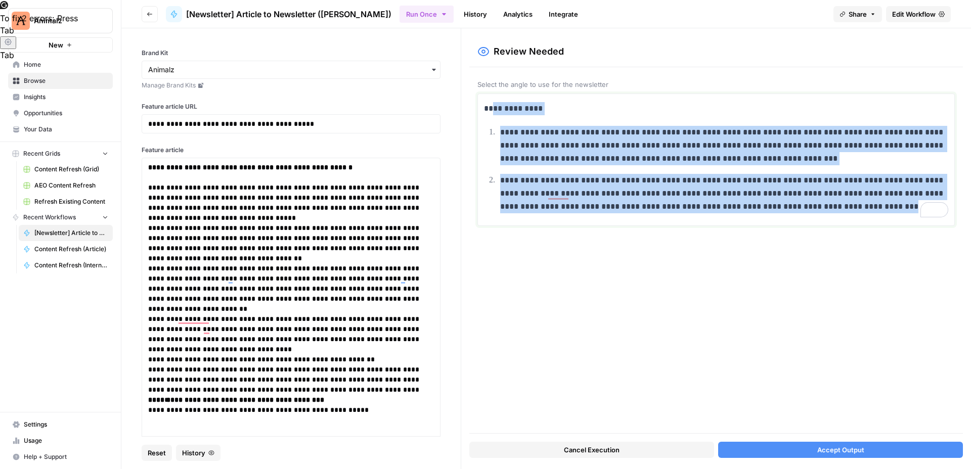
click at [497, 105] on div "**********" at bounding box center [716, 159] width 464 height 123
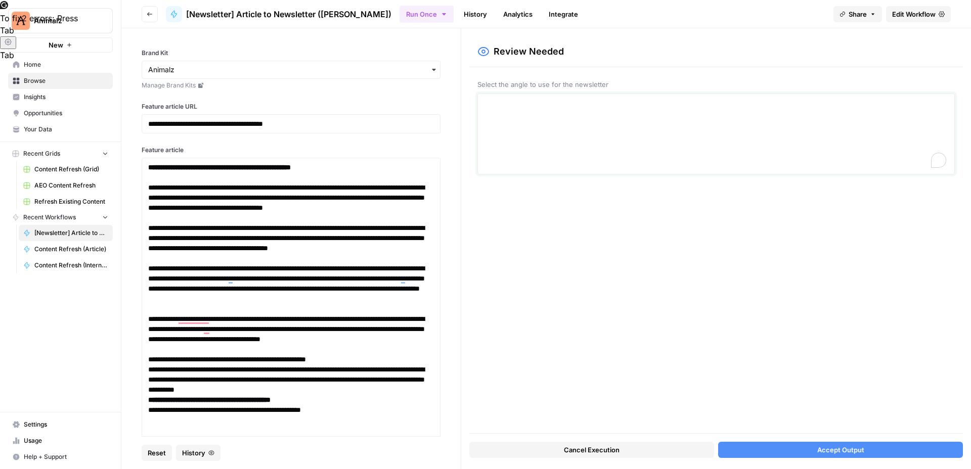
click at [528, 113] on textarea "To enrich screen reader interactions, please activate Accessibility in Grammarl…" at bounding box center [716, 134] width 464 height 72
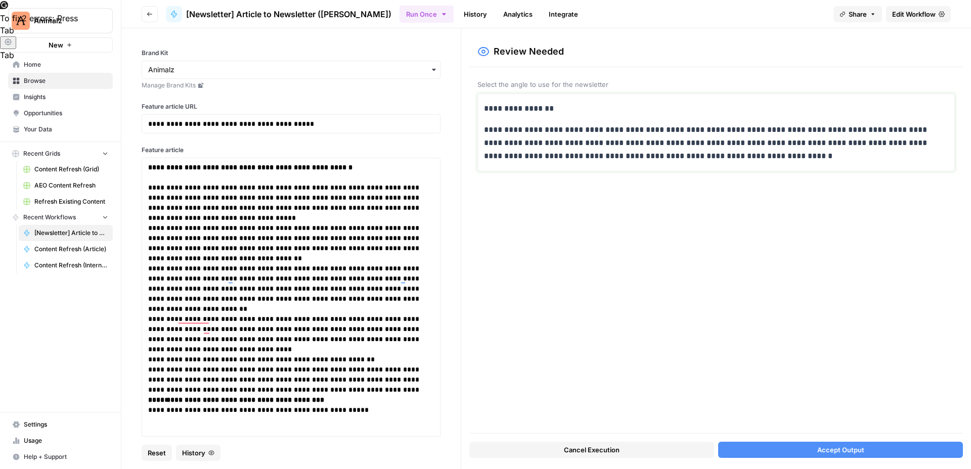
click at [562, 106] on p "**********" at bounding box center [716, 108] width 464 height 13
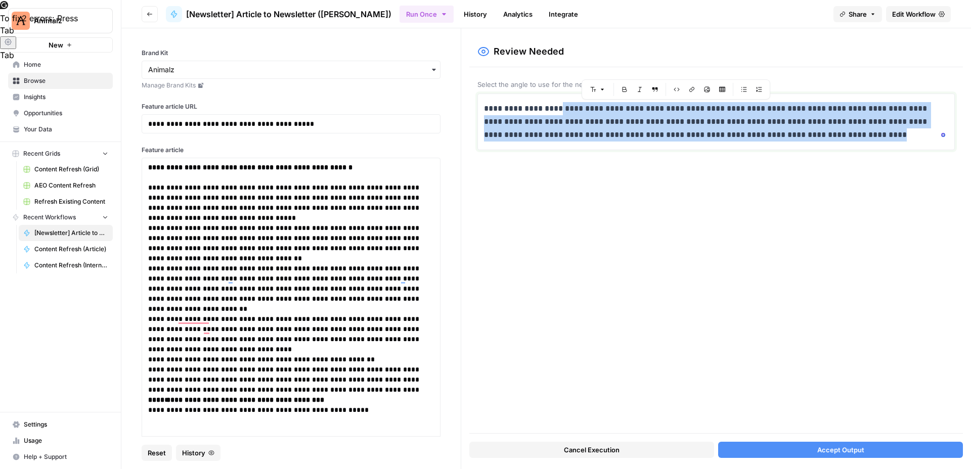
drag, startPoint x: 546, startPoint y: 107, endPoint x: 809, endPoint y: 140, distance: 265.5
click at [809, 140] on p "**********" at bounding box center [716, 121] width 464 height 39
click at [631, 138] on p "**********" at bounding box center [716, 121] width 464 height 39
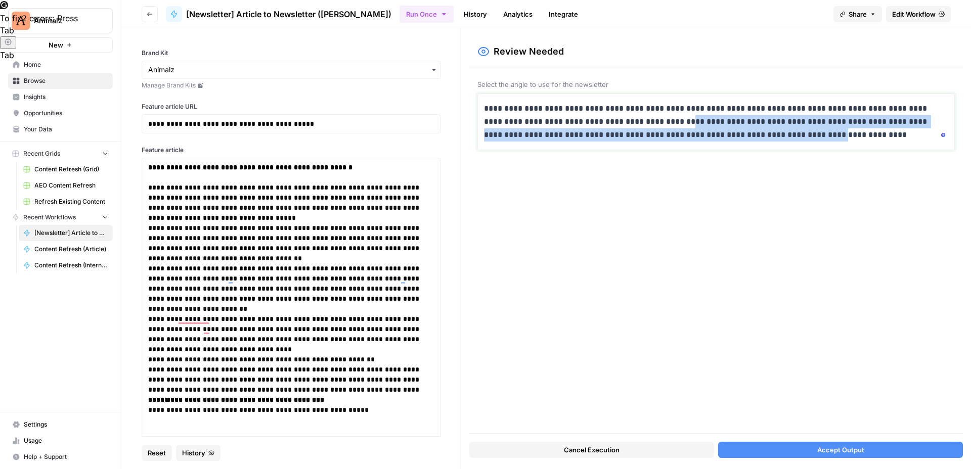
drag, startPoint x: 637, startPoint y: 127, endPoint x: 751, endPoint y: 137, distance: 115.2
click at [751, 137] on p "**********" at bounding box center [716, 121] width 464 height 39
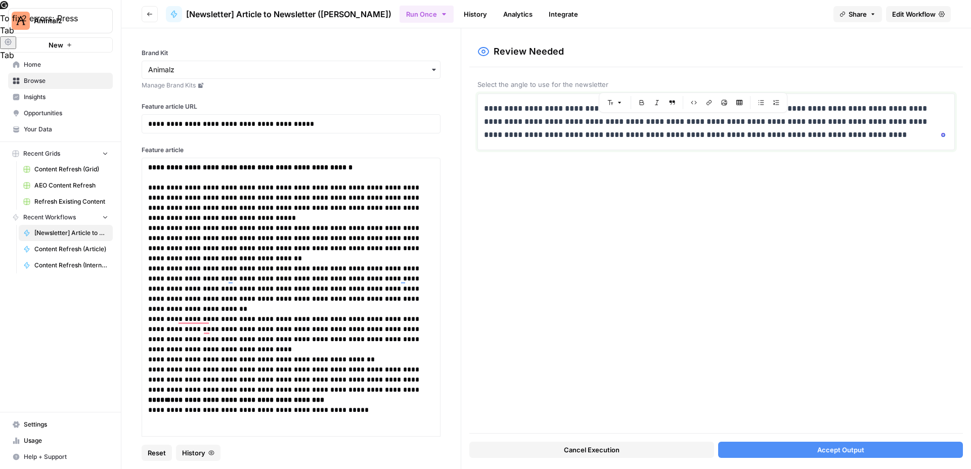
click at [792, 140] on p "**********" at bounding box center [716, 121] width 464 height 39
click at [805, 447] on button "Accept Output" at bounding box center [840, 450] width 245 height 16
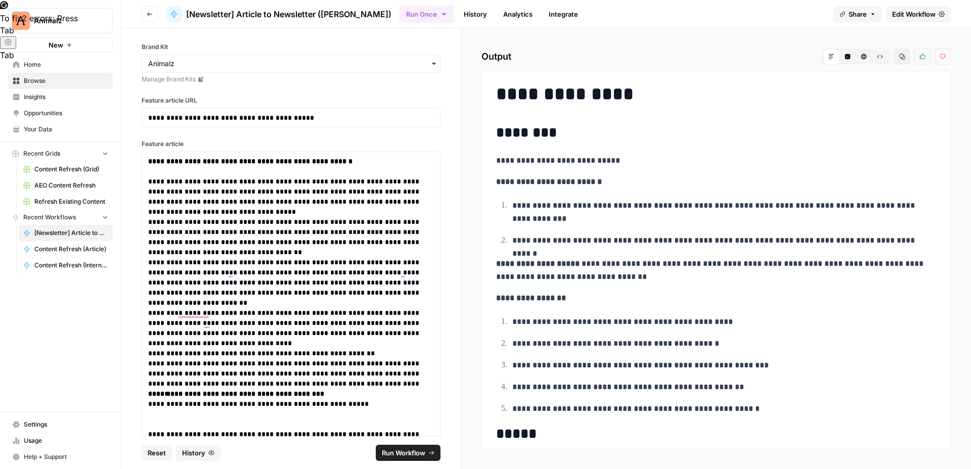
scroll to position [6, 0]
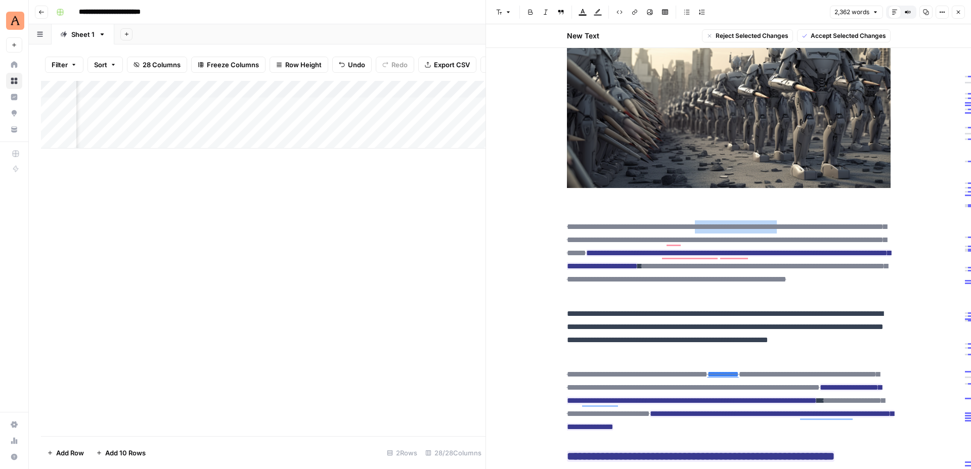
scroll to position [150, 0]
click at [291, 123] on div "Add Column" at bounding box center [263, 115] width 444 height 68
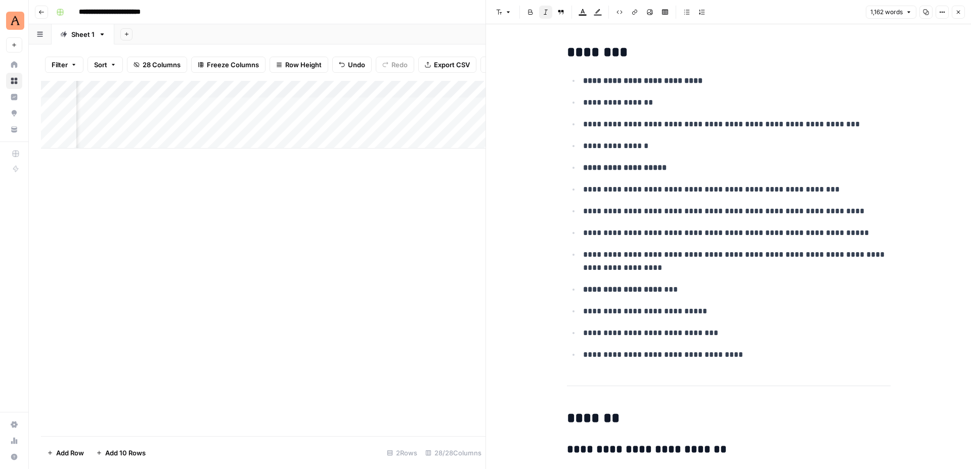
scroll to position [237, 0]
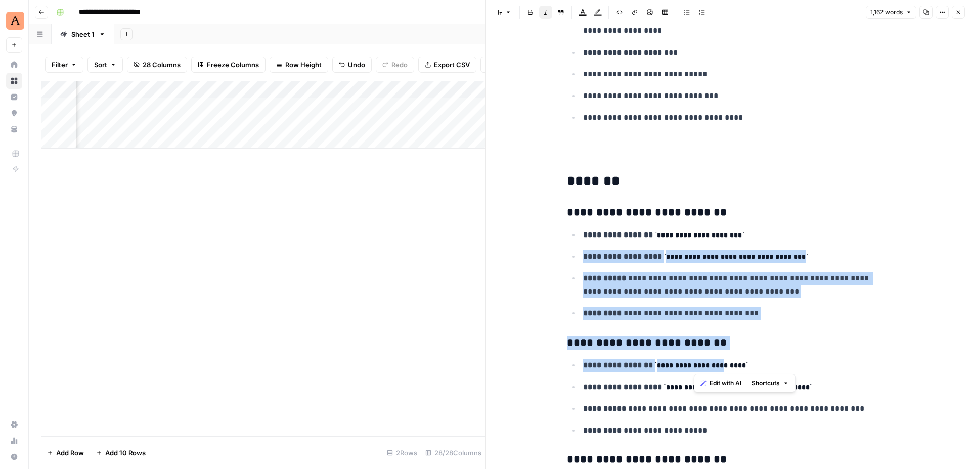
drag, startPoint x: 726, startPoint y: 365, endPoint x: 663, endPoint y: 244, distance: 136.1
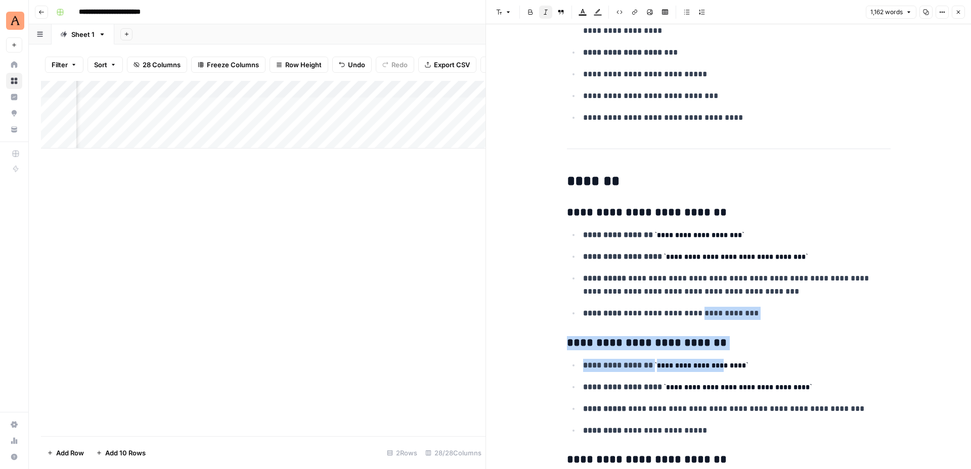
click at [959, 12] on icon "button" at bounding box center [958, 12] width 6 height 6
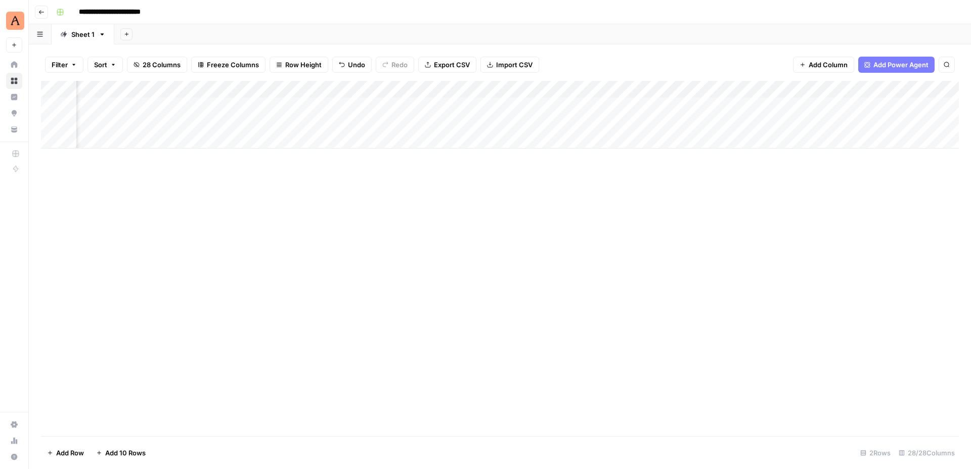
scroll to position [0, 1597]
click at [639, 122] on div "Add Column" at bounding box center [500, 115] width 918 height 68
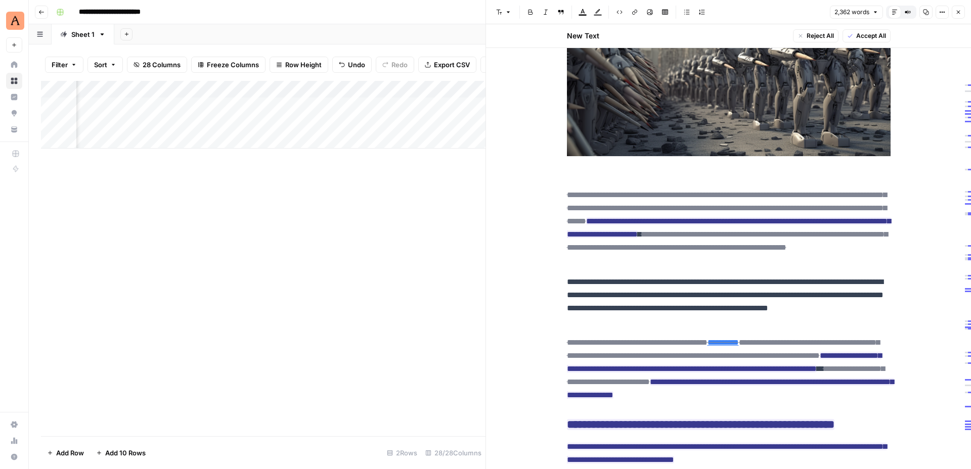
scroll to position [0, 1432]
click at [325, 124] on div "Add Column" at bounding box center [263, 115] width 444 height 68
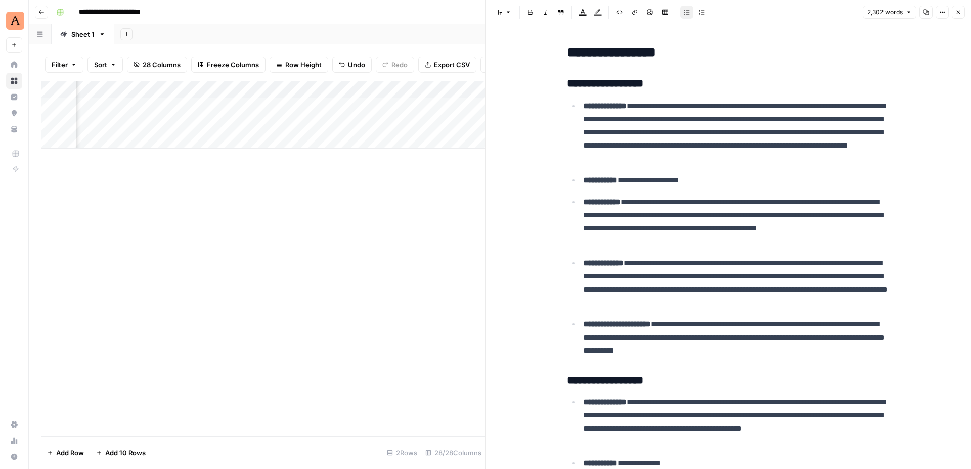
scroll to position [0, 1358]
click at [962, 10] on button "Close" at bounding box center [958, 12] width 13 height 13
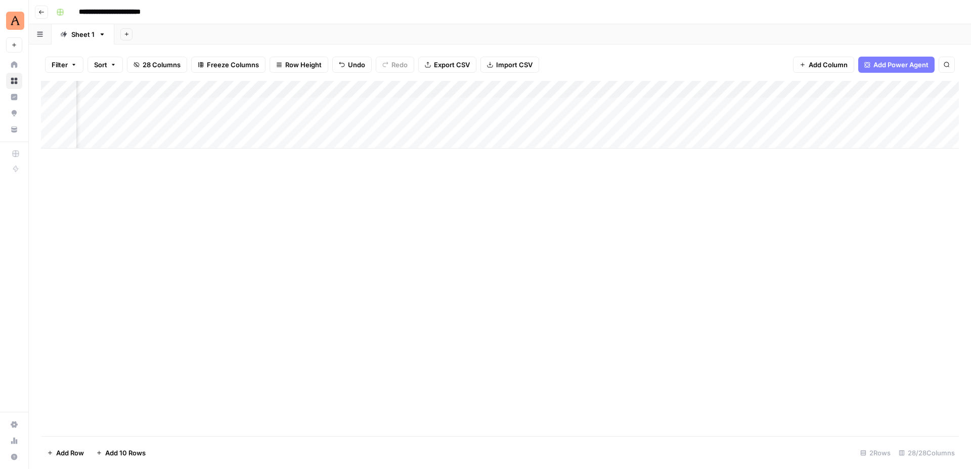
scroll to position [0, 1656]
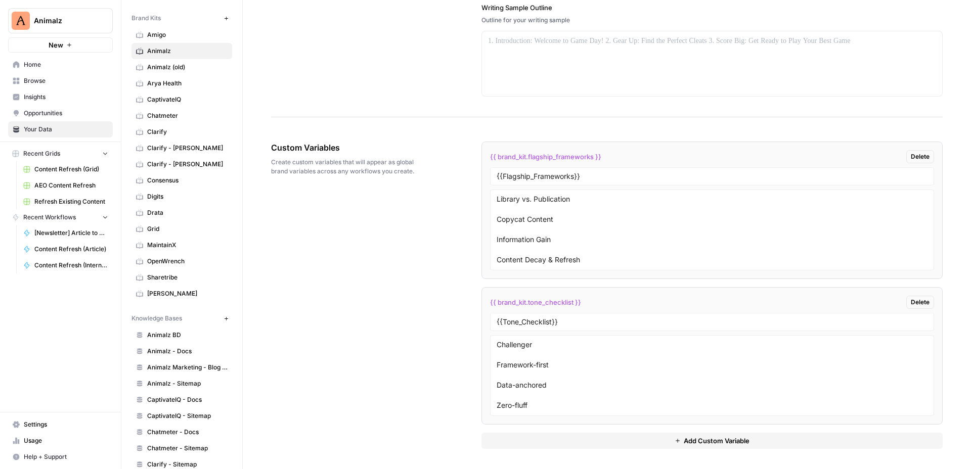
scroll to position [119, 0]
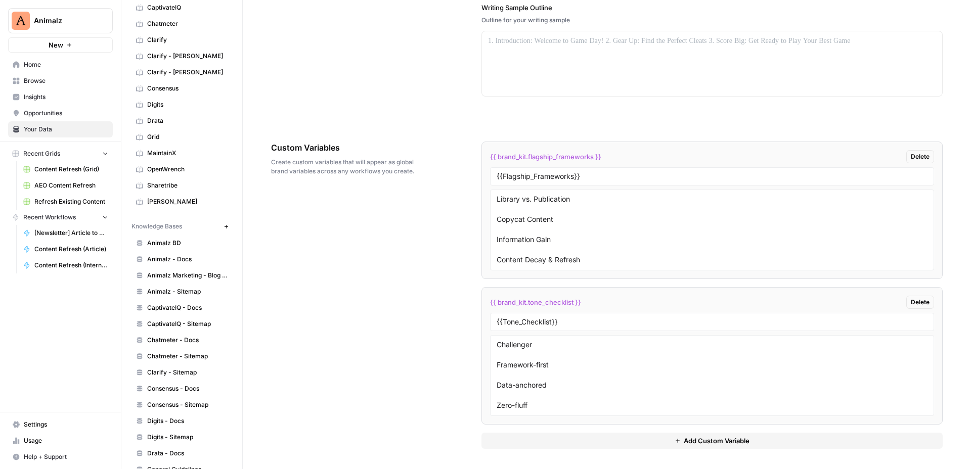
click at [192, 256] on span "Animalz - Docs" at bounding box center [187, 259] width 80 height 9
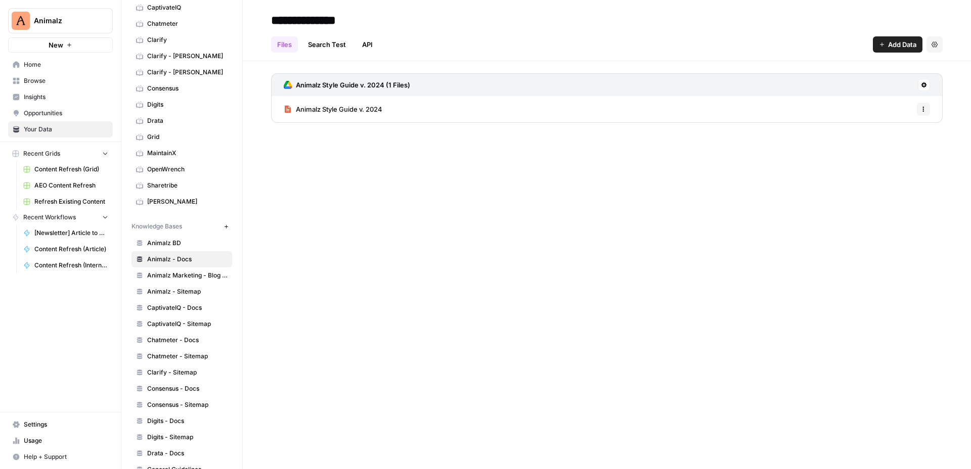
click at [329, 40] on link "Search Test" at bounding box center [327, 44] width 50 height 16
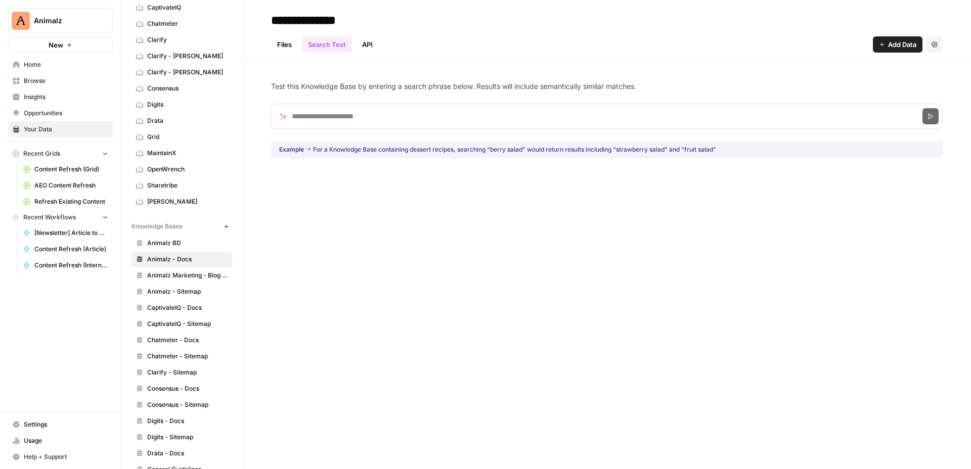
click at [287, 47] on link "Files" at bounding box center [284, 44] width 27 height 16
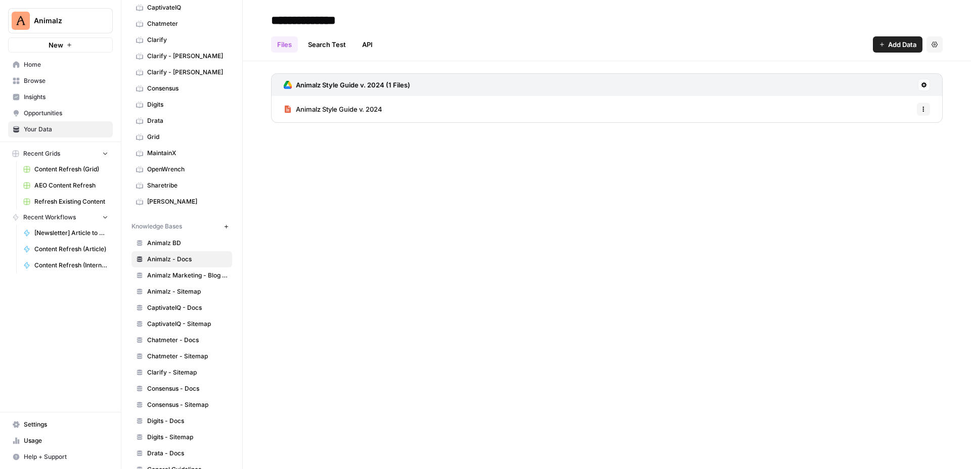
click at [196, 277] on span "Animalz Marketing - Blog content" at bounding box center [187, 275] width 80 height 9
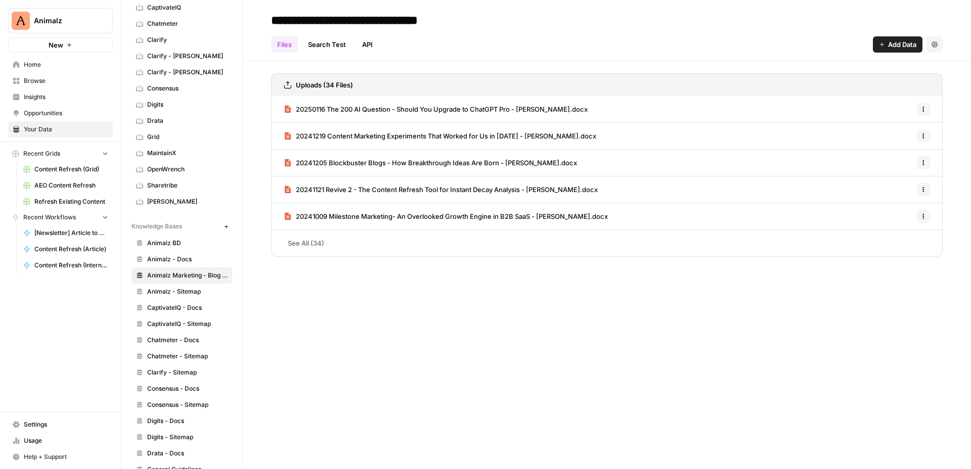
click at [328, 37] on link "Search Test" at bounding box center [327, 44] width 50 height 16
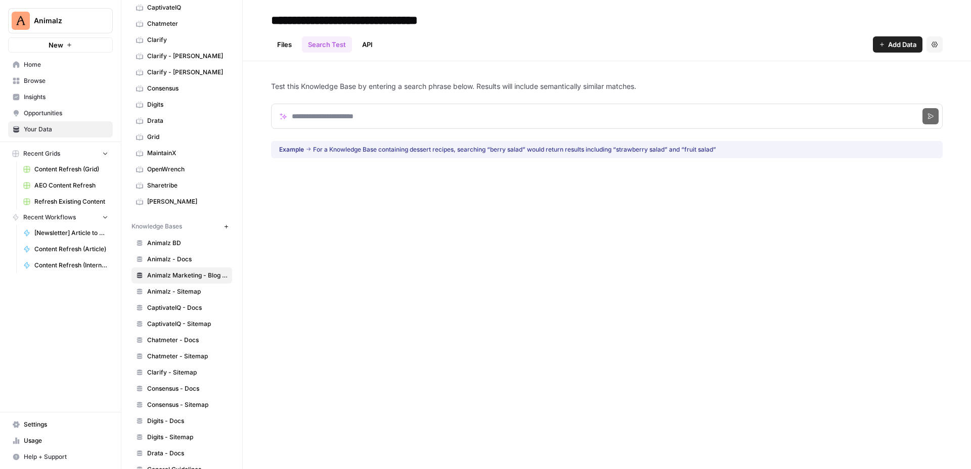
click at [285, 40] on link "Files" at bounding box center [284, 44] width 27 height 16
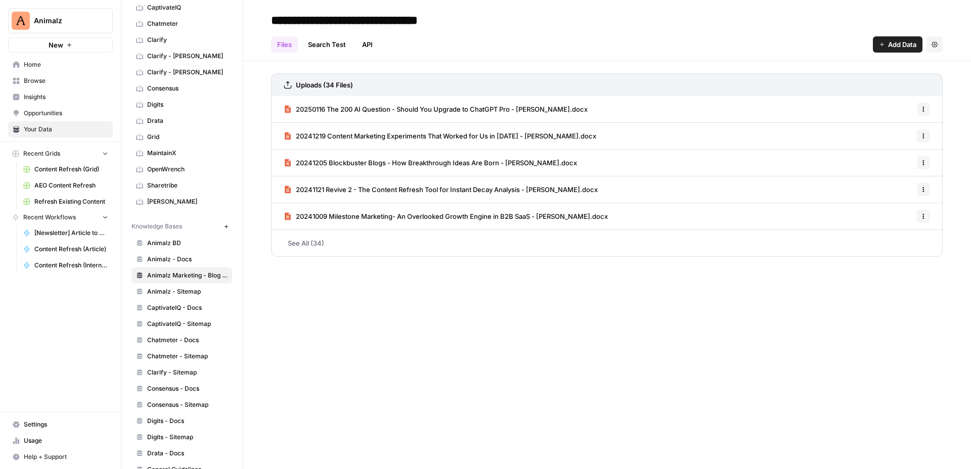
click at [197, 253] on link "Animalz - Docs" at bounding box center [181, 259] width 101 height 16
